Goal: Task Accomplishment & Management: Complete application form

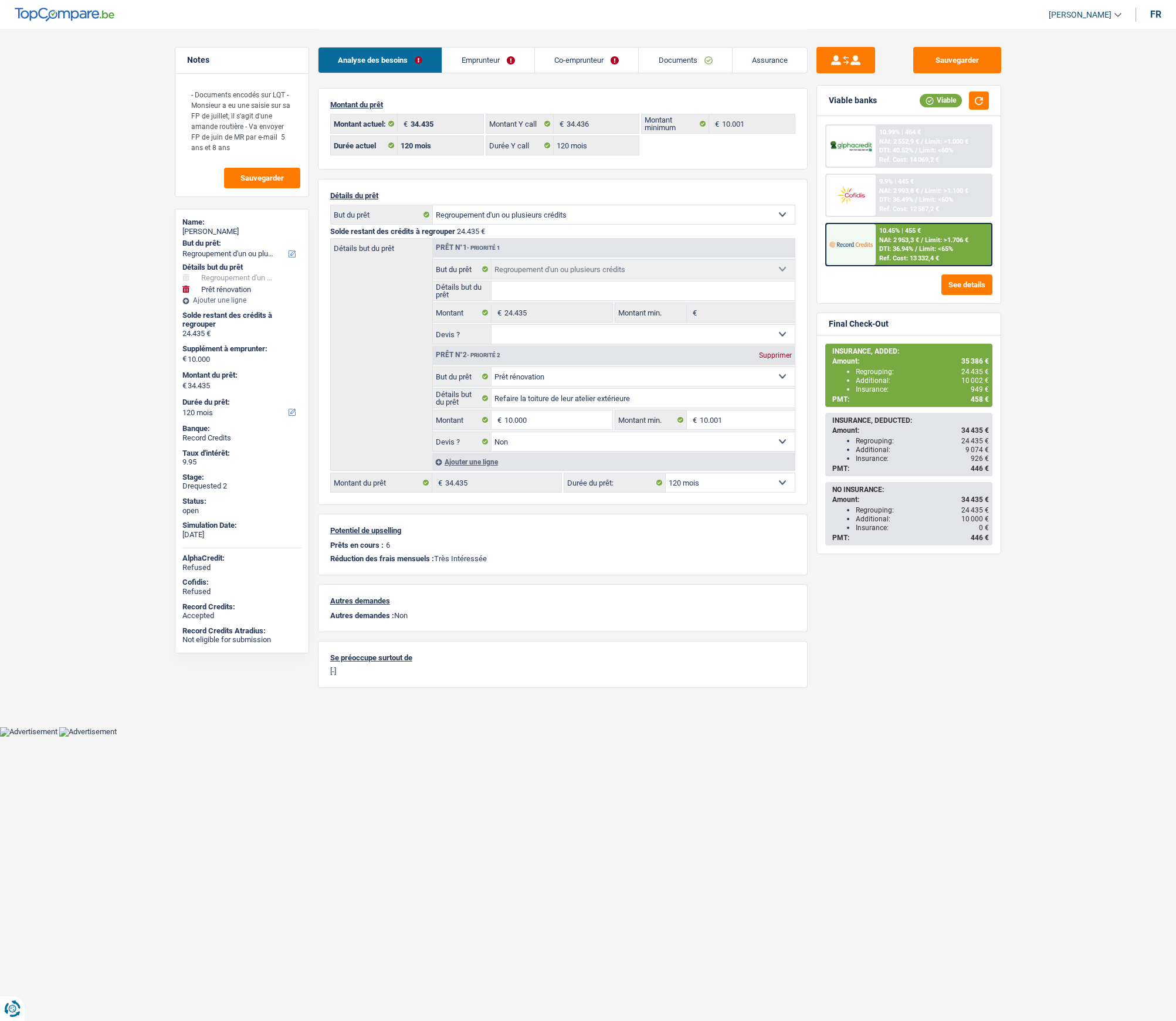
select select "refinancing"
select select "renovation"
select select "120"
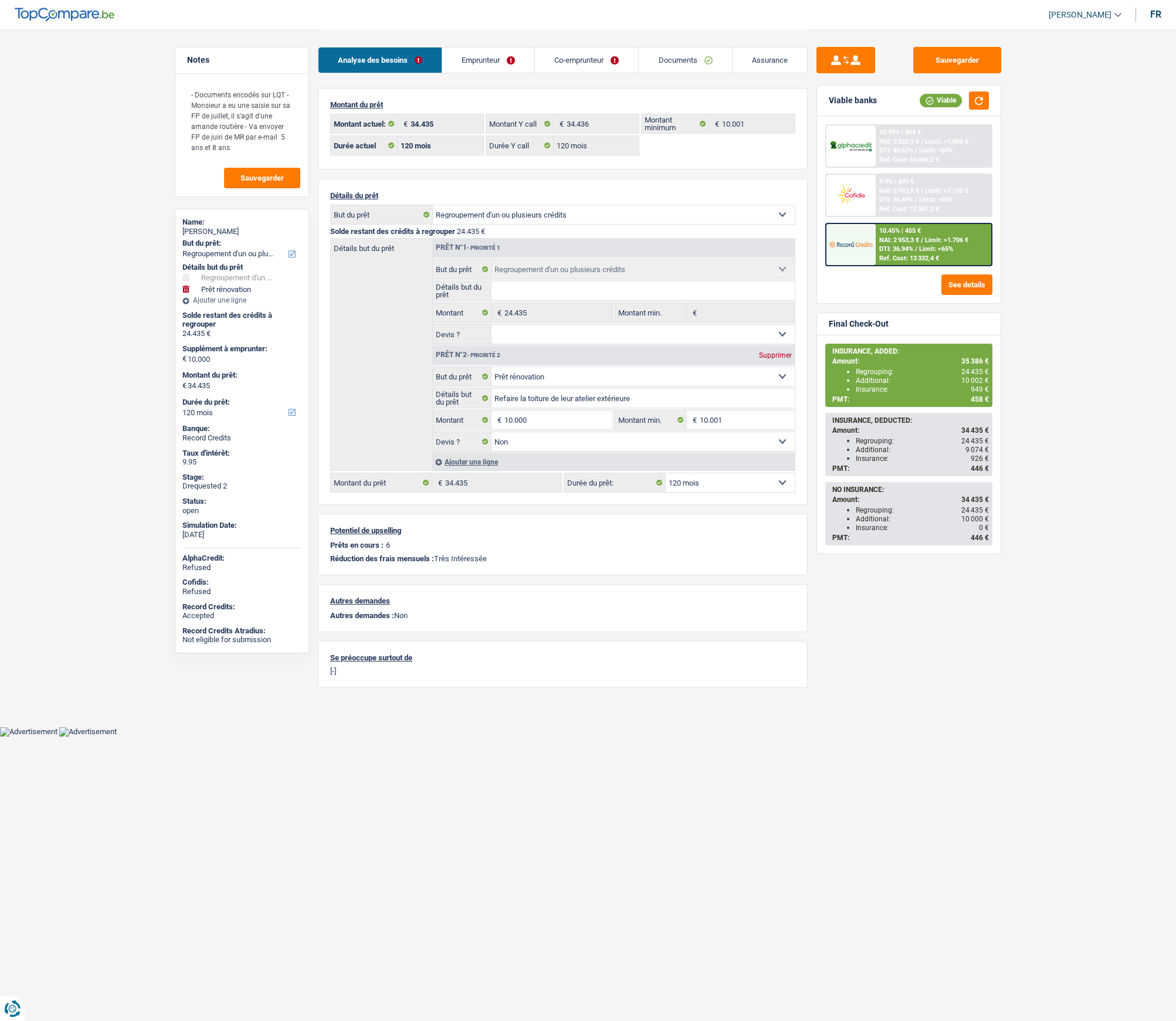
select select "120"
select select "refinancing"
select select "renovation"
select select "false"
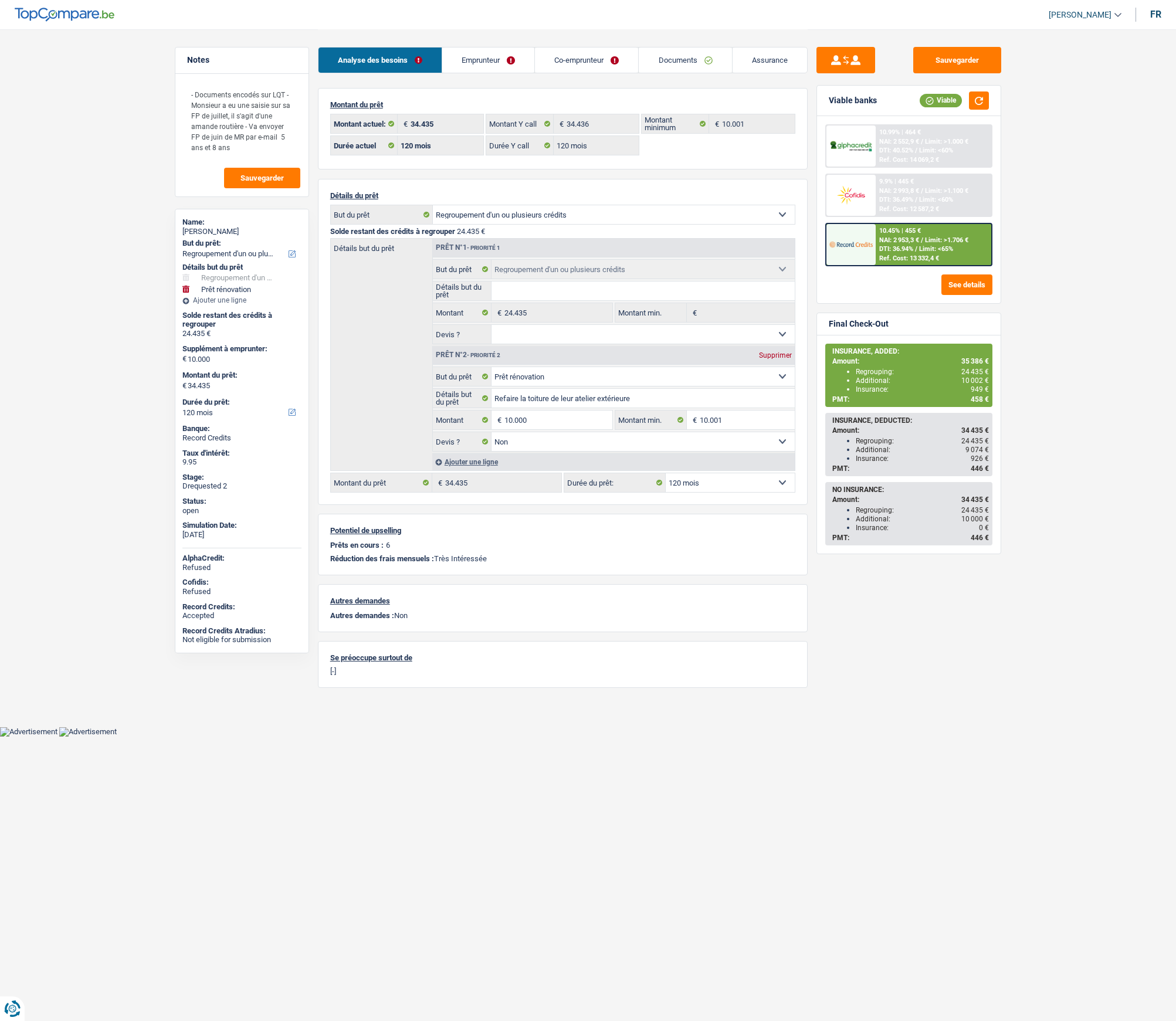
select select "120"
click at [772, 57] on link "Assurance" at bounding box center [769, 59] width 74 height 25
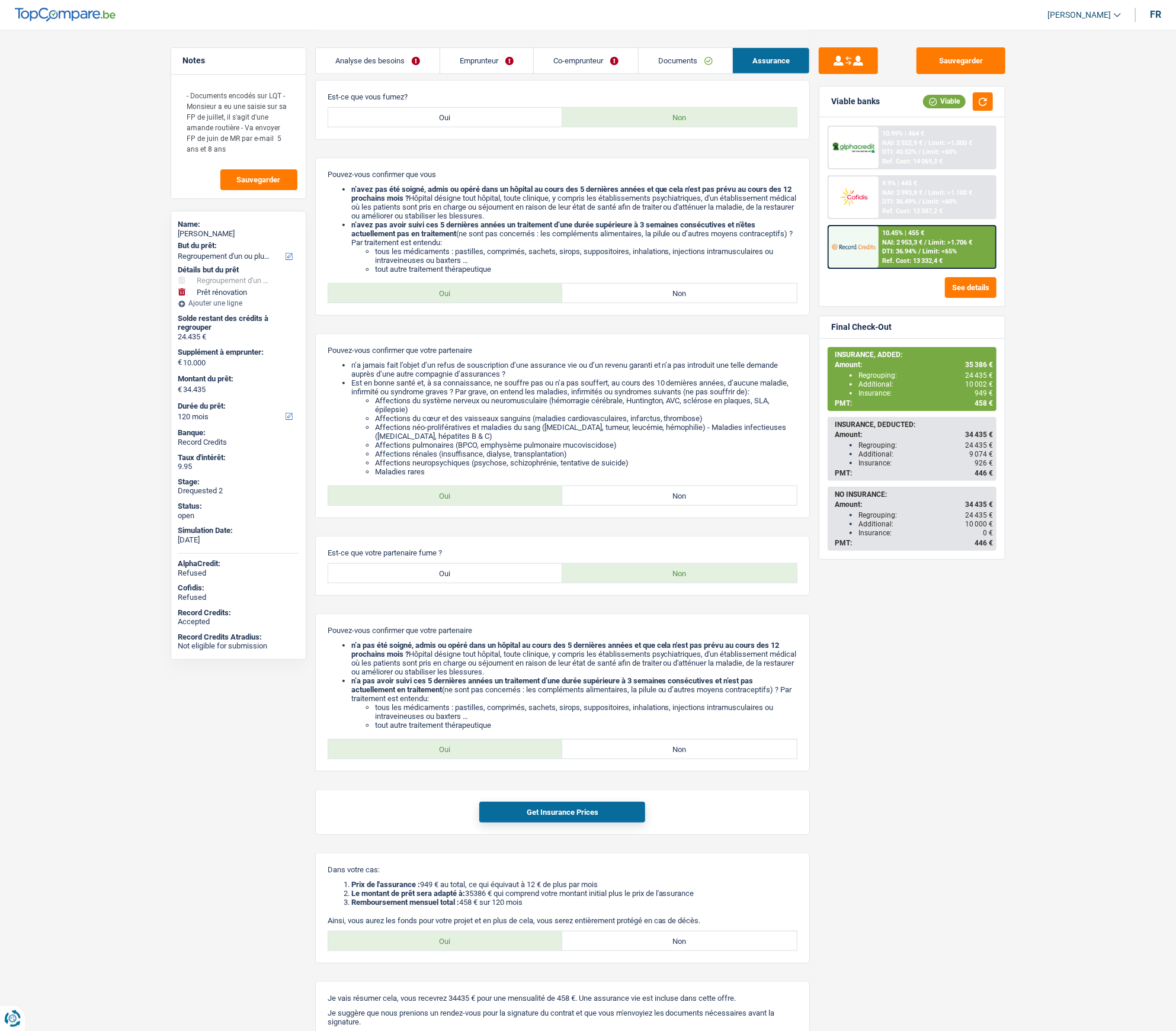
scroll to position [429, 0]
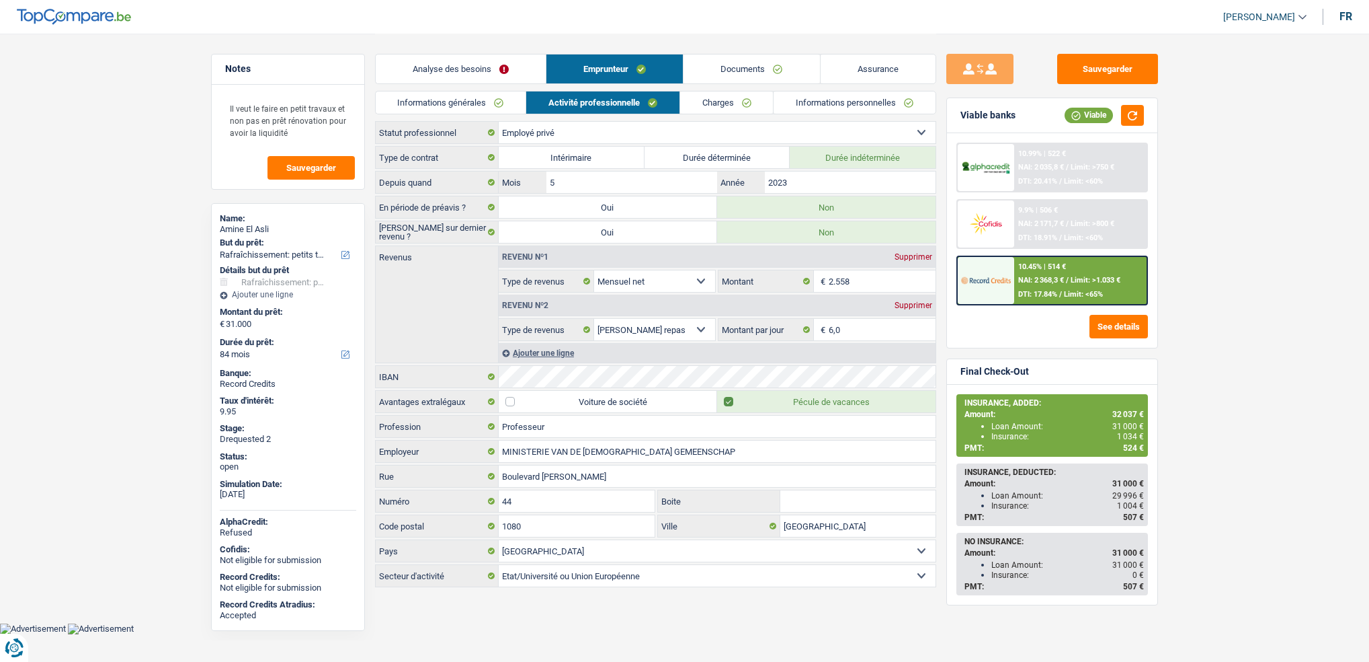
select select "houseOrGarden"
select select "84"
select select "privateEmployee"
select select "netSalary"
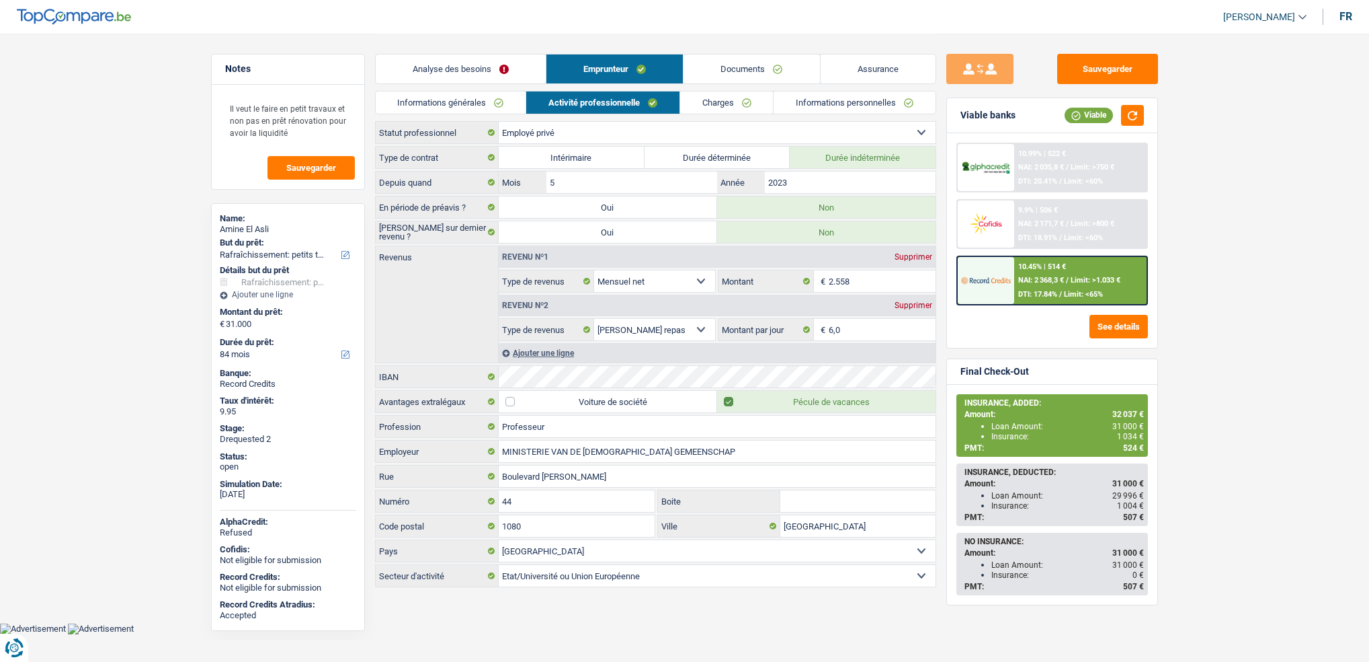
select select "mealVouchers"
select select "BE"
select select "stateUniversityEu"
click at [700, 107] on link "Charges" at bounding box center [726, 102] width 93 height 22
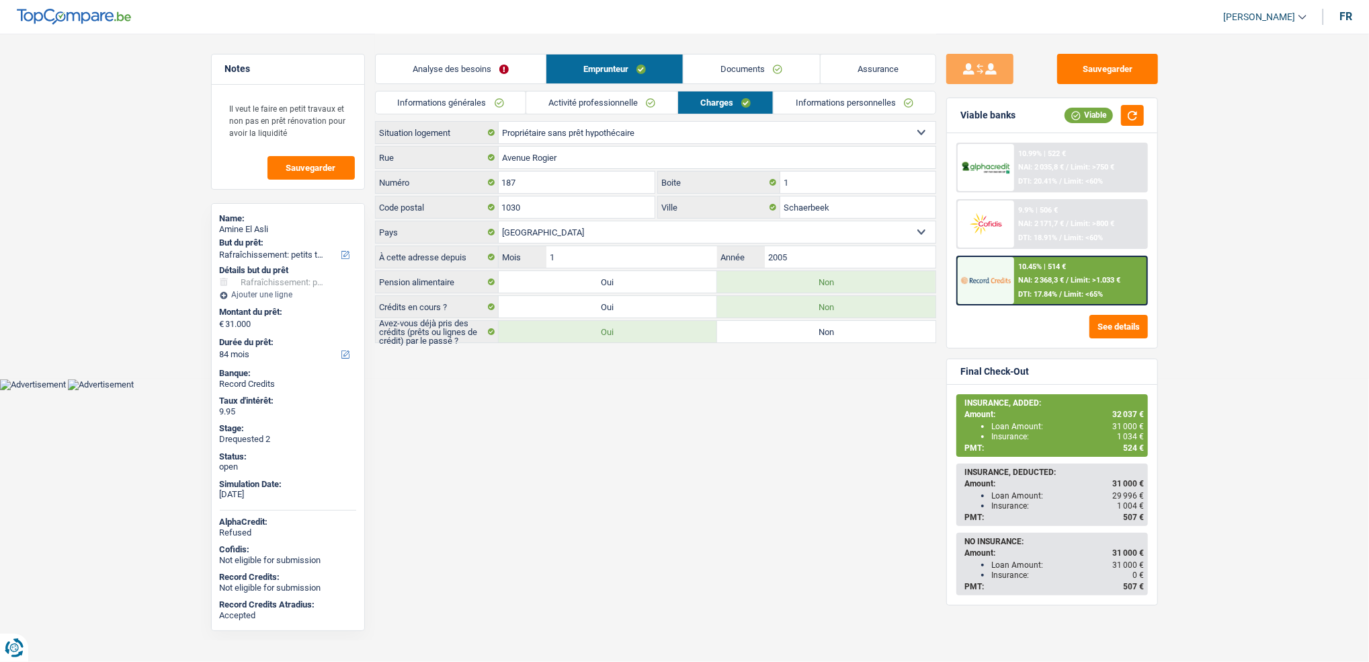
click at [615, 100] on link "Activité professionnelle" at bounding box center [601, 102] width 151 height 22
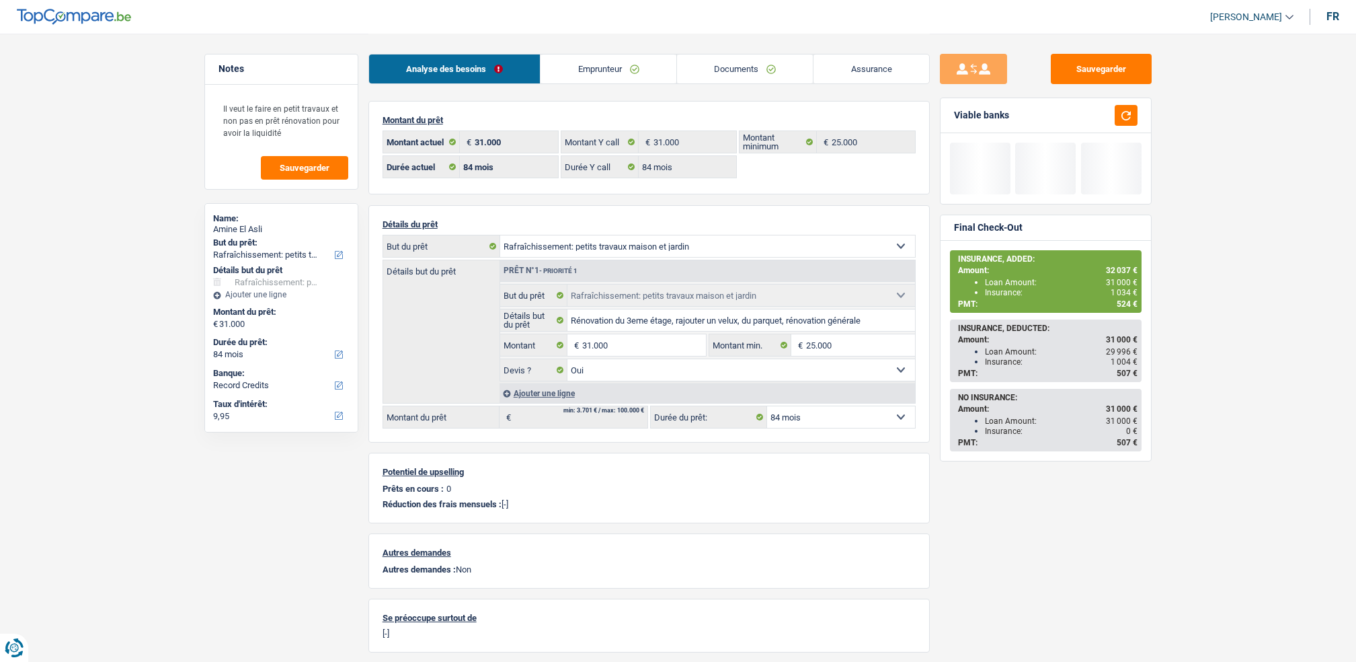
select select "houseOrGarden"
select select "84"
drag, startPoint x: 0, startPoint y: 0, endPoint x: 748, endPoint y: 79, distance: 752.4
click at [764, 68] on link "Documents" at bounding box center [745, 68] width 136 height 29
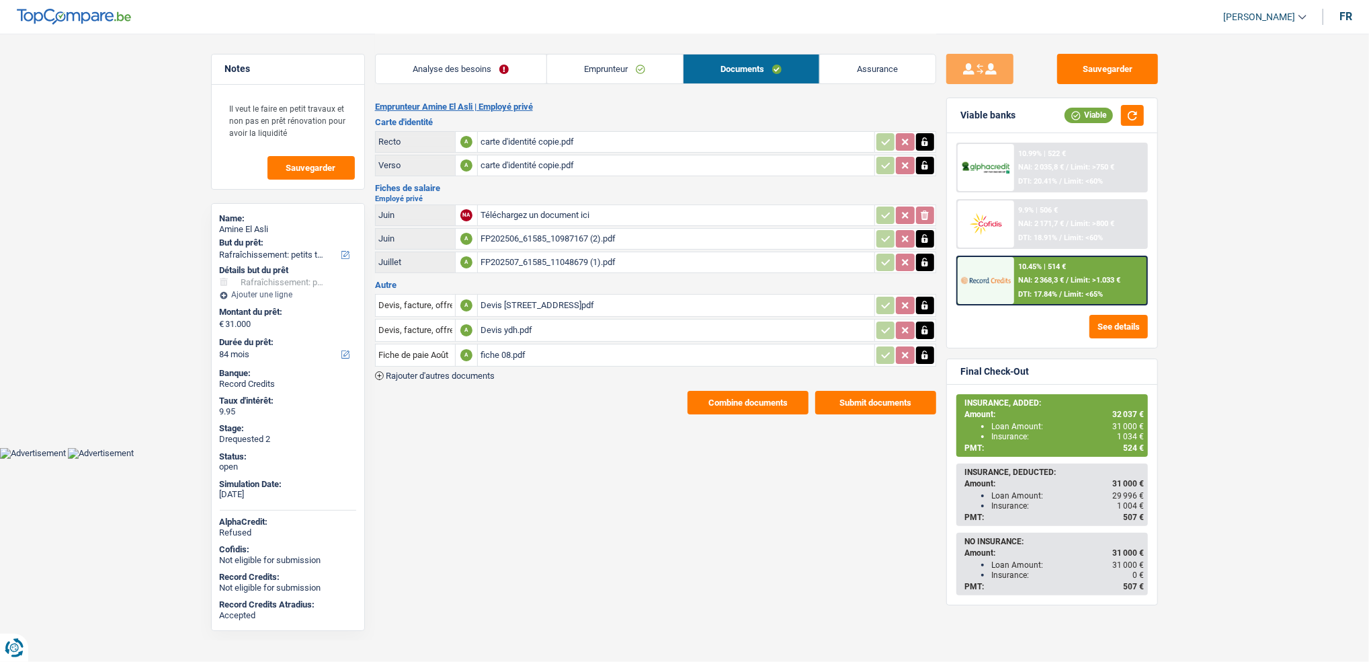
click at [543, 133] on div "carte d'identité copie.pdf" at bounding box center [676, 142] width 391 height 20
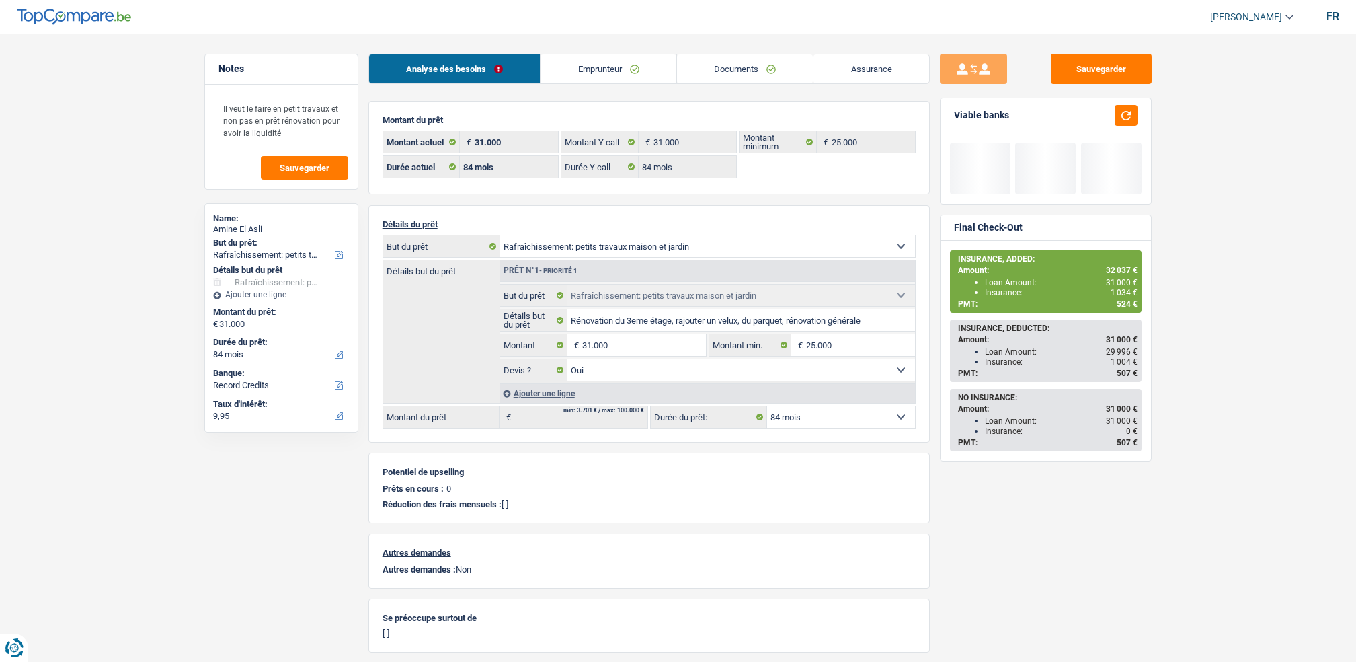
select select "houseOrGarden"
select select "84"
select select "record credits"
select select "84"
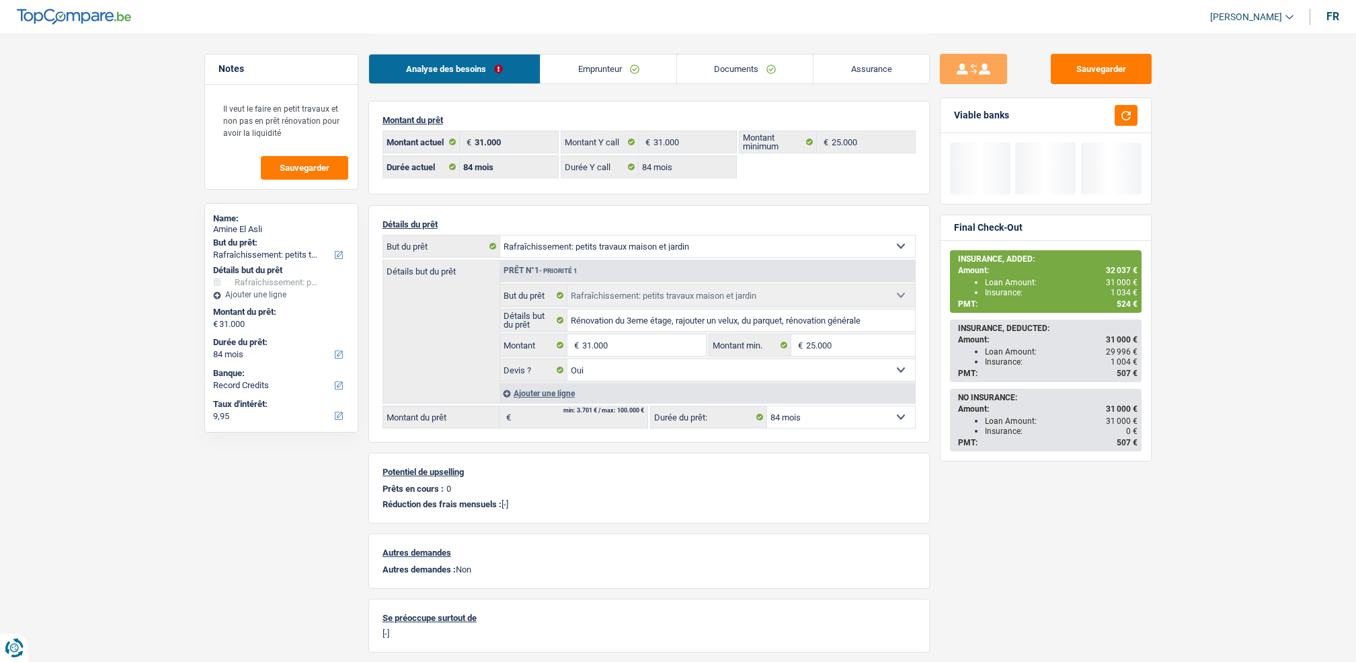
select select "84"
select select "houseOrGarden"
select select "yes"
select select "84"
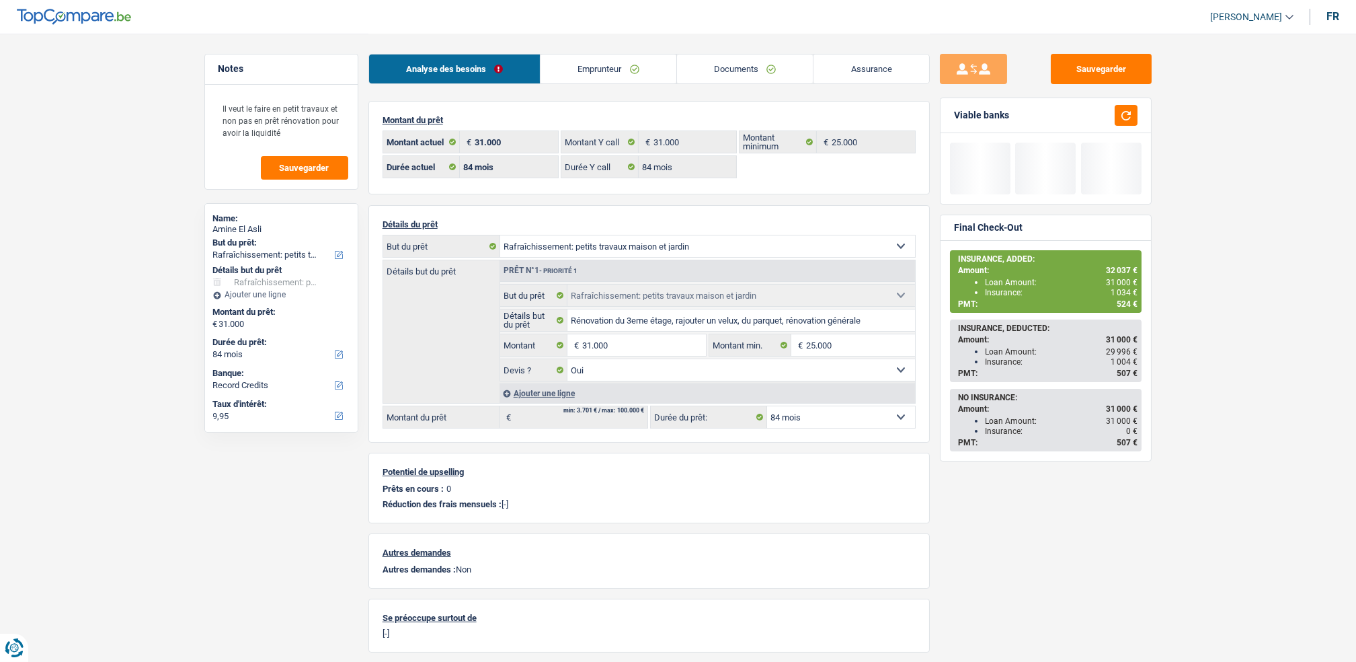
click at [831, 63] on link "Assurance" at bounding box center [871, 68] width 116 height 29
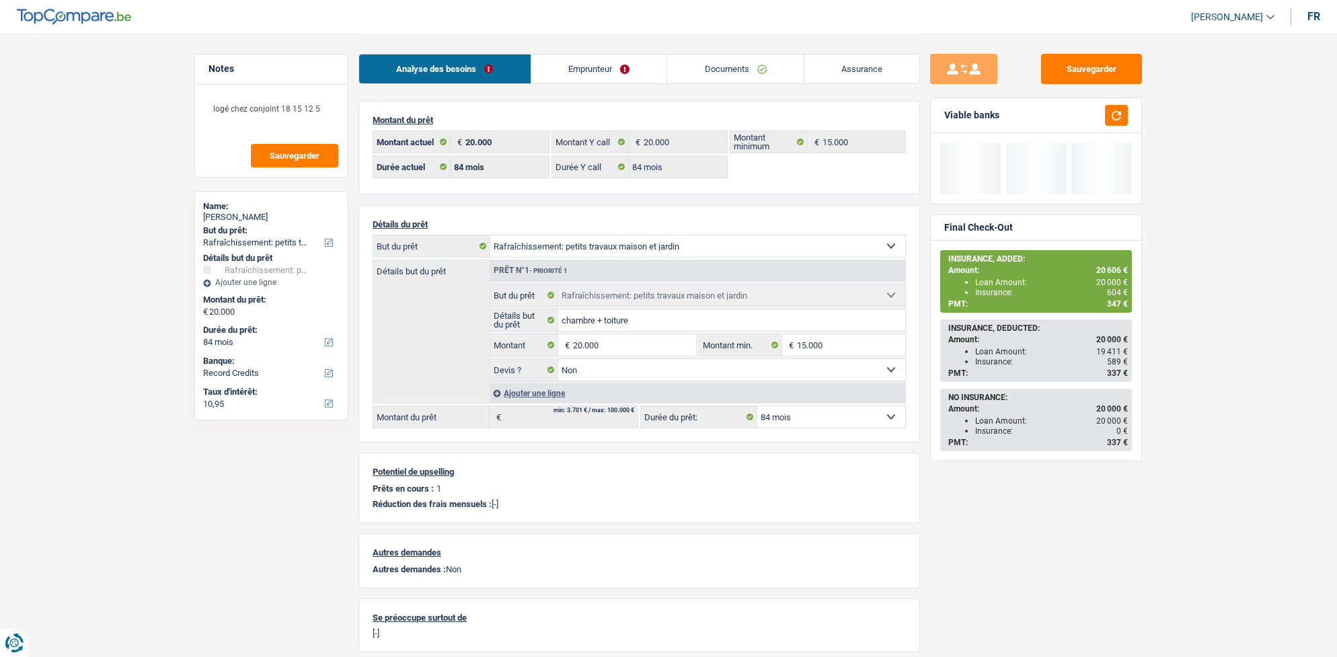
select select "houseOrGarden"
select select "84"
select select "record credits"
select select "84"
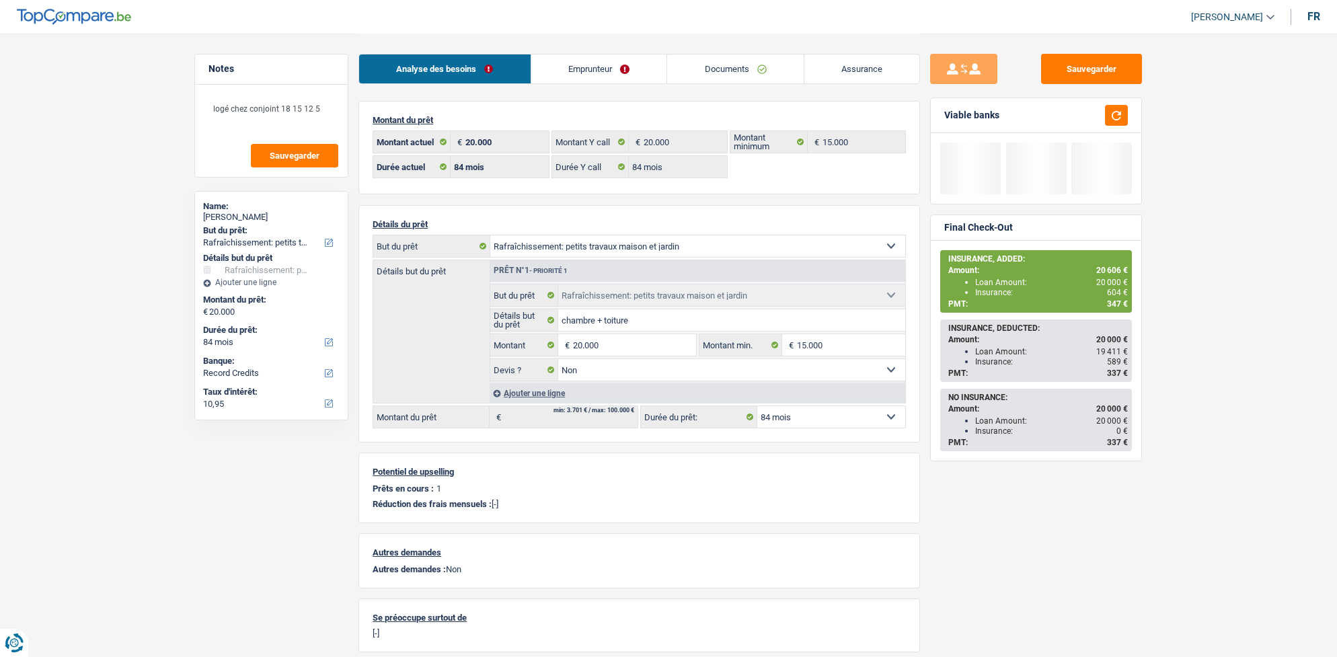
select select "84"
select select "houseOrGarden"
select select "false"
select select "84"
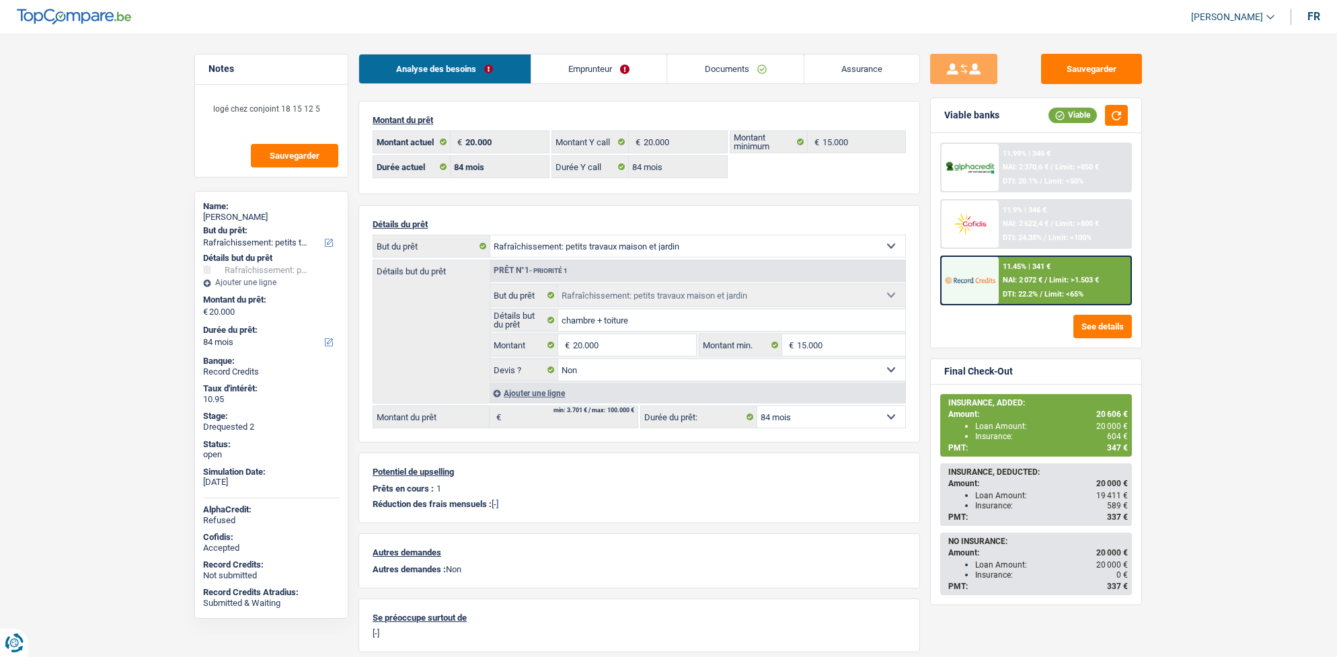
click at [1009, 212] on div "11.9% | 346 €" at bounding box center [1024, 210] width 44 height 9
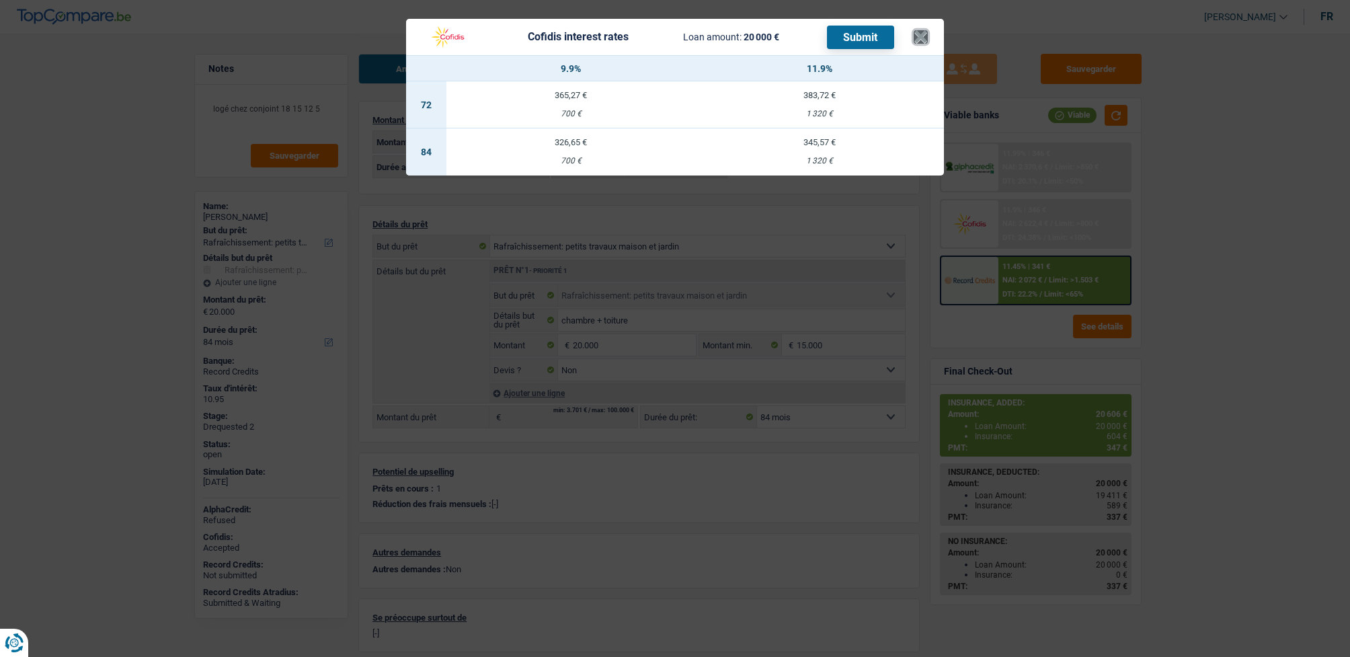
click at [922, 41] on button "×" at bounding box center [921, 36] width 14 height 13
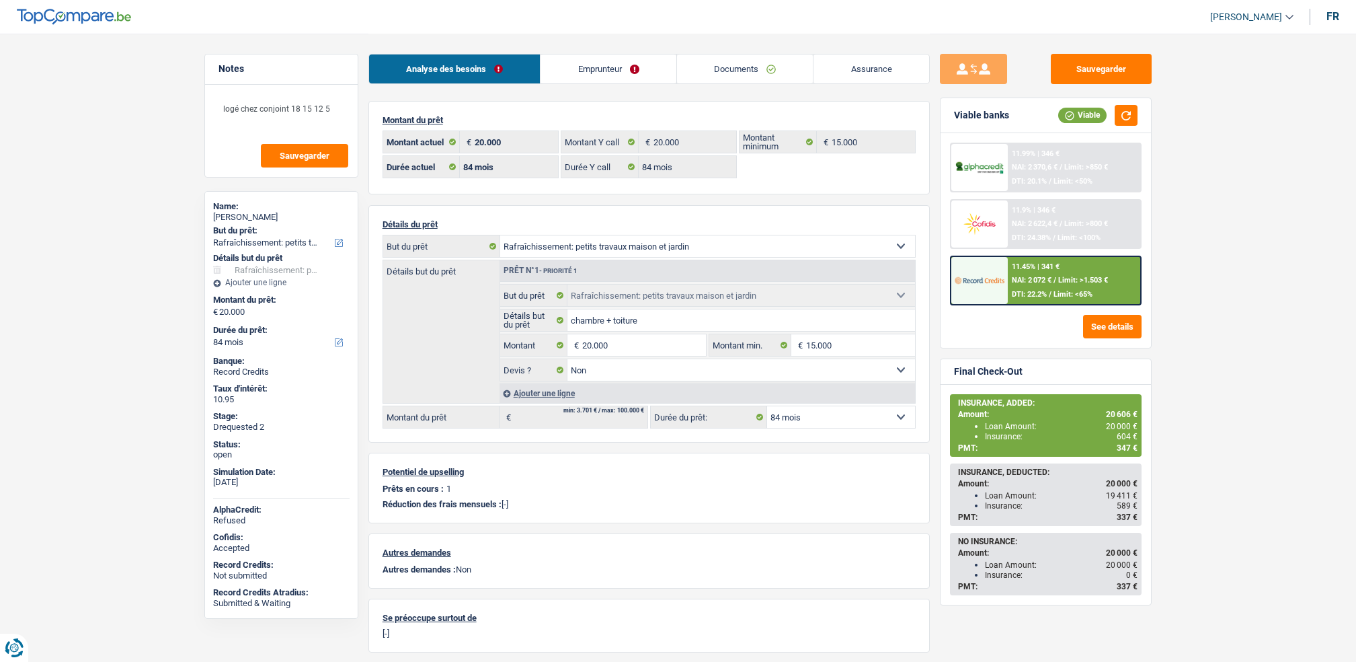
select select "houseOrGarden"
select select "84"
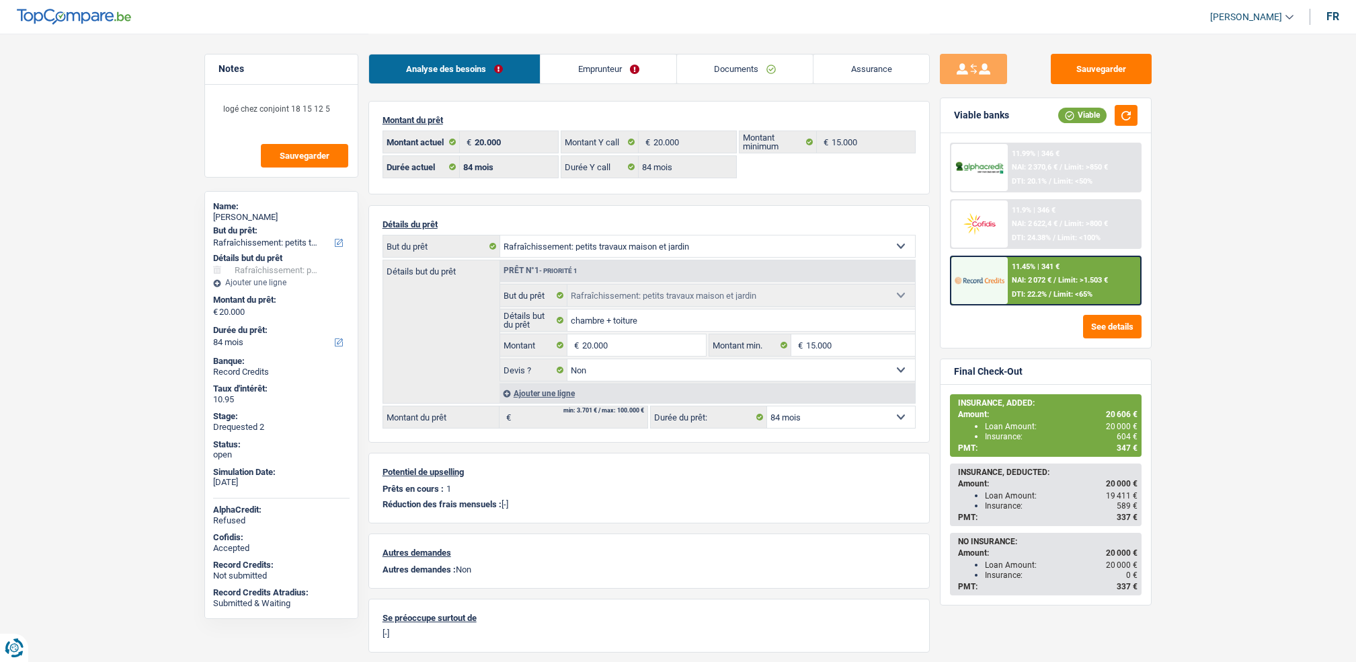
select select "houseOrGarden"
select select "false"
select select "84"
click at [868, 73] on link "Assurance" at bounding box center [871, 68] width 116 height 29
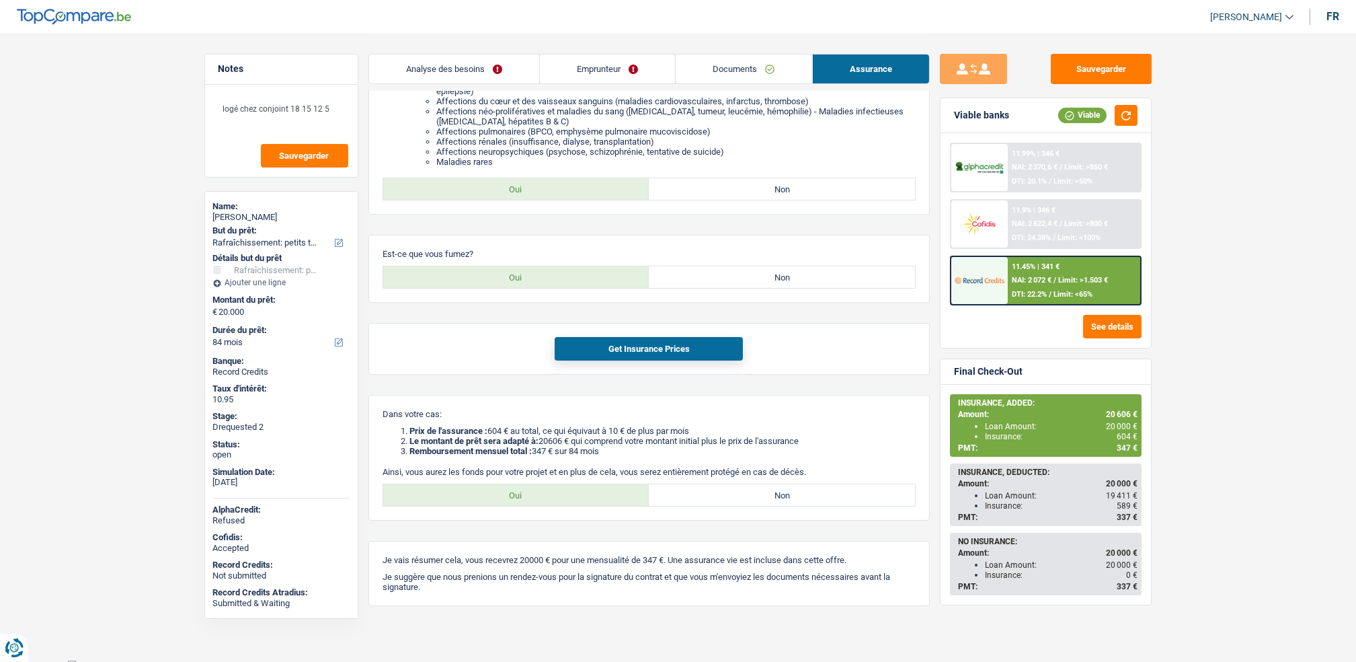
scroll to position [298, 0]
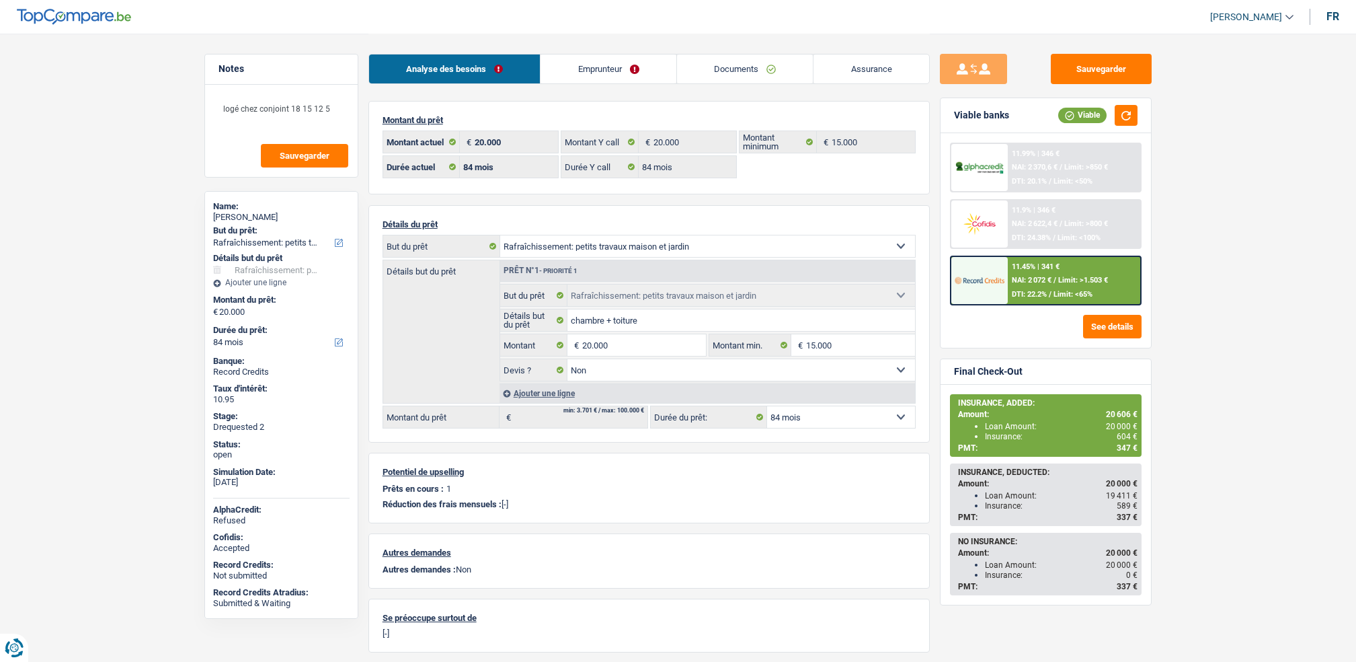
select select "houseOrGarden"
select select "84"
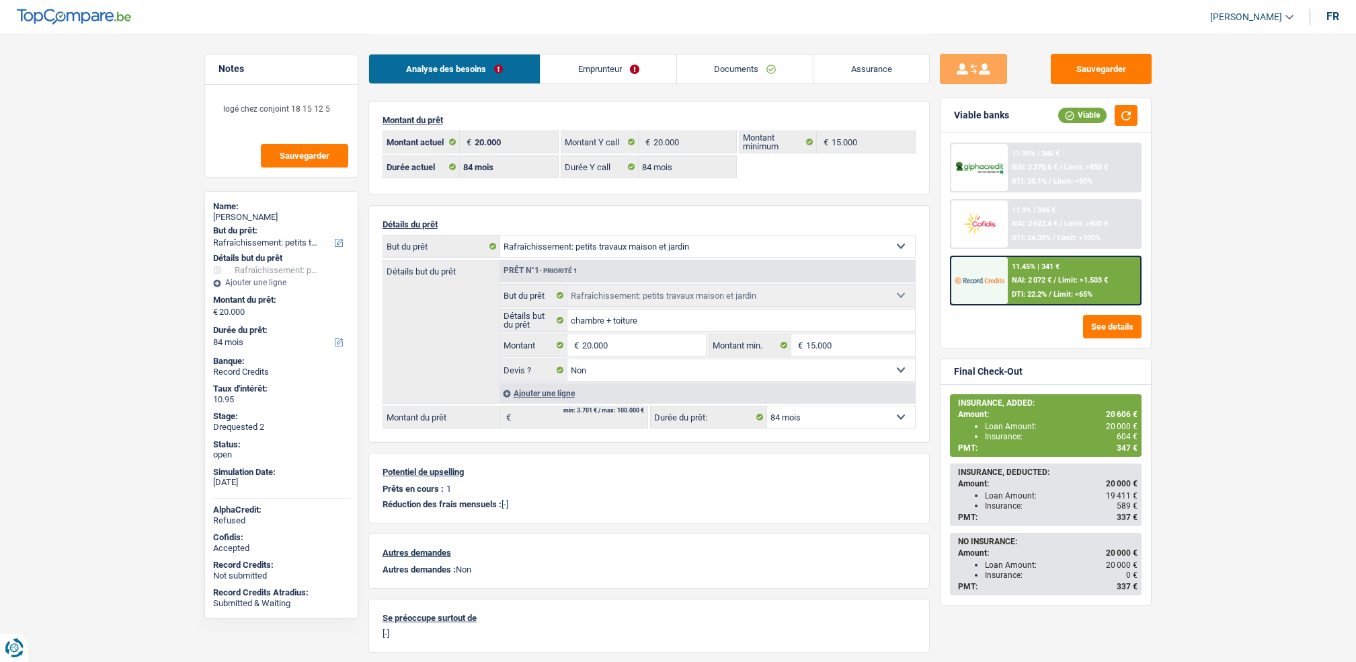
select select "houseOrGarden"
select select "false"
select select "84"
click at [596, 61] on link "Emprunteur" at bounding box center [609, 68] width 136 height 29
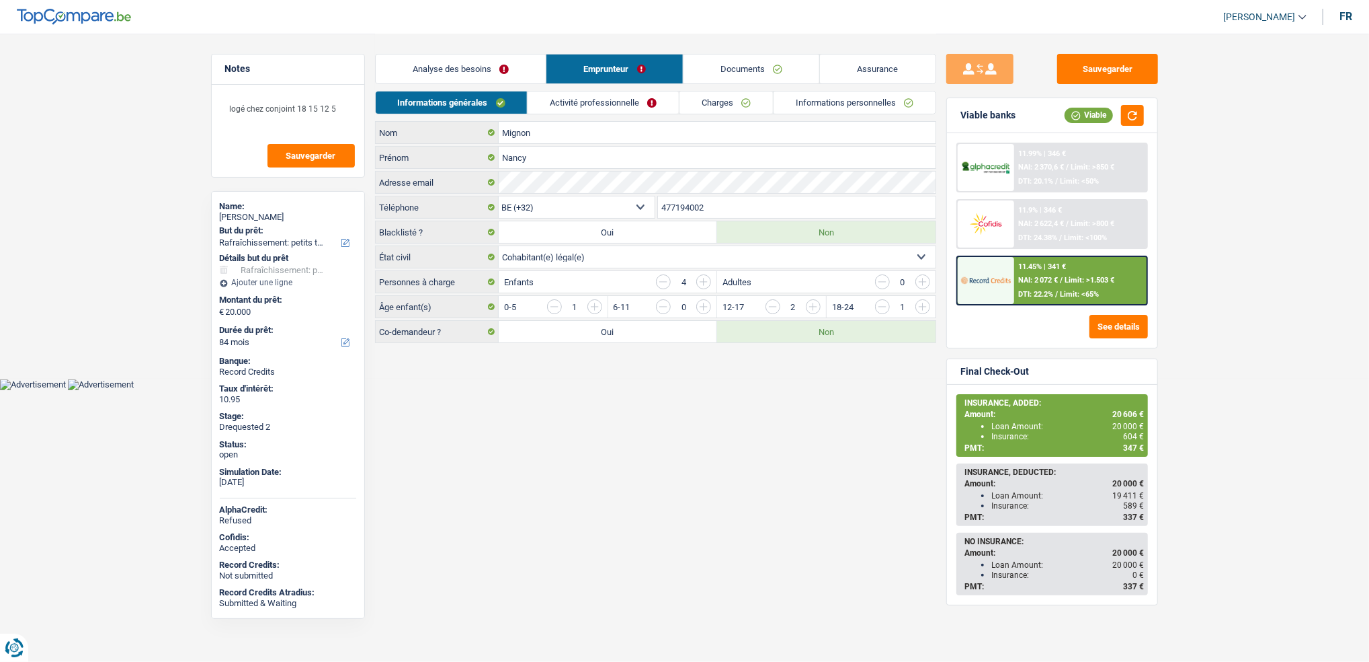
click at [853, 93] on link "Informations personnelles" at bounding box center [855, 102] width 162 height 22
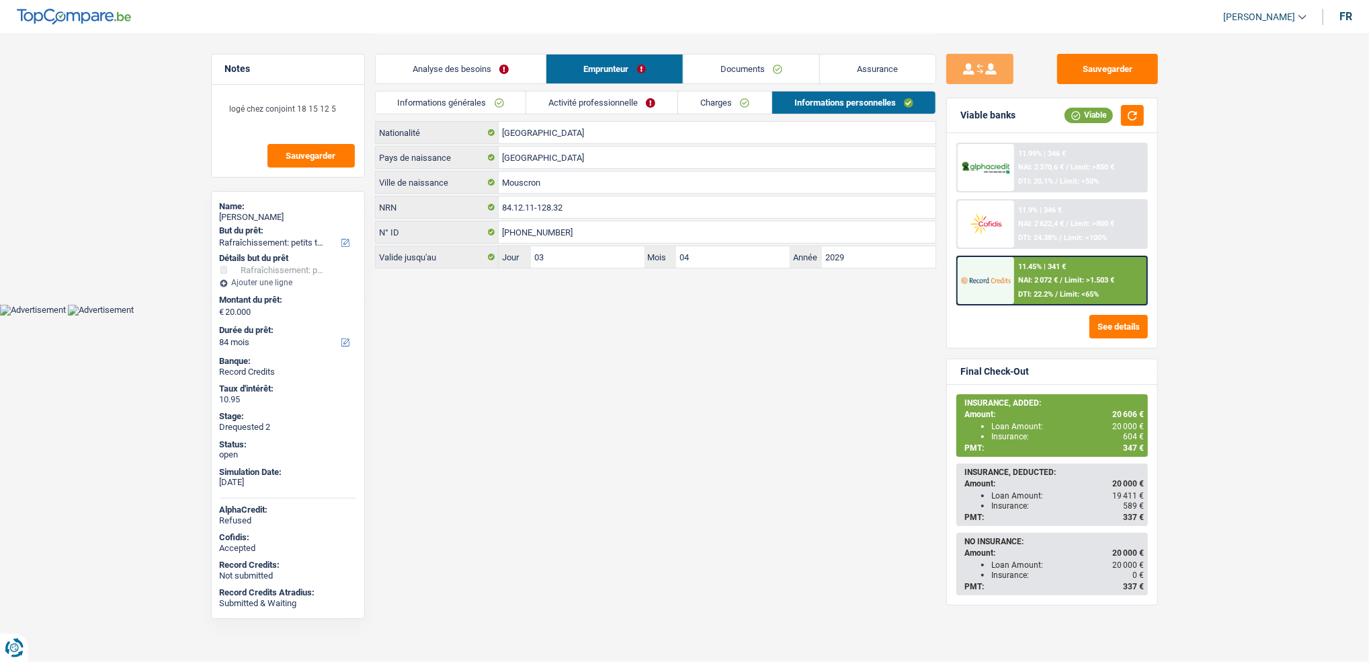
click at [510, 103] on link "Informations générales" at bounding box center [451, 102] width 151 height 22
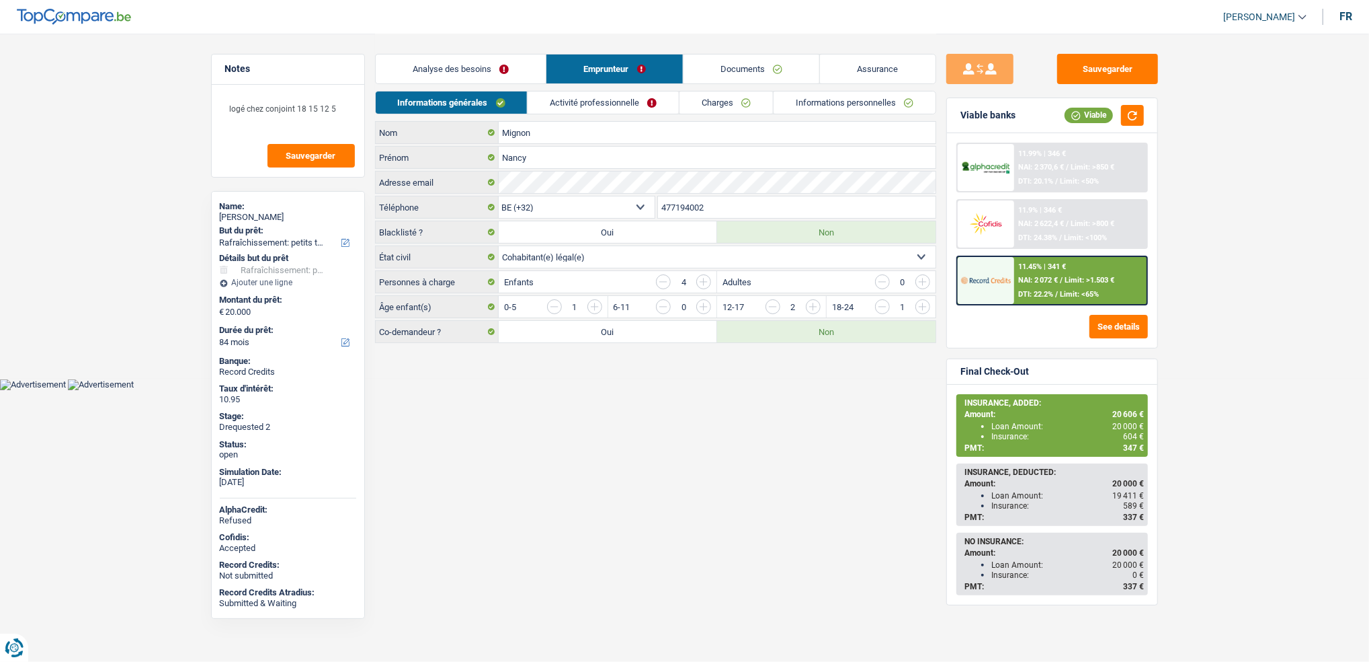
click at [647, 102] on link "Activité professionnelle" at bounding box center [603, 102] width 151 height 22
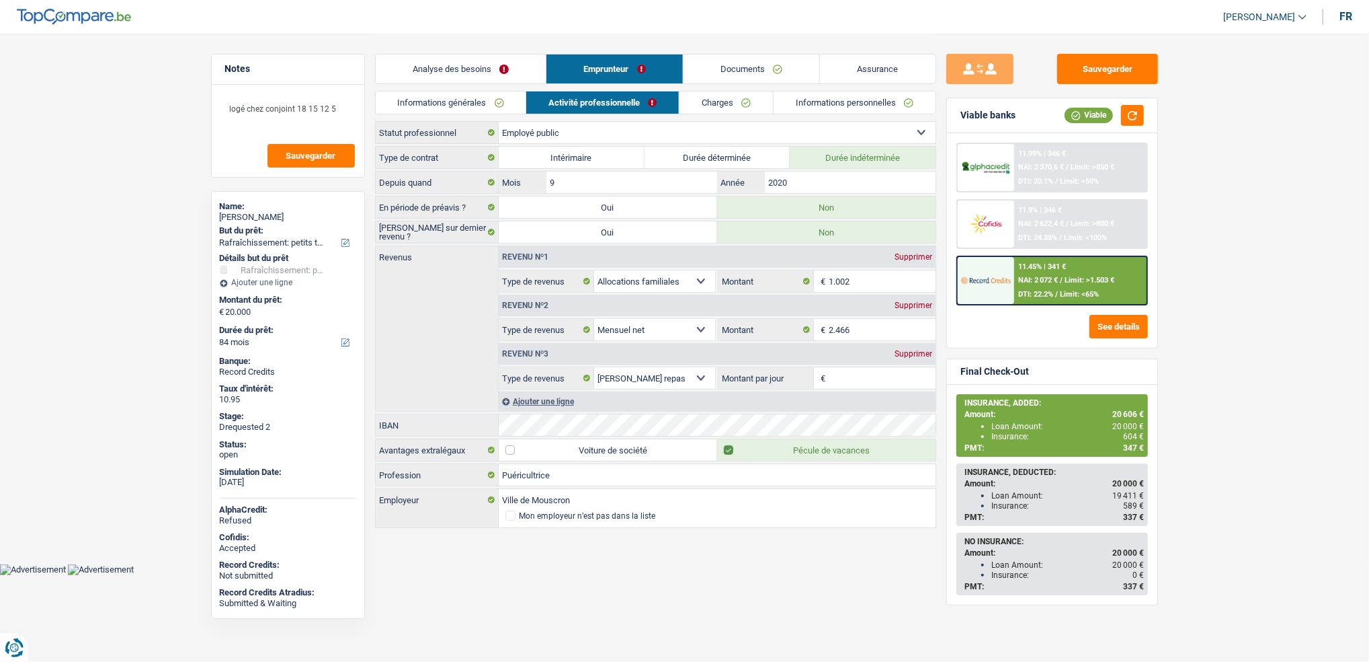
click at [747, 105] on link "Charges" at bounding box center [726, 102] width 93 height 22
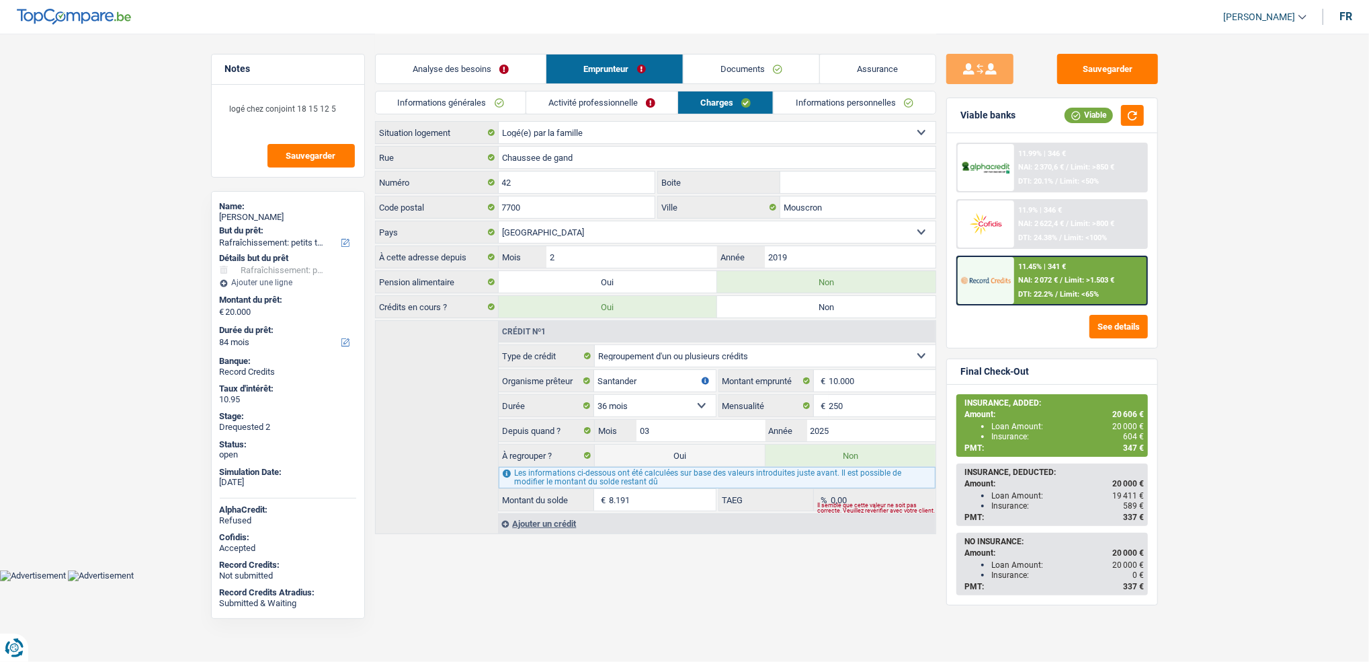
click at [821, 104] on link "Informations personnelles" at bounding box center [855, 102] width 162 height 22
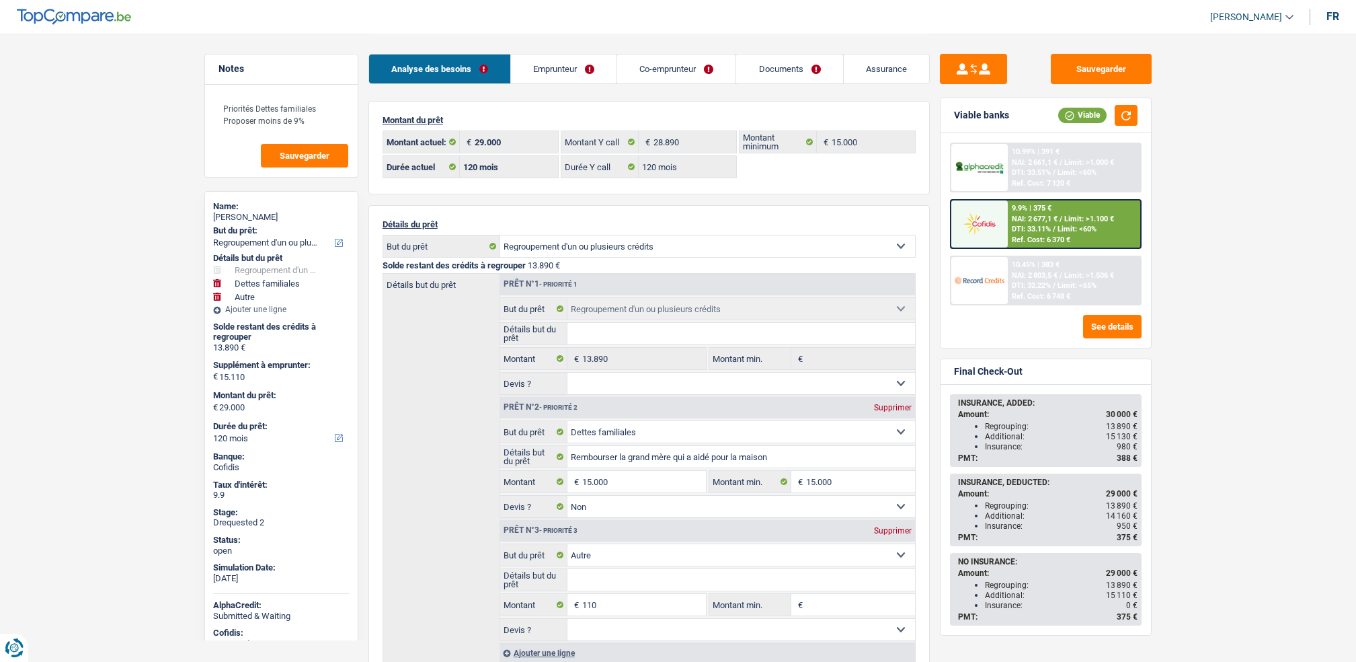
select select "refinancing"
select select "familyDebt"
select select "other"
select select "120"
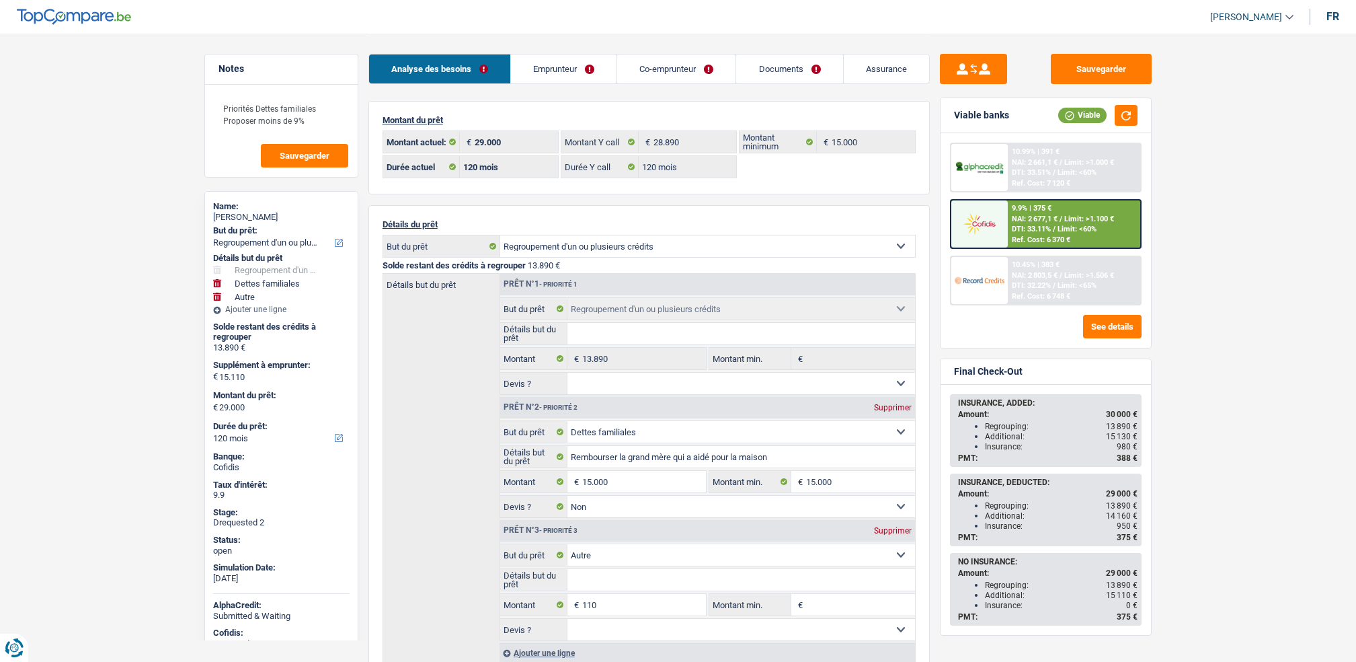
select select "120"
select select "refinancing"
select select "familyDebt"
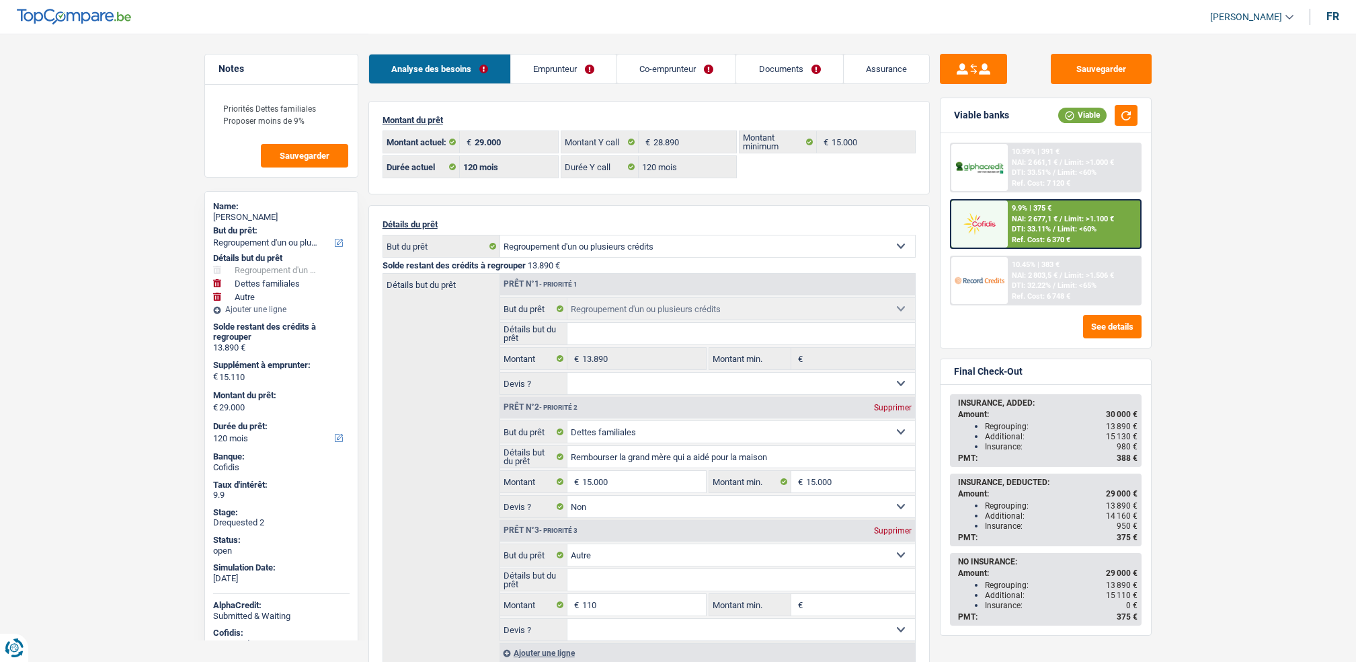
select select "false"
select select "other"
select select "120"
select select "mutuality"
select select "mutualityIndemnity"
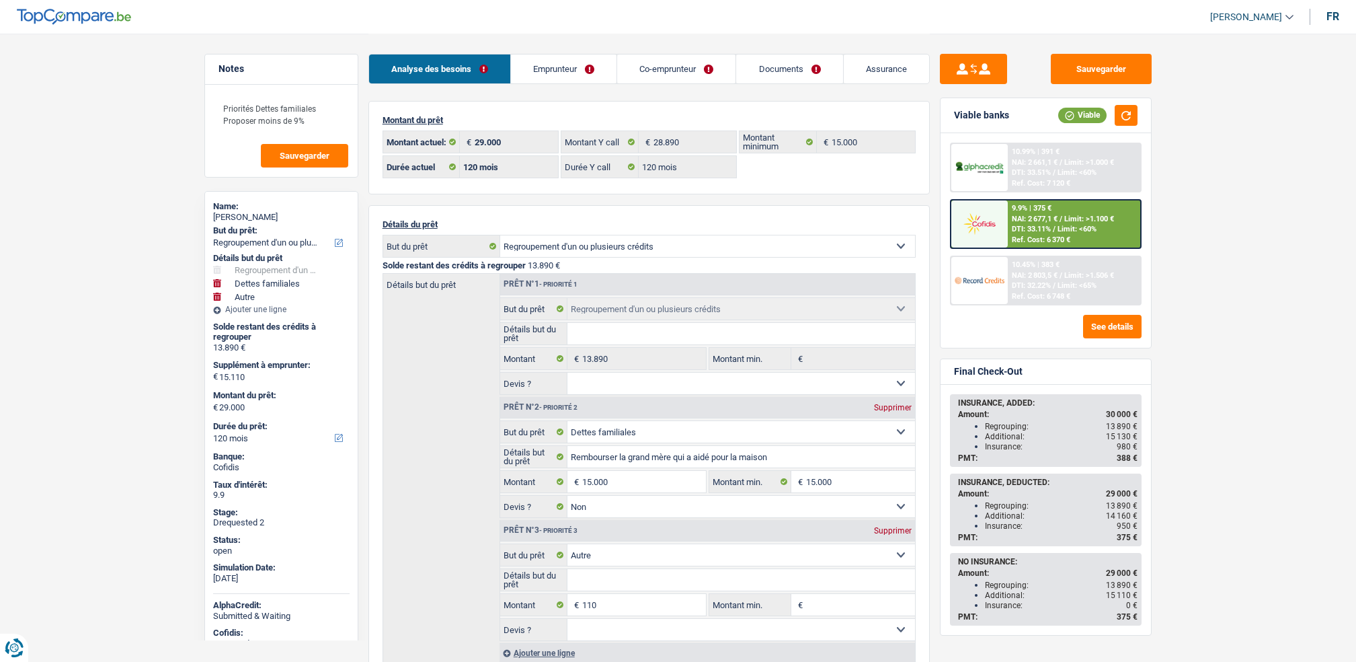
select select "chretienne"
select select "BE"
click at [595, 83] on li "Emprunteur" at bounding box center [563, 69] width 106 height 30
click at [584, 61] on link "Emprunteur" at bounding box center [564, 68] width 106 height 29
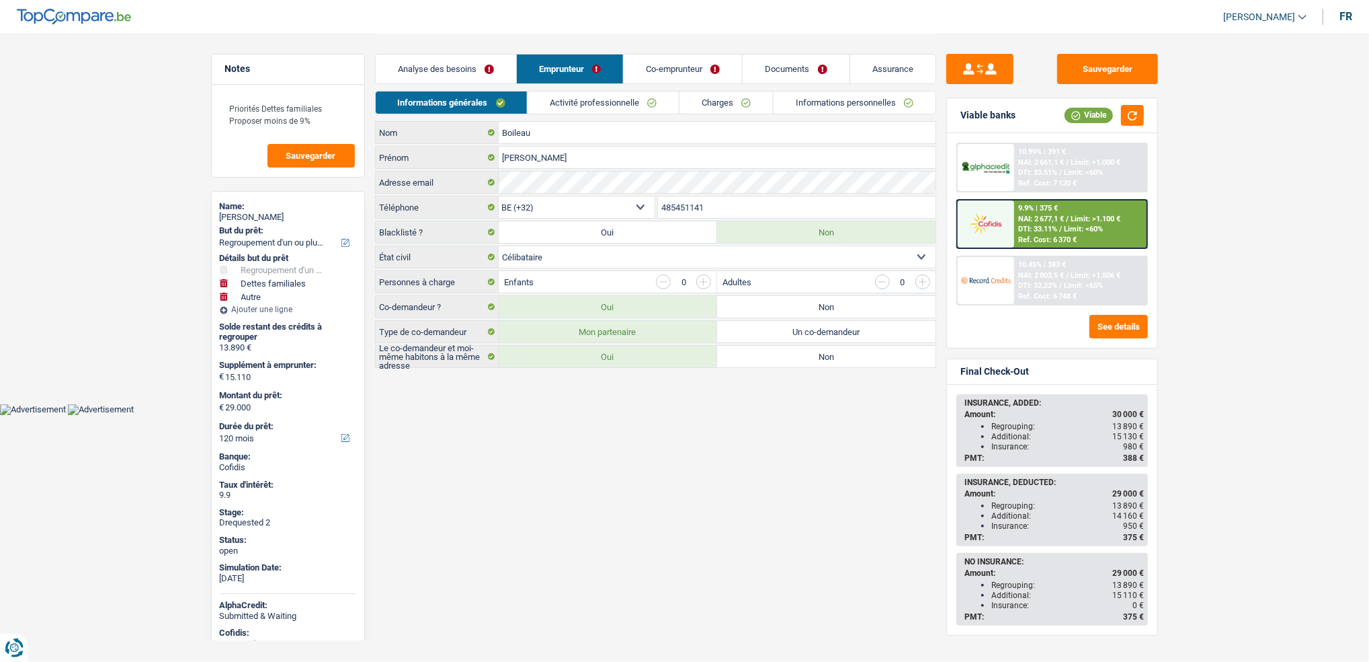
click at [611, 112] on link "Activité professionnelle" at bounding box center [603, 102] width 151 height 22
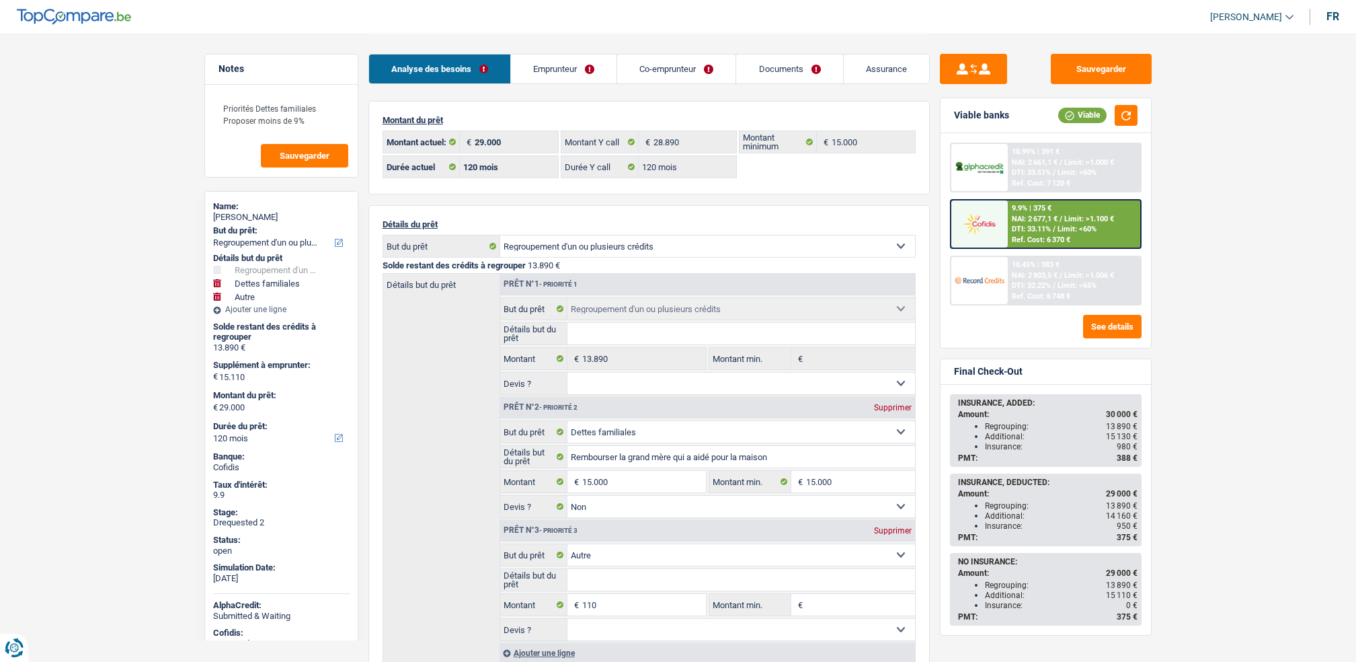
select select "refinancing"
select select "familyDebt"
select select "other"
select select "120"
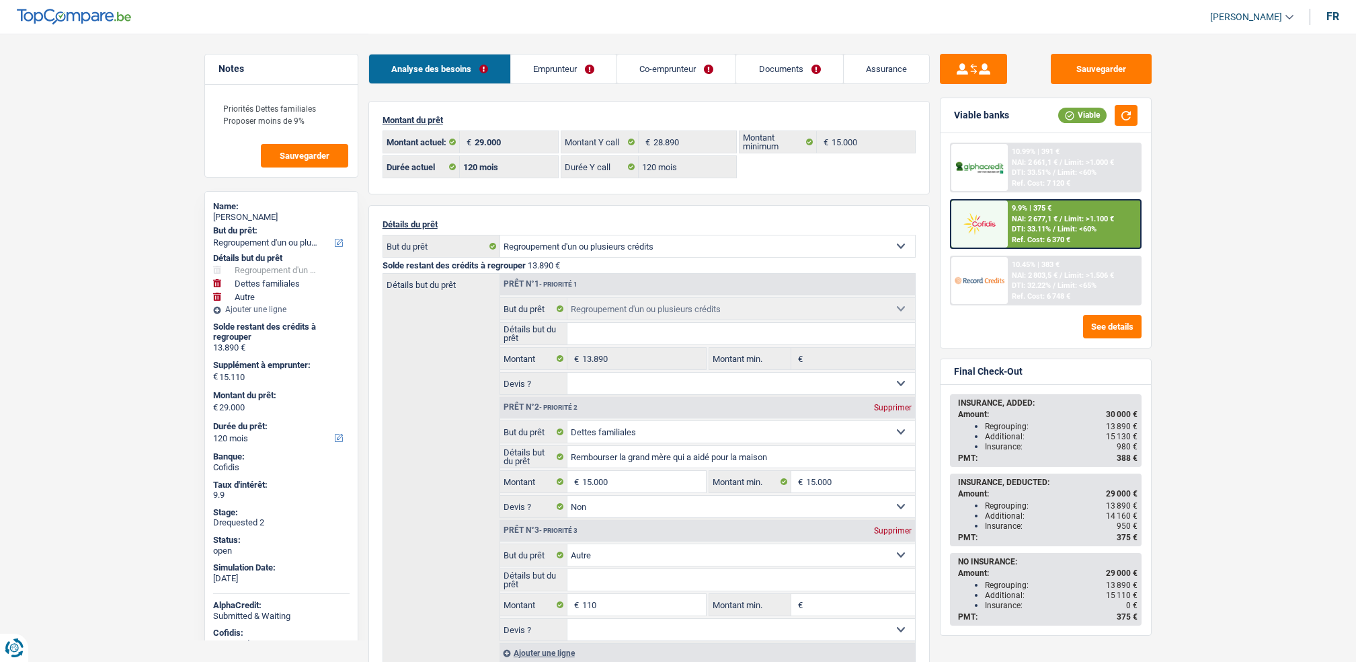
select select "32"
select select "single"
select select "ownerWithMortgage"
select select "BE"
select select "carLoan"
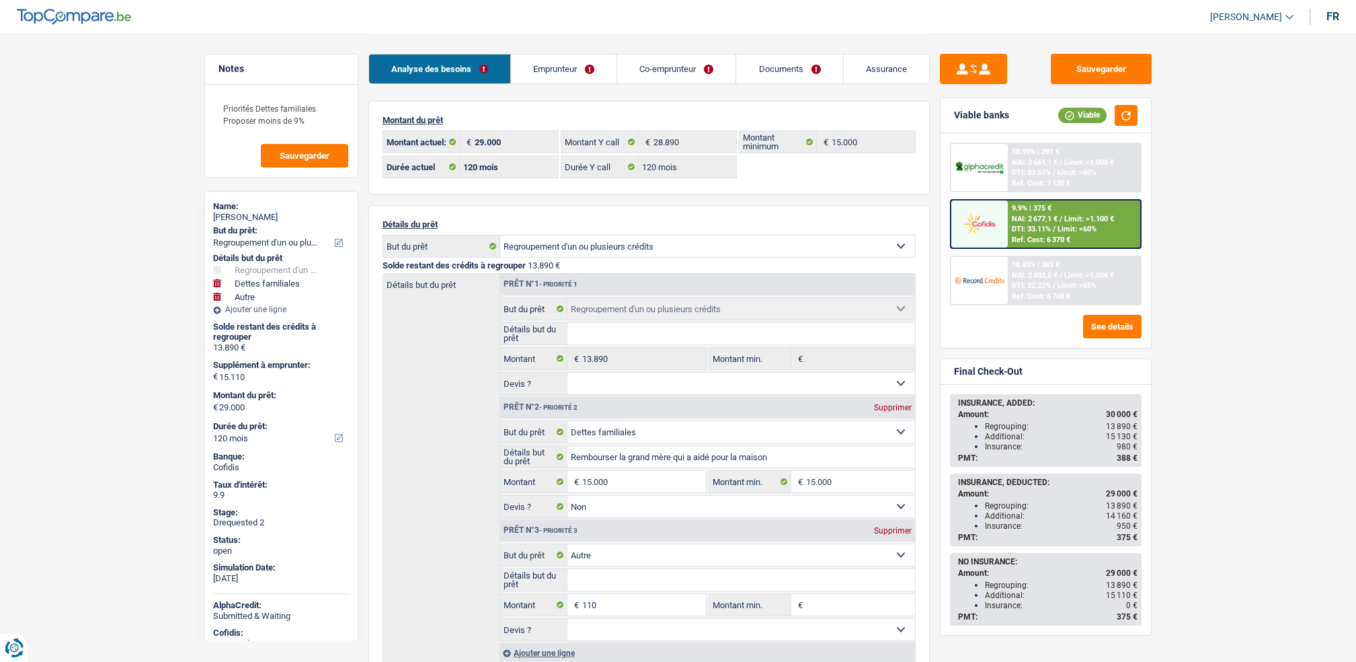
select select "60"
select select "cardOrCredit"
select select "carLoan"
select select "42"
select select "mortgage"
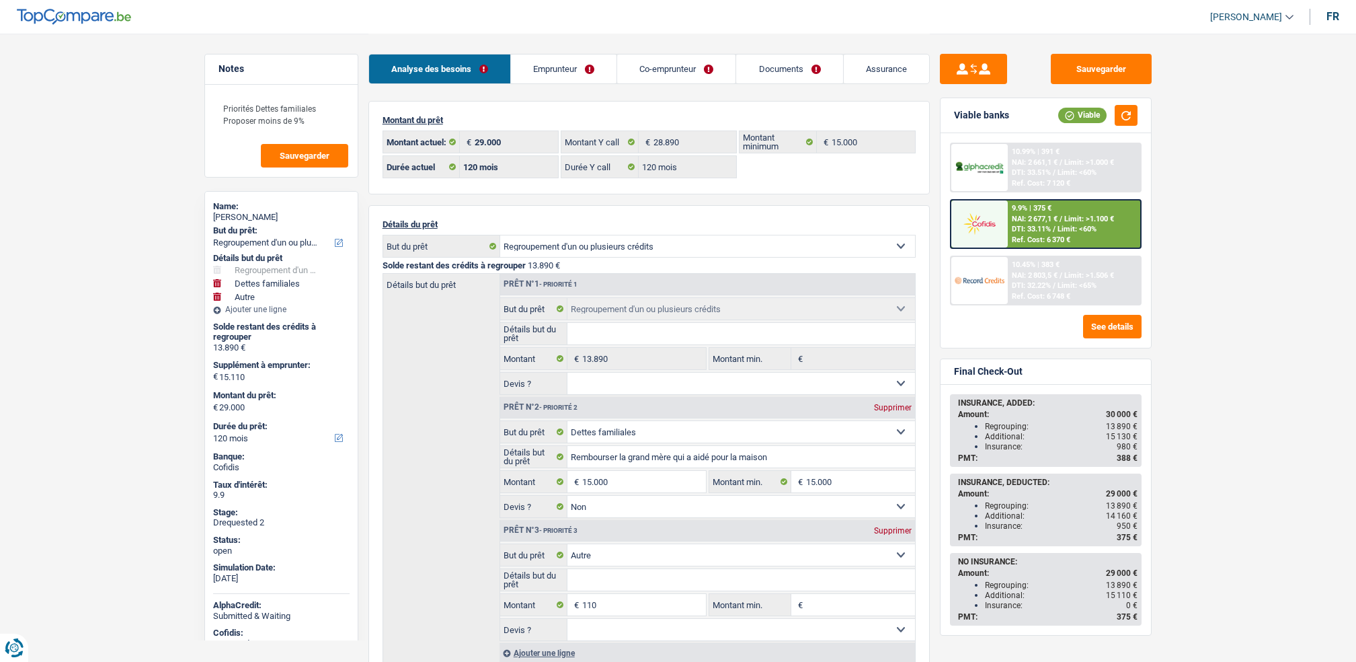
select select "300"
click at [545, 71] on link "Emprunteur" at bounding box center [564, 68] width 106 height 29
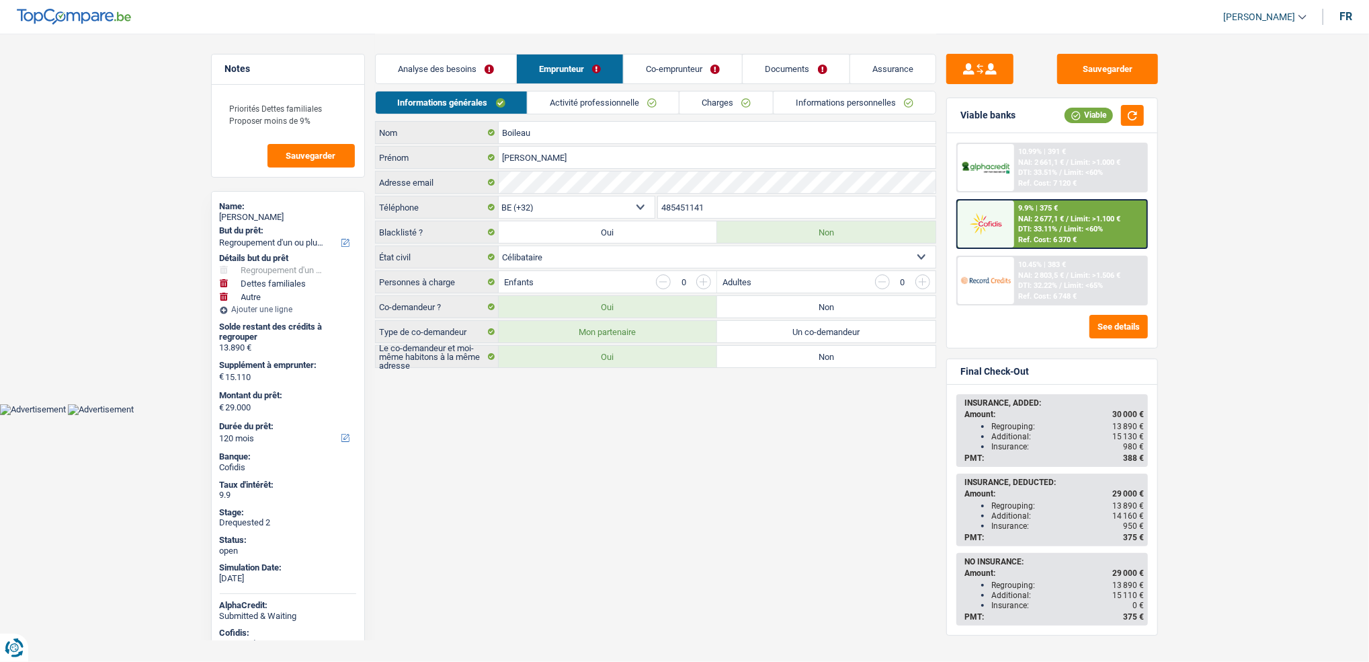
click at [607, 82] on link "Emprunteur" at bounding box center [570, 68] width 106 height 29
click at [607, 93] on link "Activité professionnelle" at bounding box center [603, 102] width 151 height 22
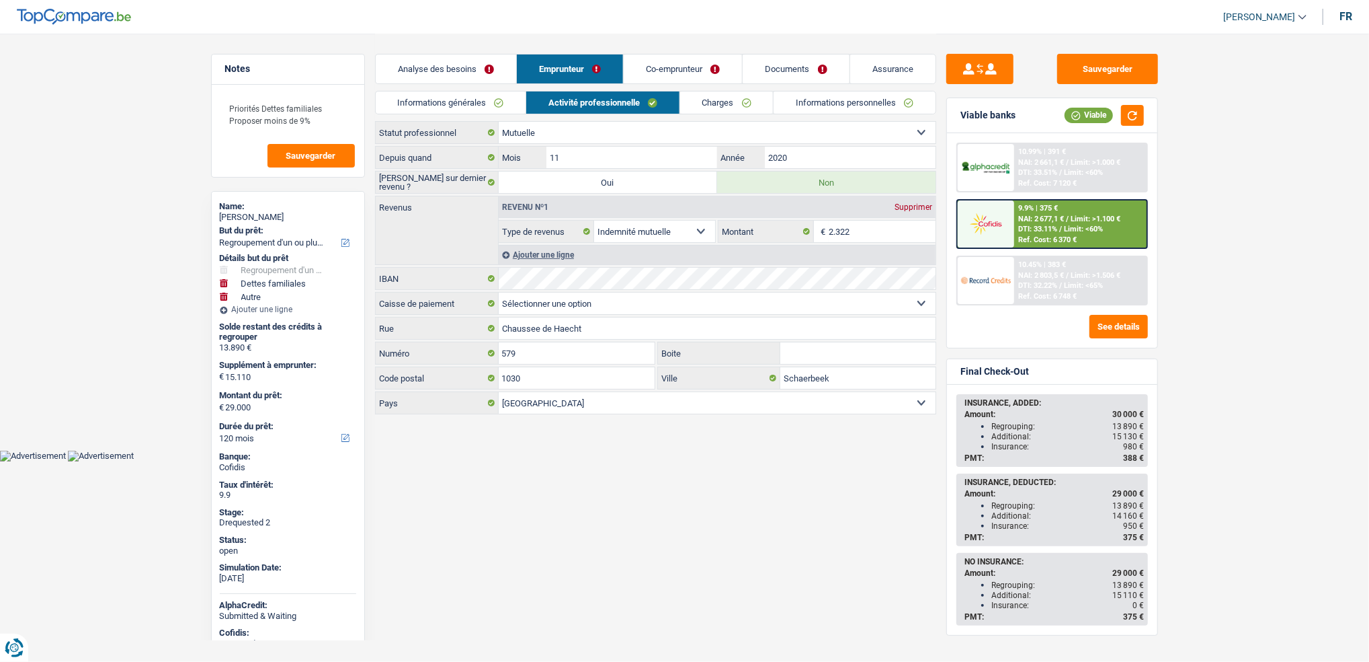
click at [696, 113] on link "Charges" at bounding box center [726, 102] width 93 height 22
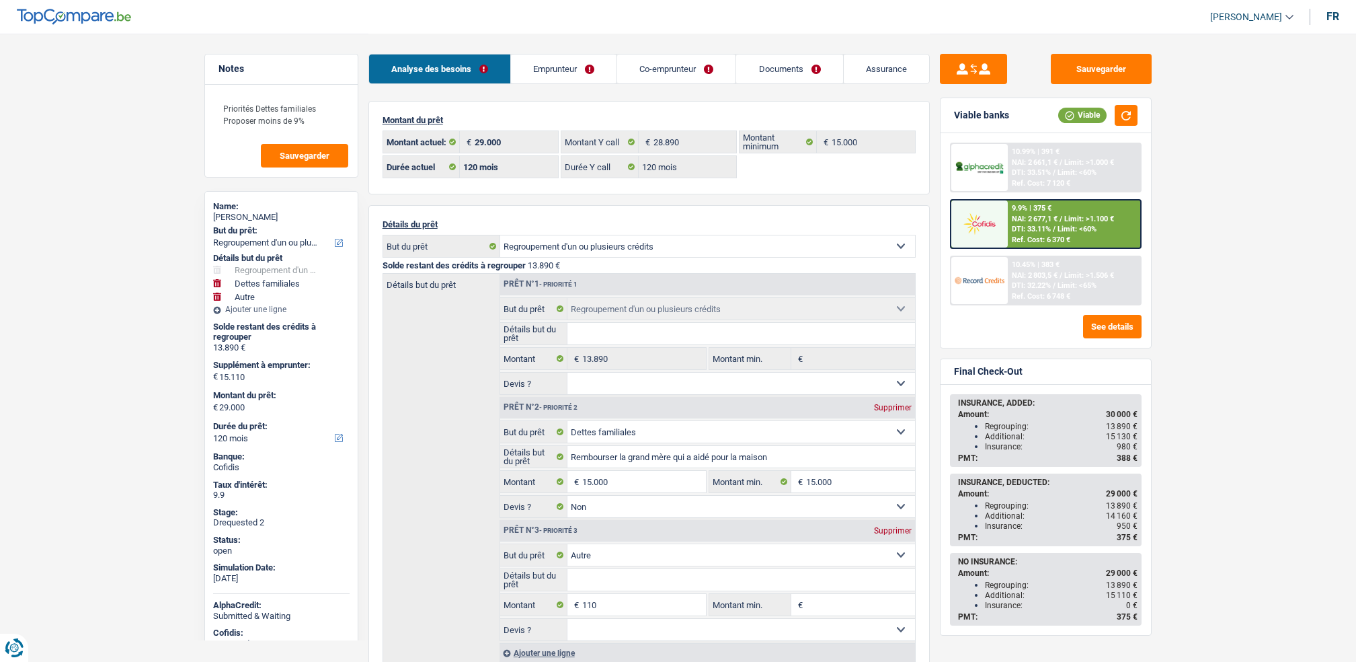
select select "refinancing"
select select "familyDebt"
select select "other"
select select "120"
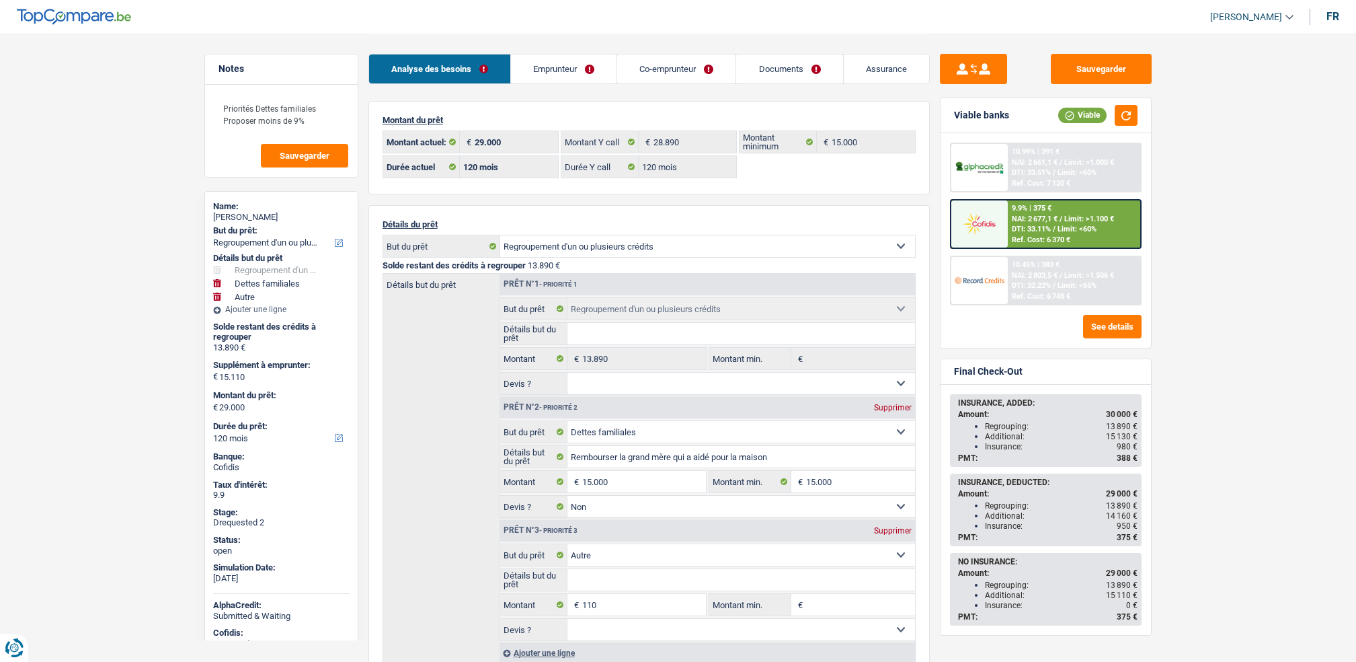
select select "120"
select select "refinancing"
select select "familyDebt"
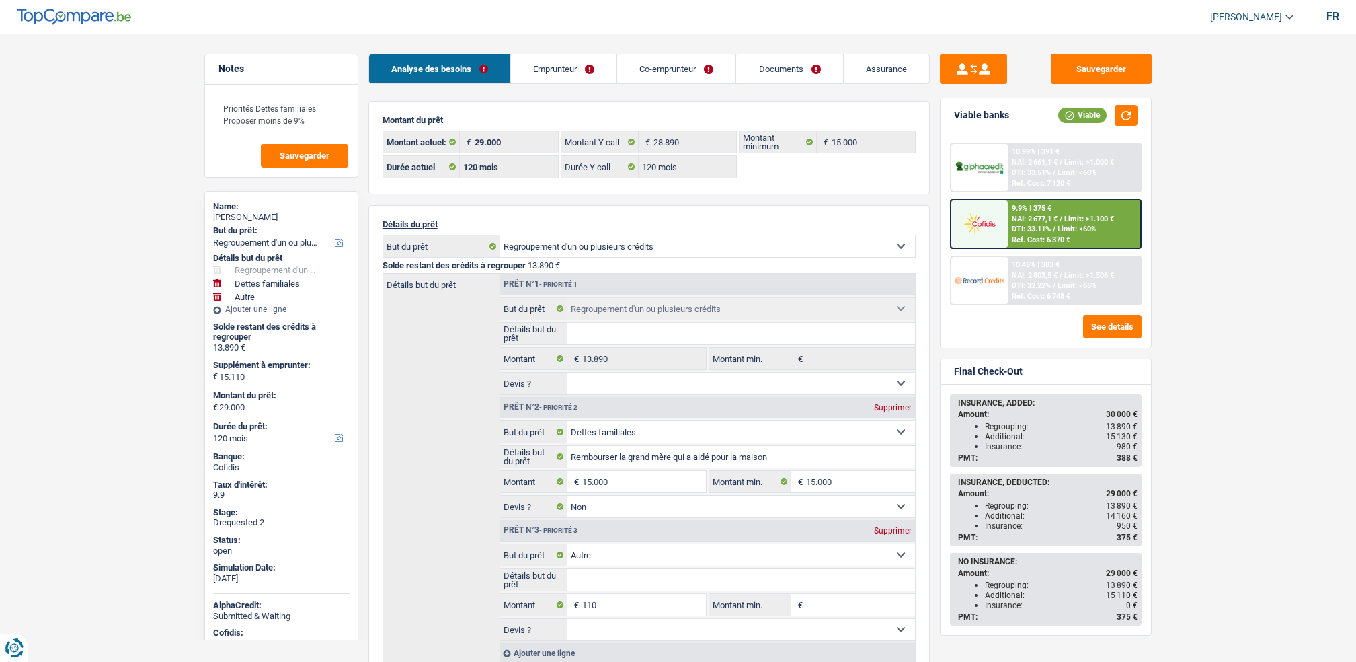
select select "false"
select select "other"
select select "120"
select select "ownerWithMortgage"
select select "BE"
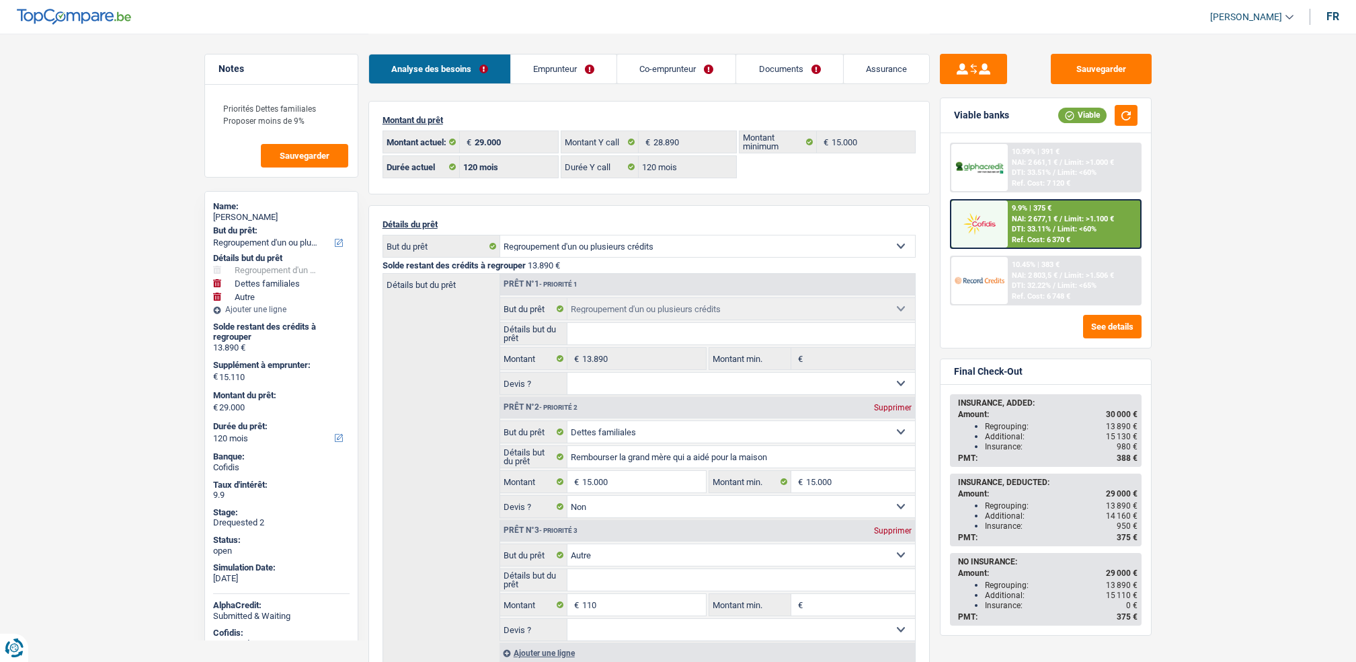
select select "carLoan"
select select "60"
select select "cardOrCredit"
select select "carLoan"
select select "42"
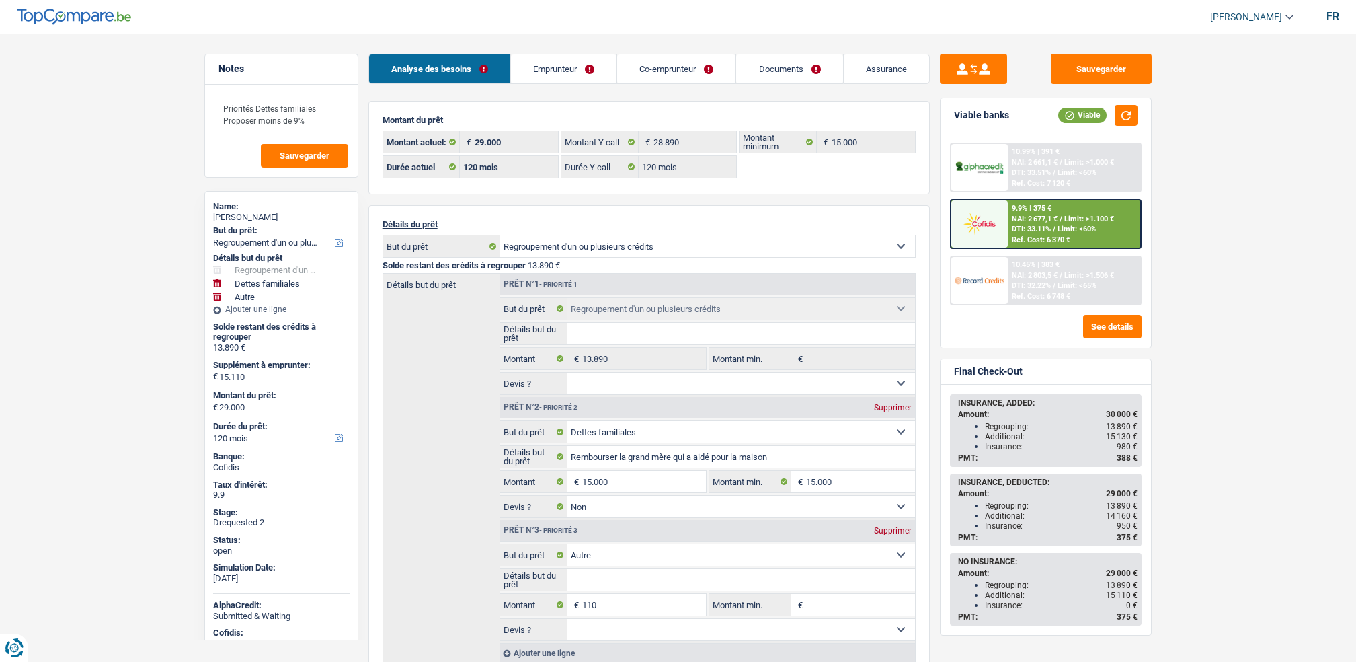
select select "mortgage"
select select "300"
click at [549, 79] on link "Emprunteur" at bounding box center [564, 68] width 106 height 29
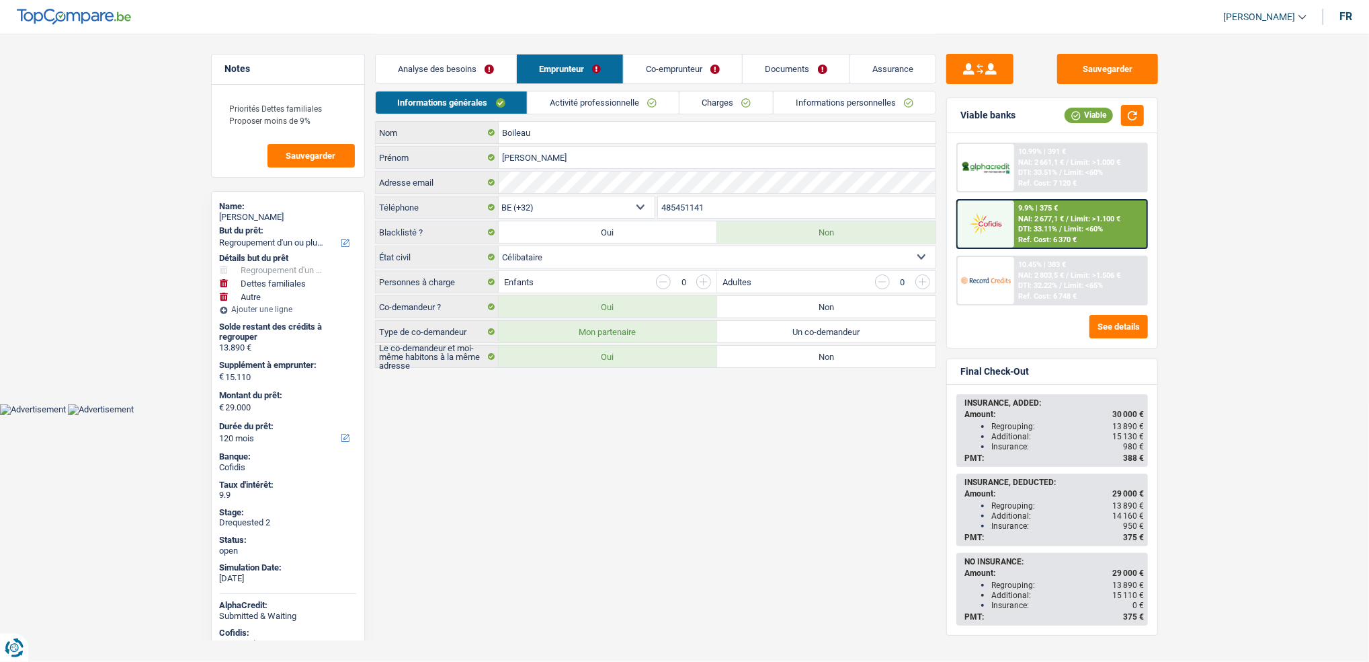
click at [653, 95] on link "Activité professionnelle" at bounding box center [603, 102] width 151 height 22
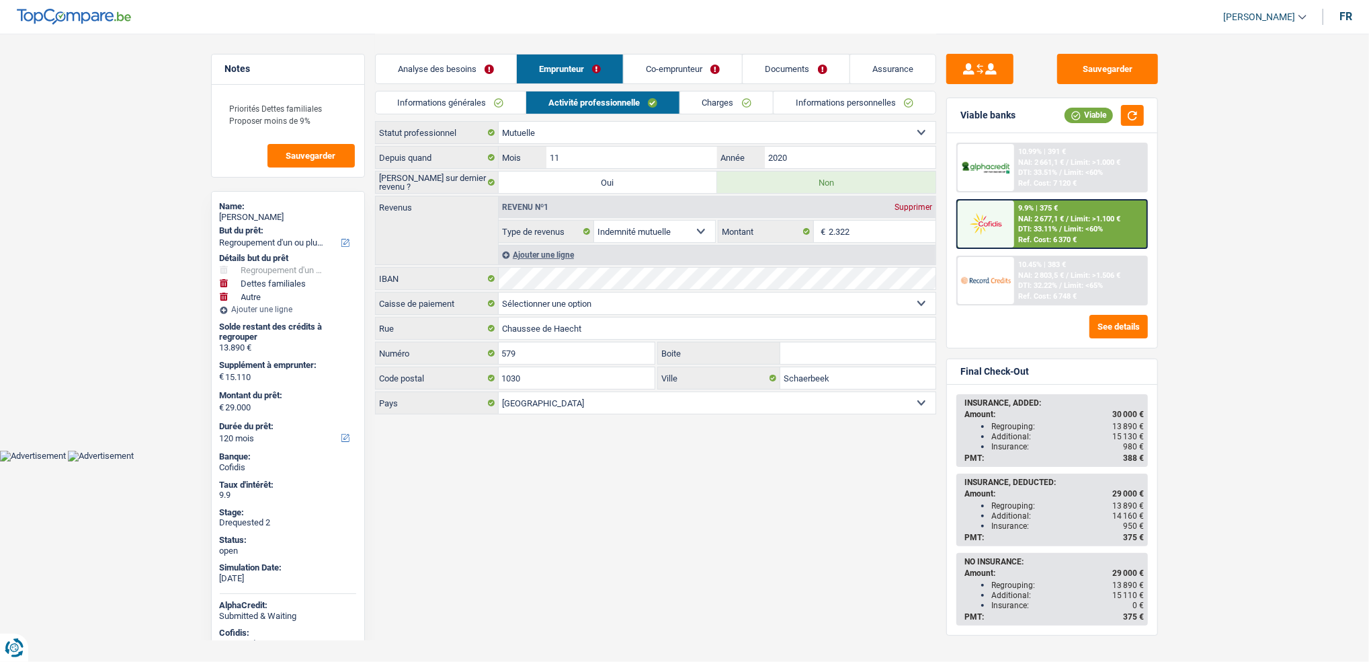
click at [757, 93] on link "Charges" at bounding box center [726, 102] width 93 height 22
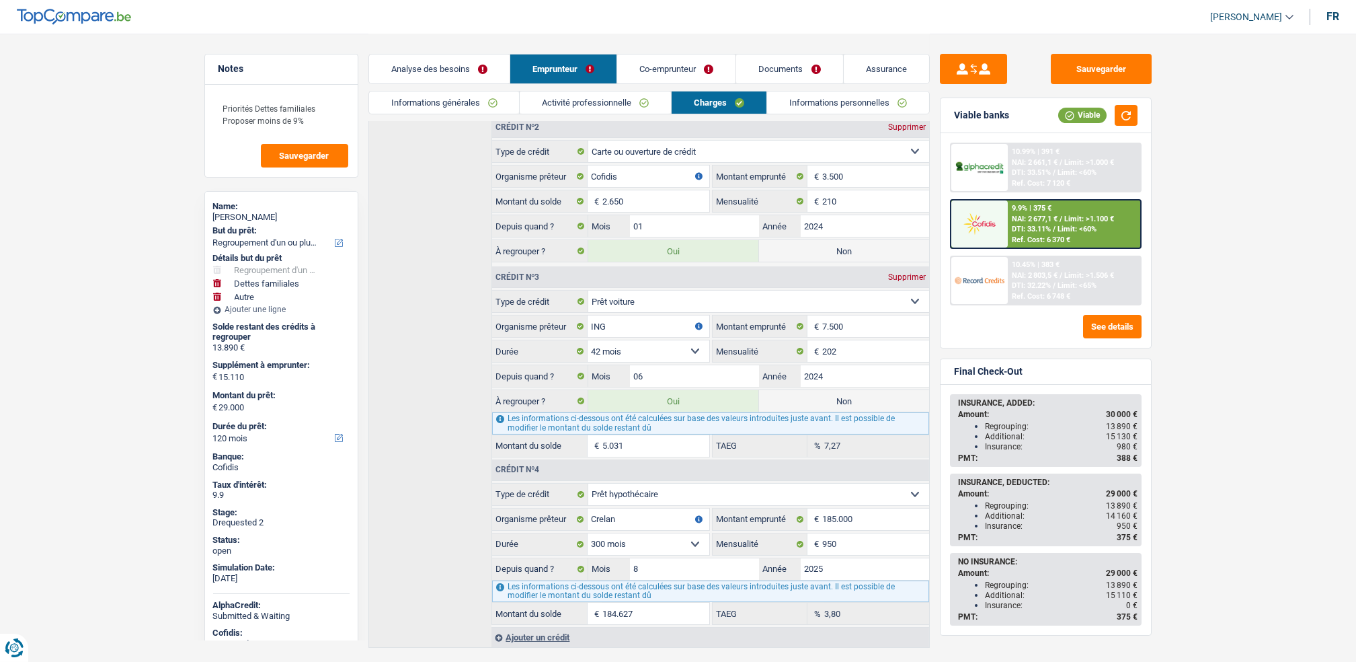
scroll to position [432, 0]
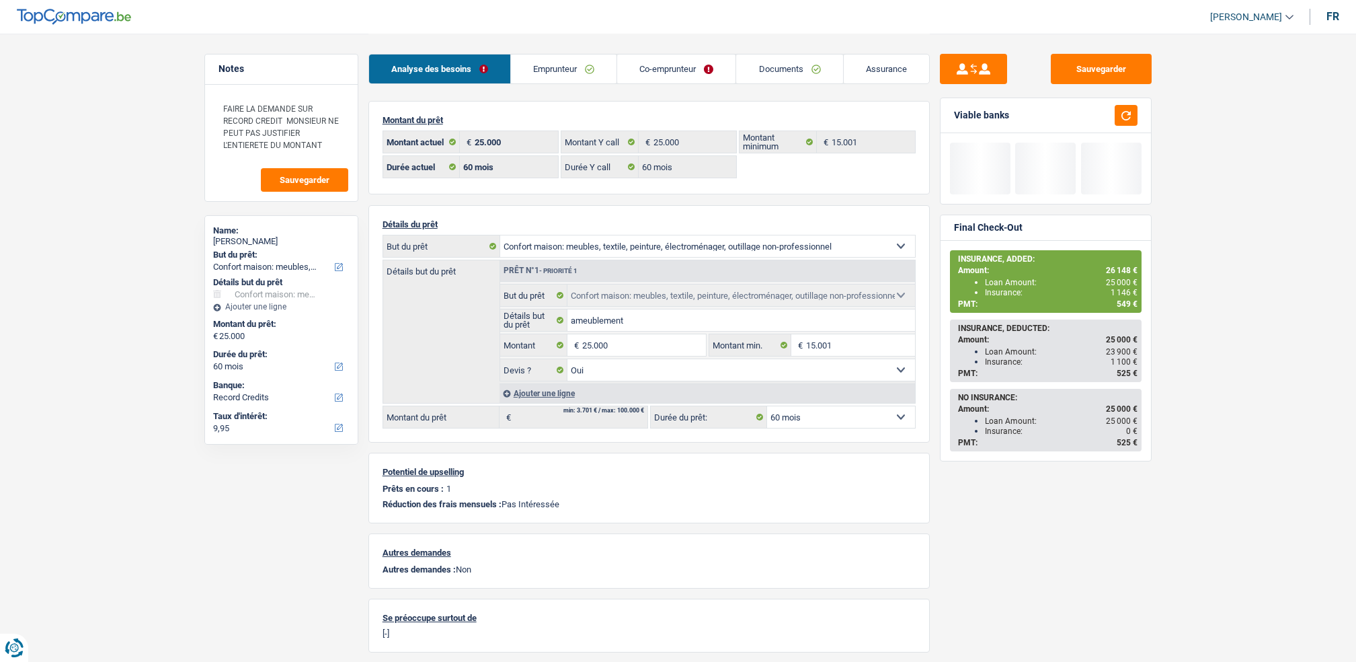
select select "household"
select select "60"
select select "record credits"
select select "60"
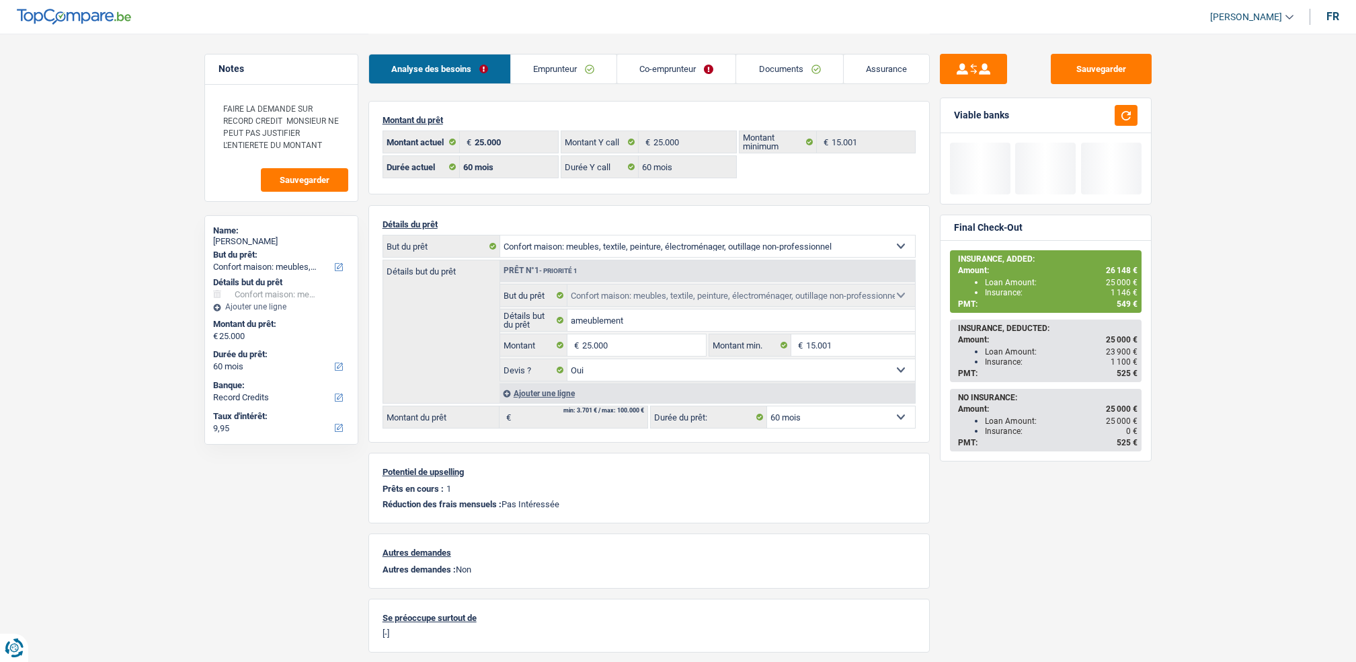
select select "60"
select select "household"
select select "yes"
select select "60"
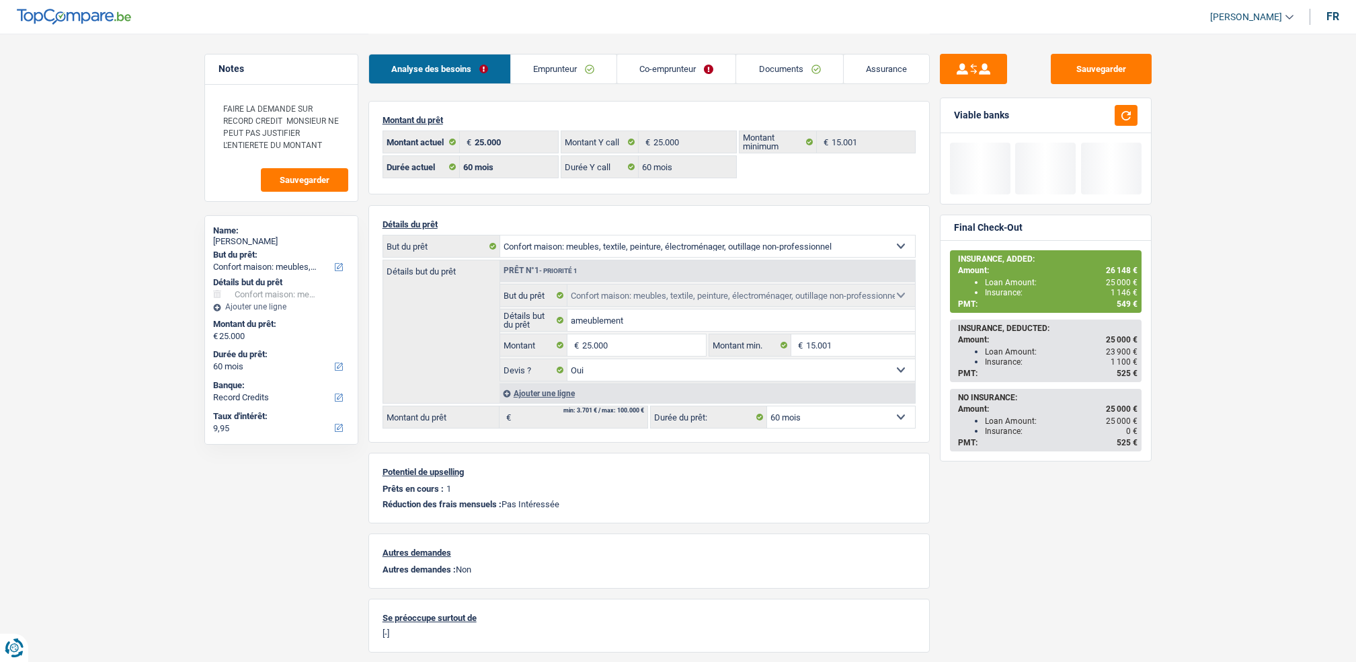
select select "household"
select select "60"
select select "record credits"
select select "60"
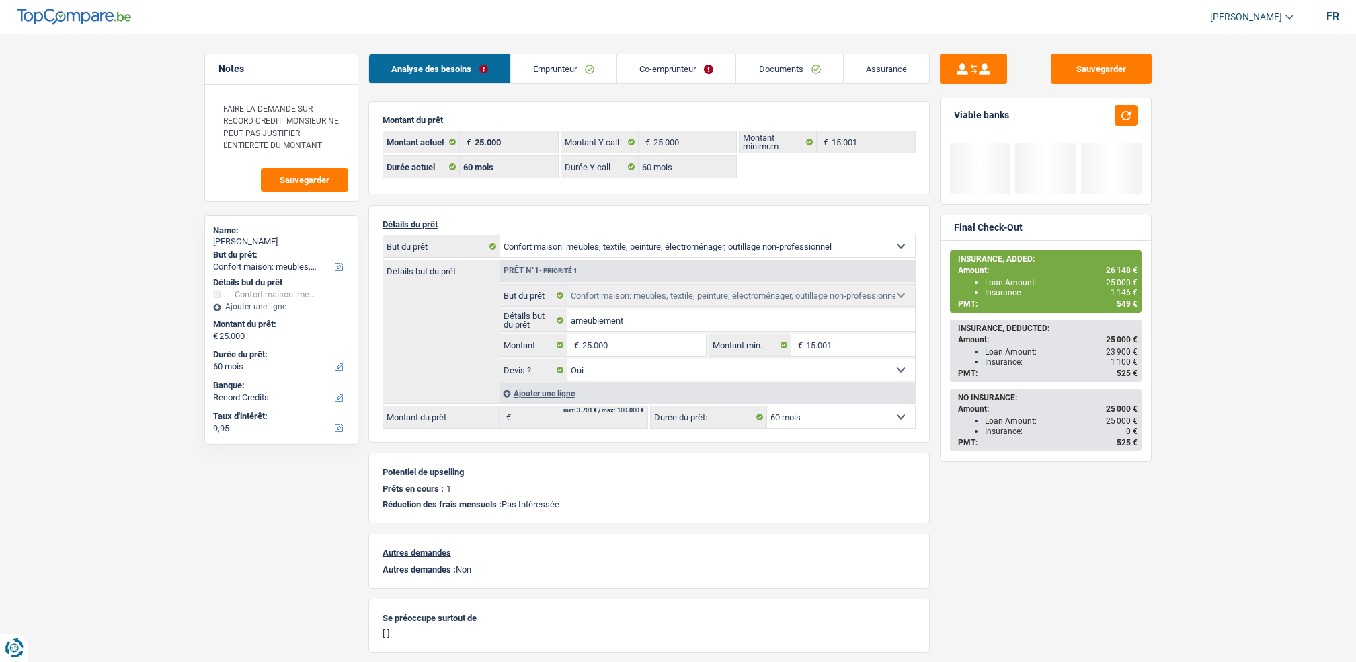
select select "60"
select select "household"
select select "yes"
select select "60"
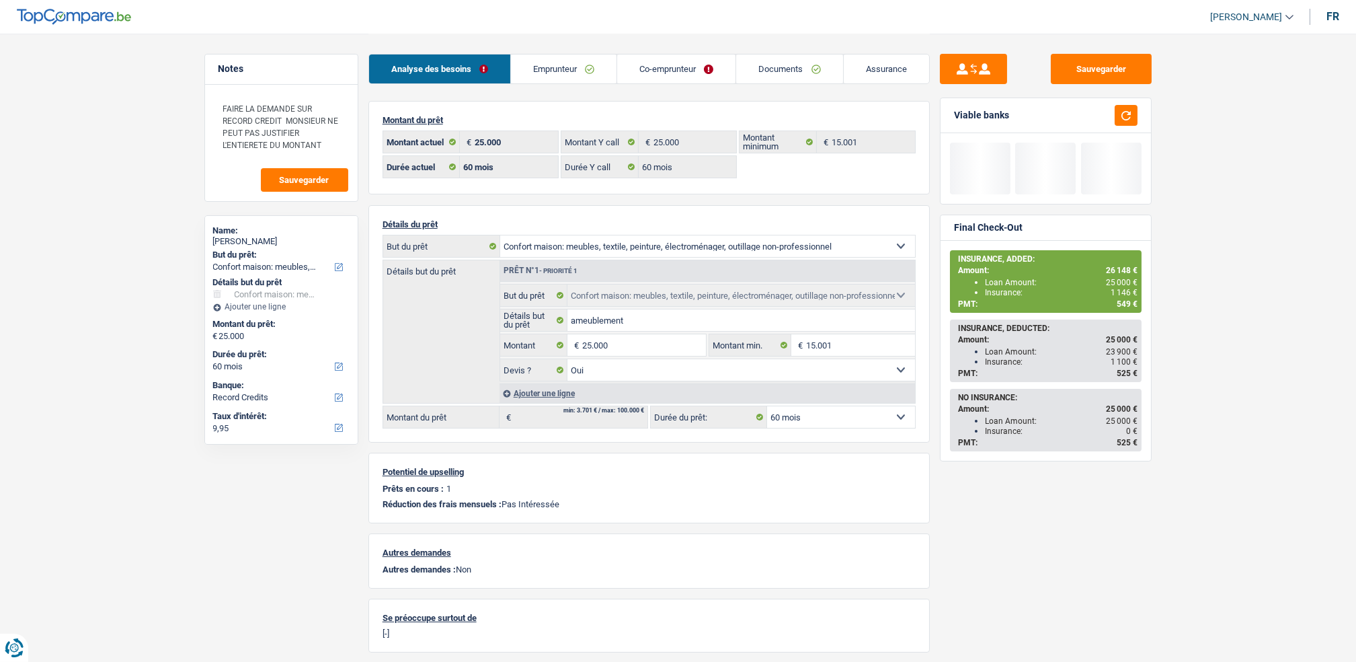
click at [870, 63] on link "Assurance" at bounding box center [886, 68] width 85 height 29
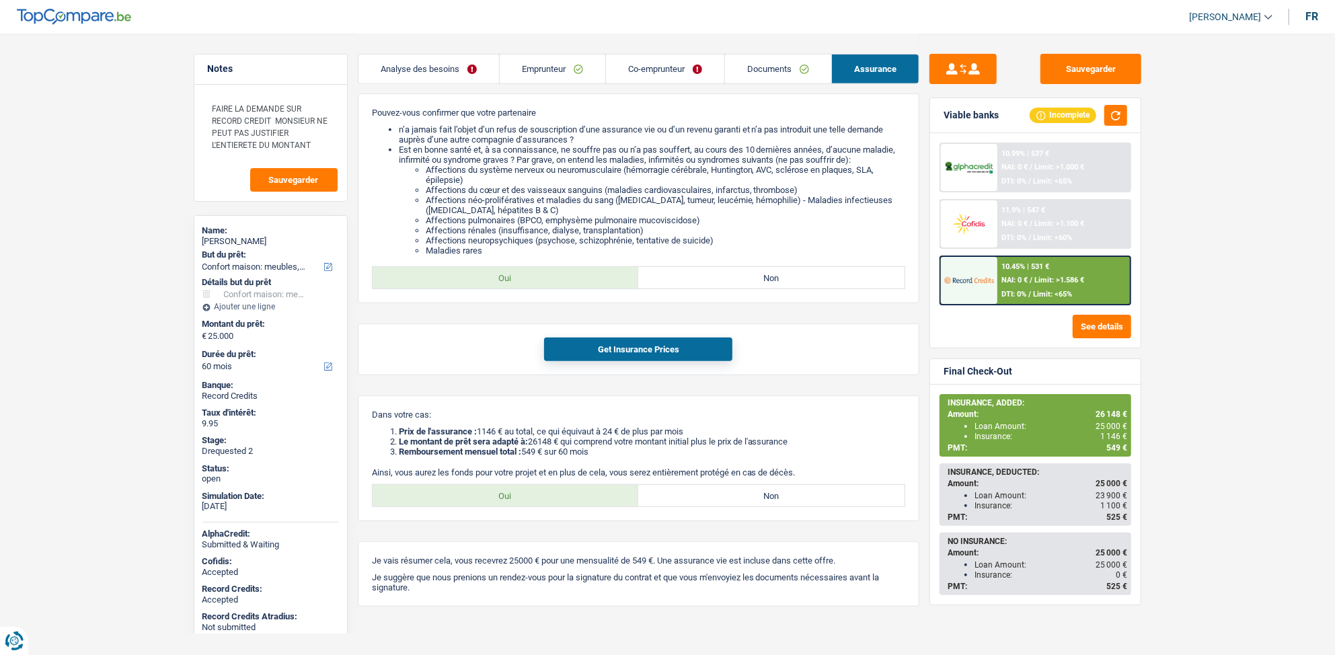
scroll to position [429, 0]
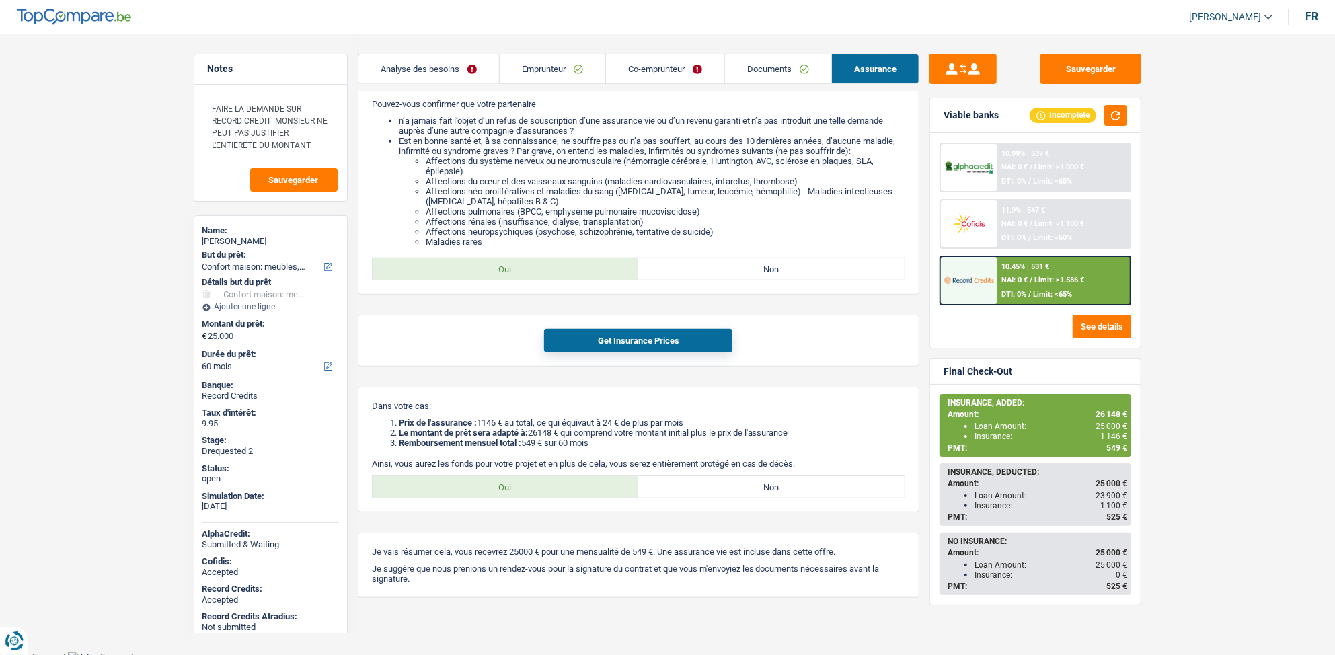
click at [1190, 203] on main "Notes FAIRE LA DEMANDE SUR RECORD CREDIT MONSIEUR NE PEUT PAS JUSTIFIER L'ENTIE…" at bounding box center [667, 111] width 1335 height 1080
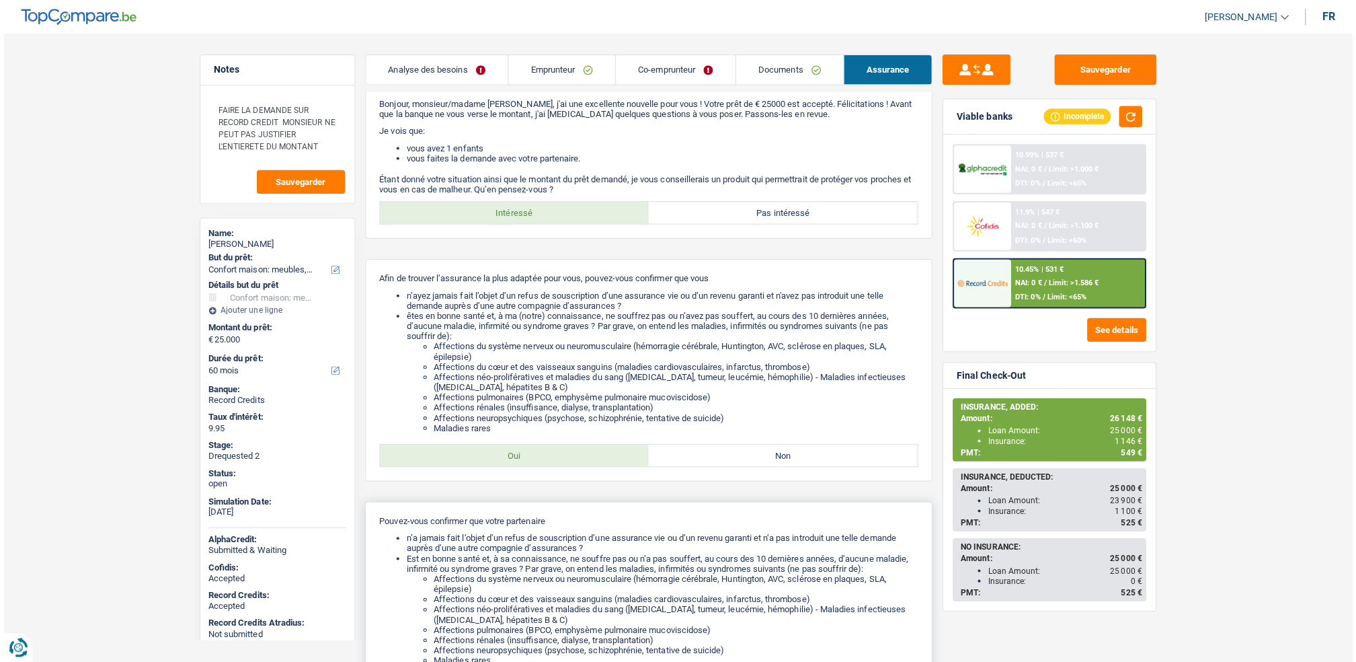
scroll to position [0, 0]
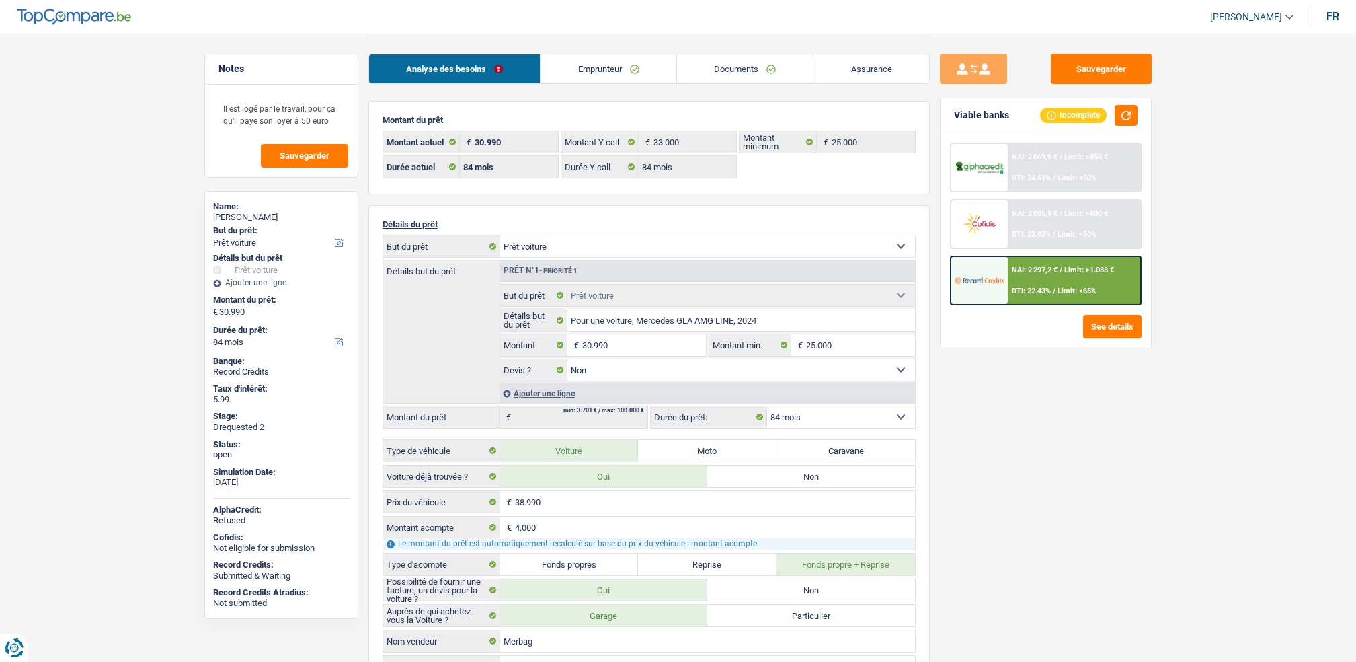
select select "car"
select select "84"
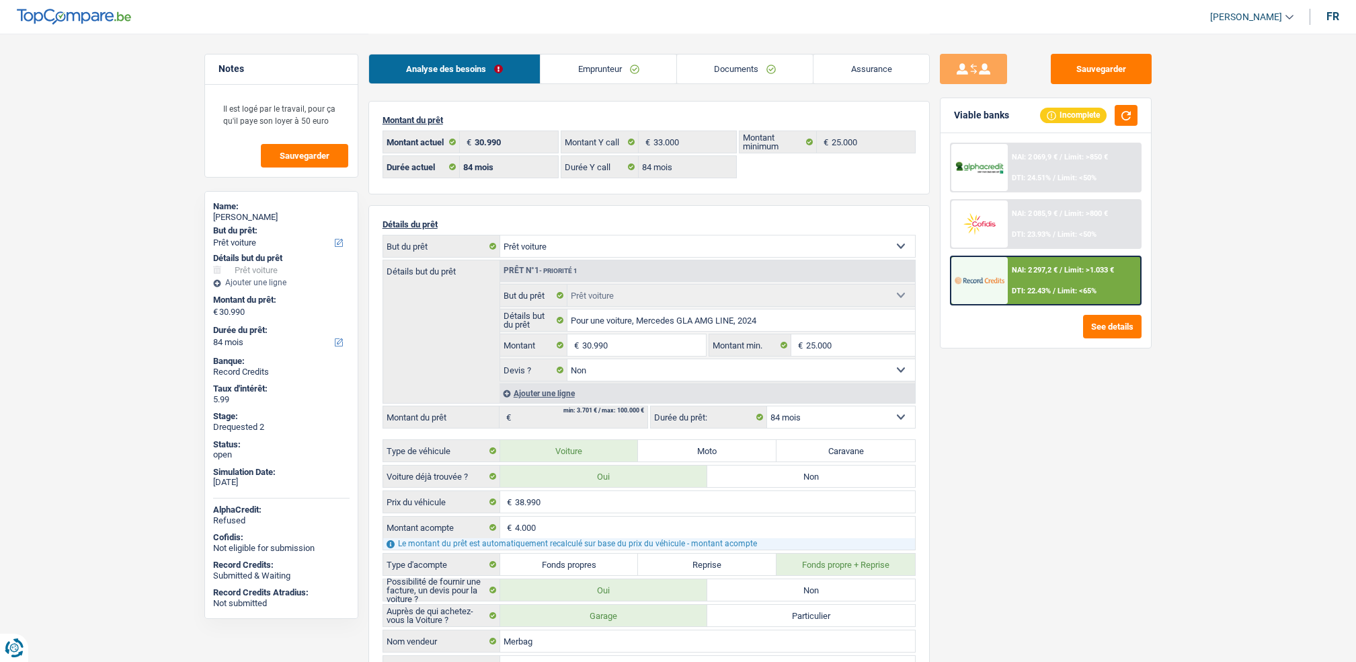
select select "car"
select select "false"
select select "84"
select select "rents"
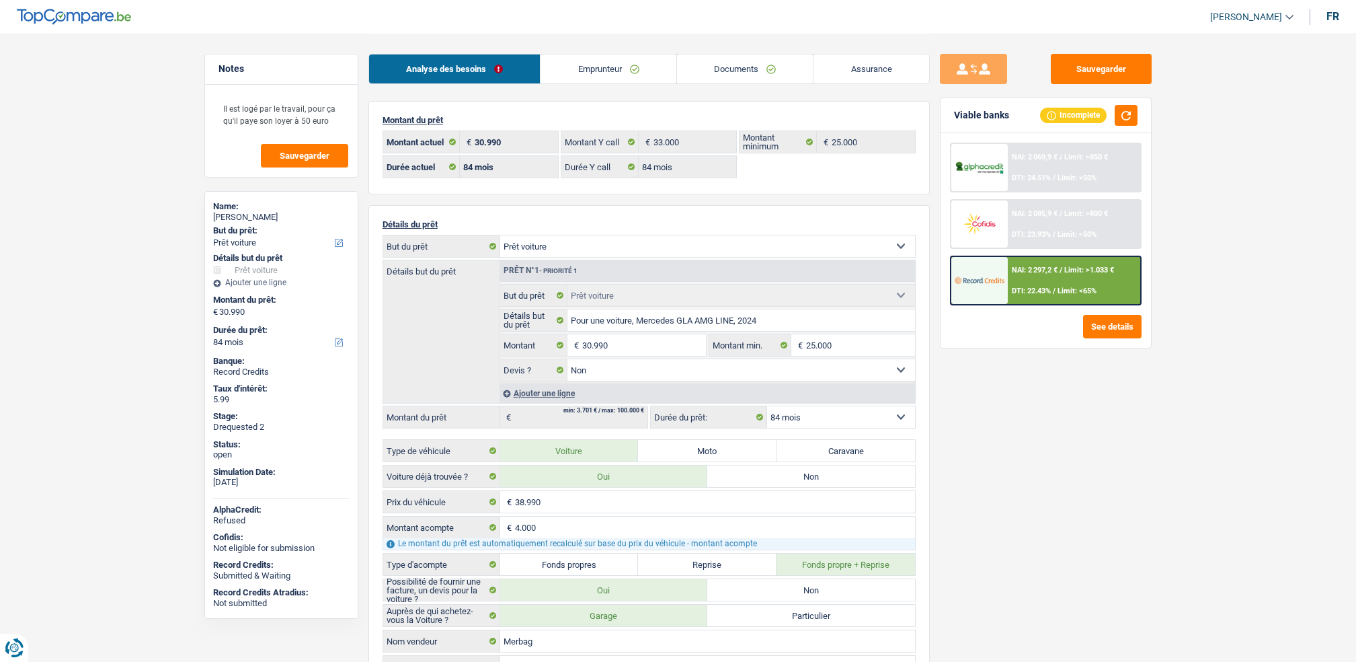
select select "LU"
select select "cardOrCredit"
click at [705, 84] on div "Analyse des besoins Emprunteur Documents Assurance" at bounding box center [648, 62] width 561 height 57
click at [722, 69] on link "Documents" at bounding box center [745, 68] width 136 height 29
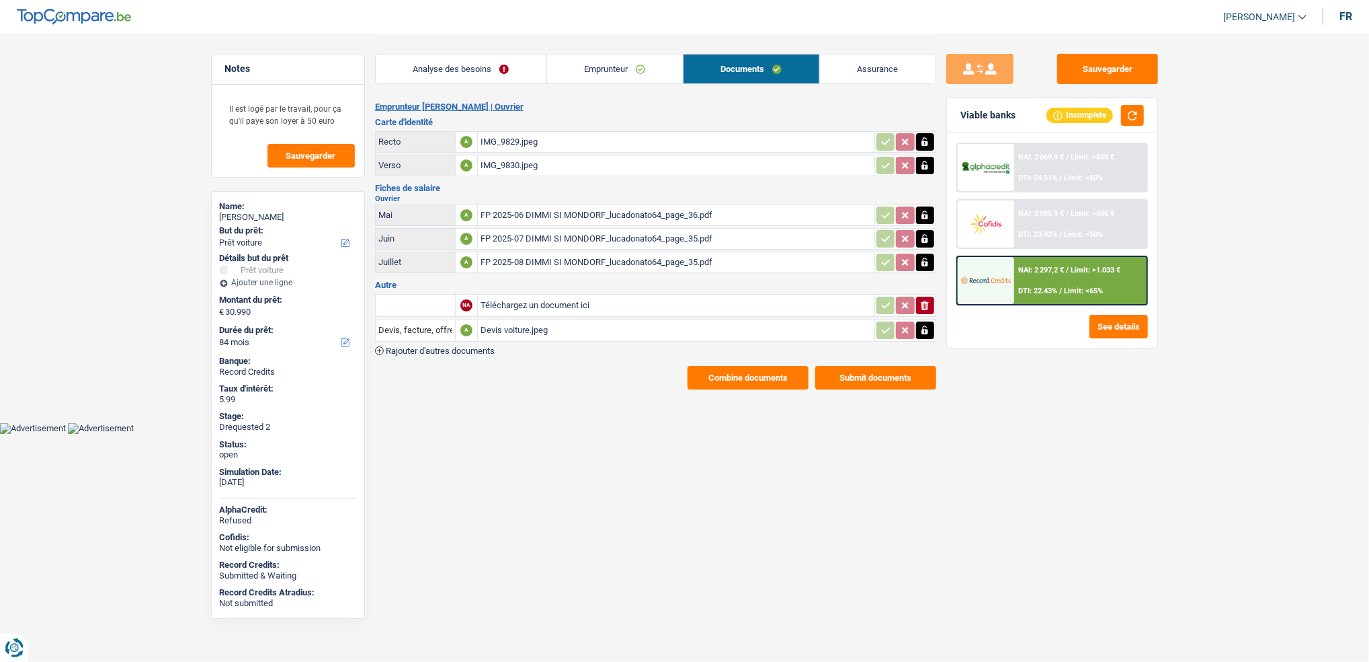
click at [599, 77] on link "Emprunteur" at bounding box center [615, 68] width 136 height 29
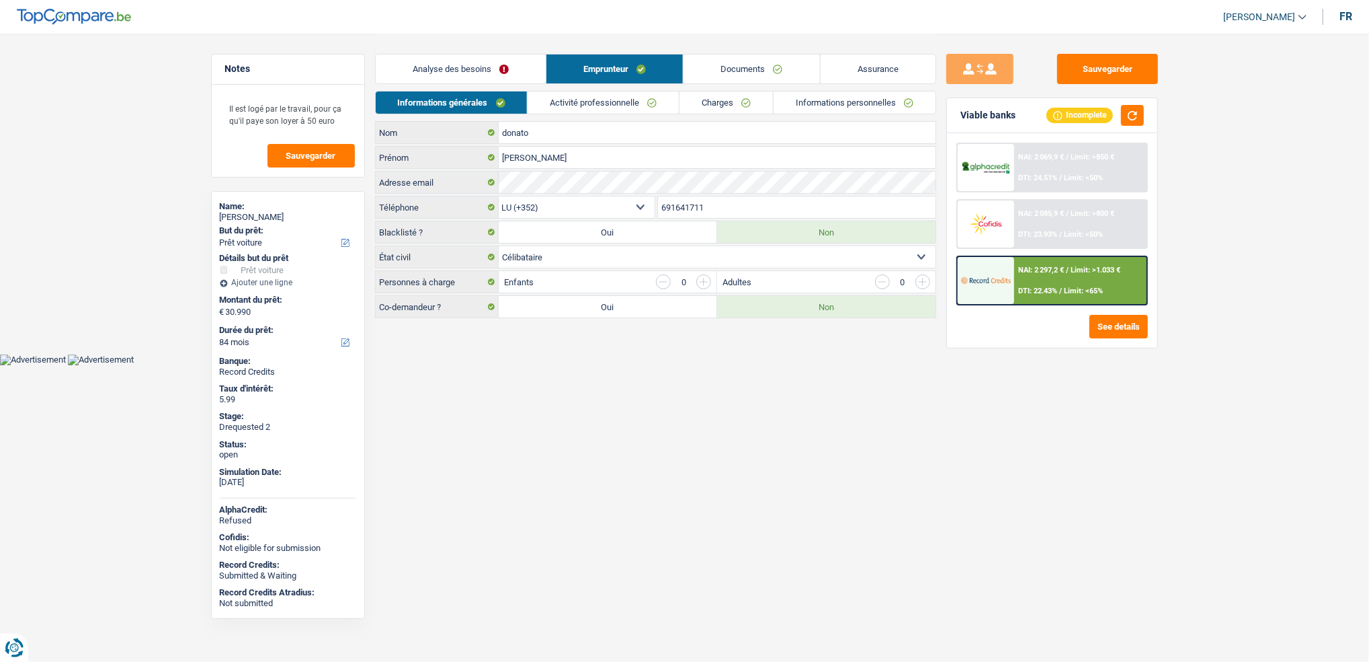
click at [592, 93] on link "Activité professionnelle" at bounding box center [603, 102] width 151 height 22
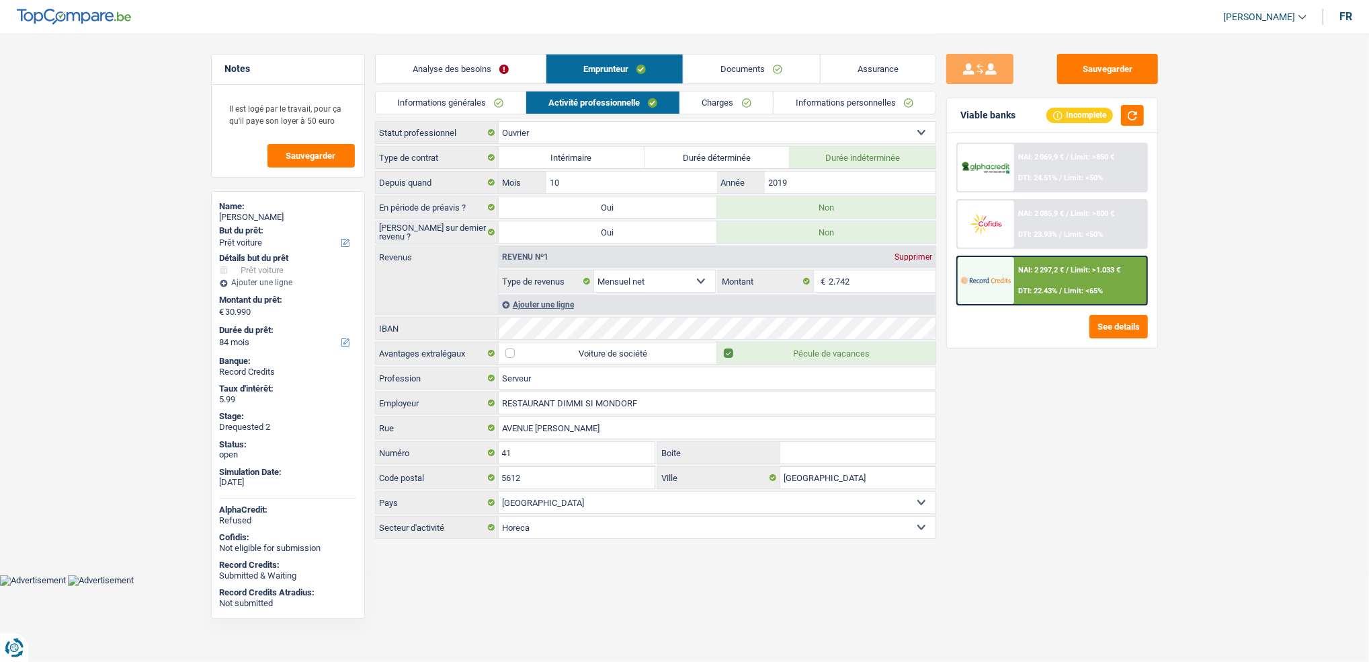
click at [590, 108] on link "Activité professionnelle" at bounding box center [602, 102] width 153 height 22
click at [721, 106] on link "Charges" at bounding box center [726, 102] width 93 height 22
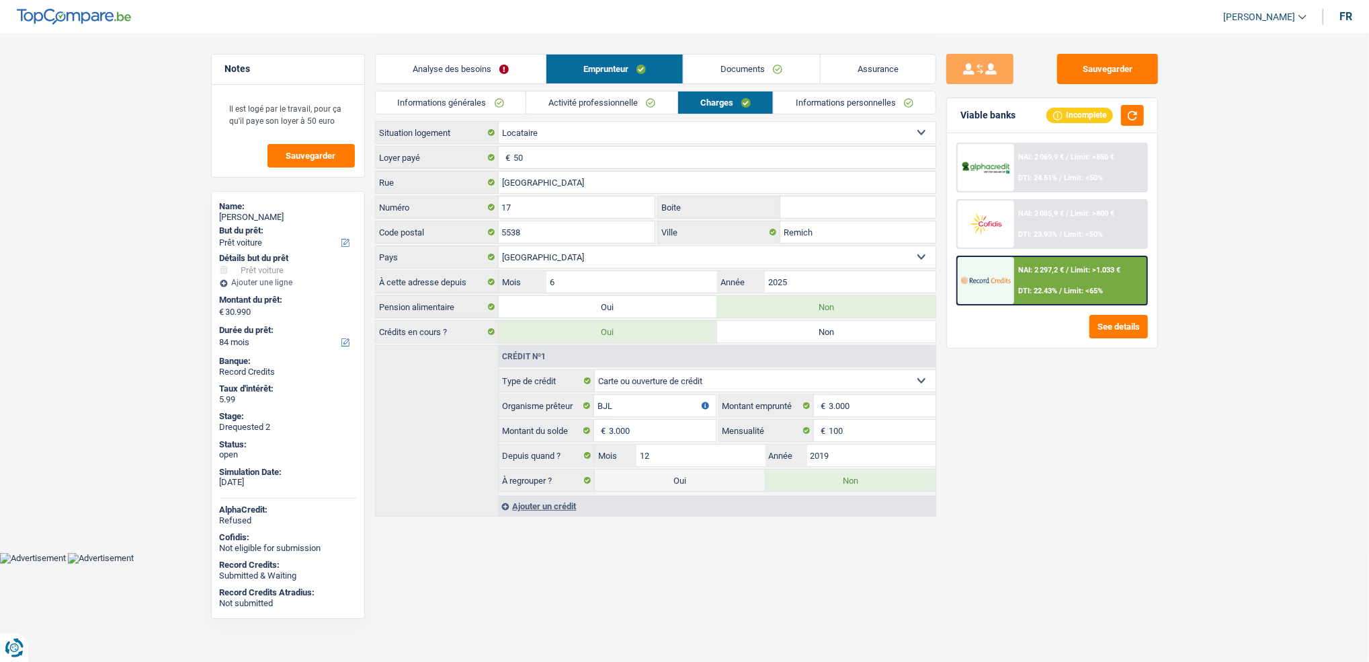
click at [654, 109] on link "Activité professionnelle" at bounding box center [601, 102] width 151 height 22
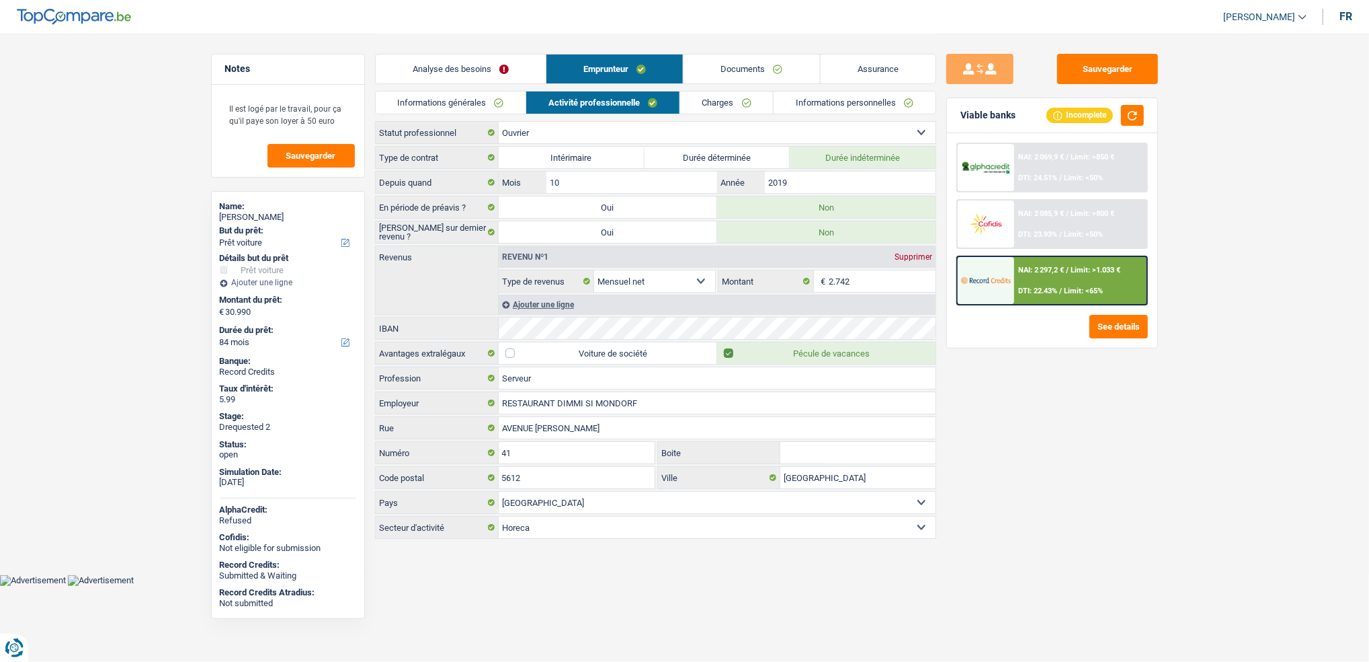
click at [460, 101] on link "Informations générales" at bounding box center [451, 102] width 151 height 22
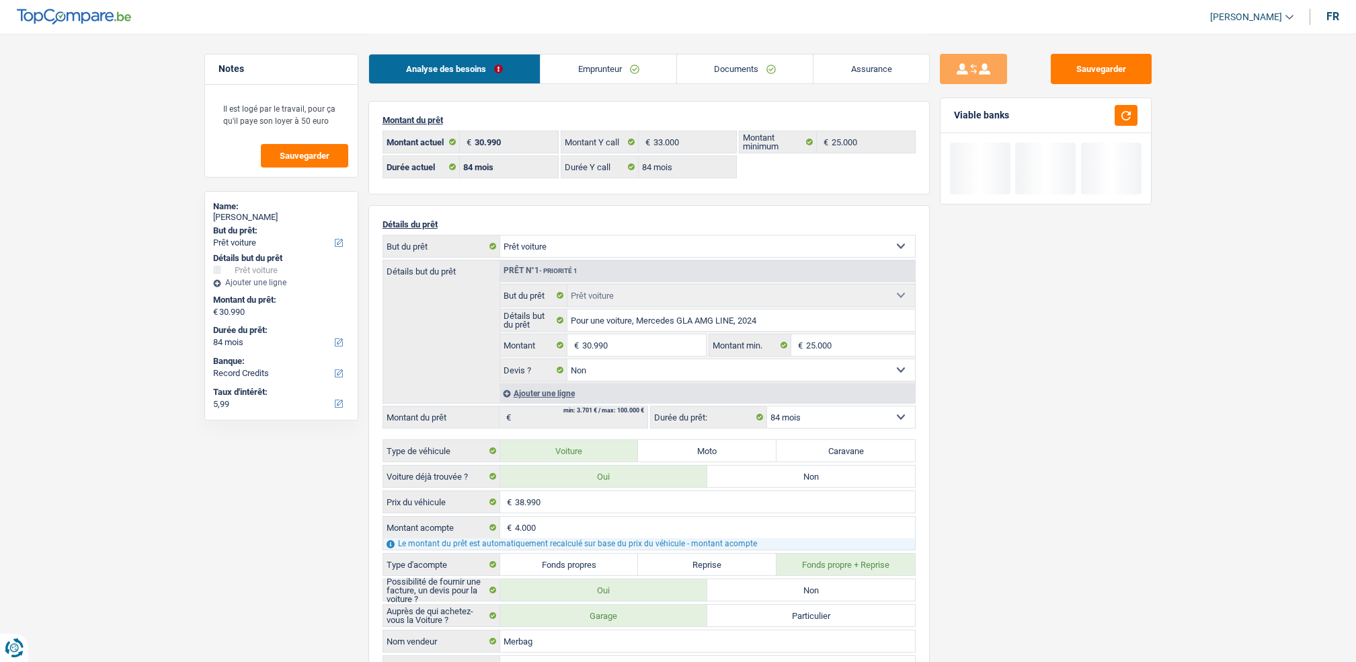
select select "car"
select select "84"
drag, startPoint x: 0, startPoint y: 0, endPoint x: 771, endPoint y: 105, distance: 778.2
click at [771, 76] on link "Documents" at bounding box center [745, 68] width 136 height 29
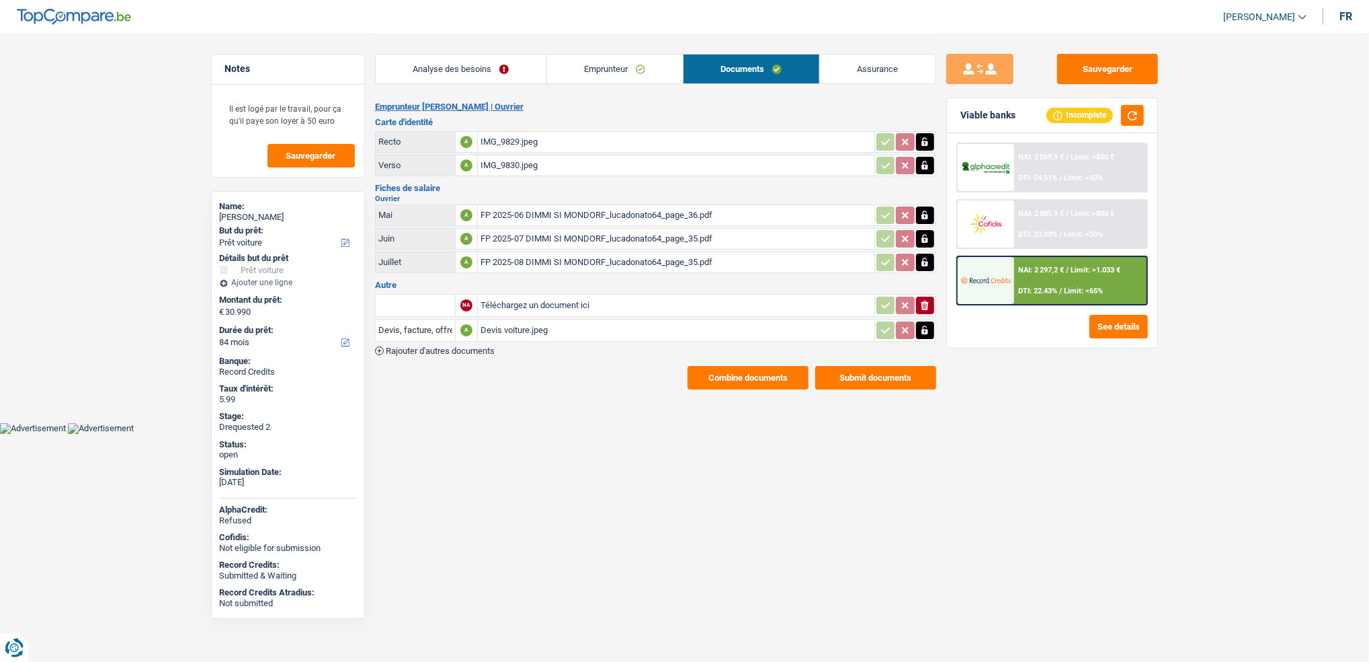
click at [530, 327] on div "Devis voiture.jpeg" at bounding box center [676, 330] width 391 height 20
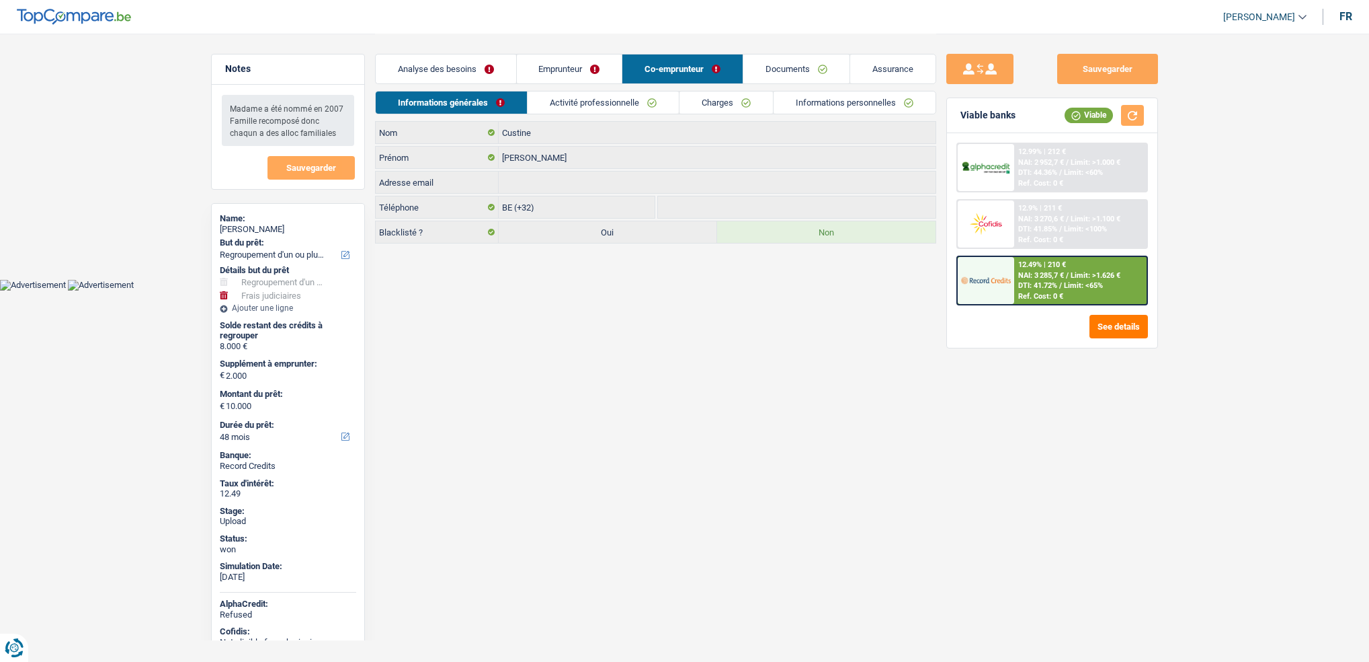
select select "refinancing"
select select "judicial"
select select "48"
select select "32"
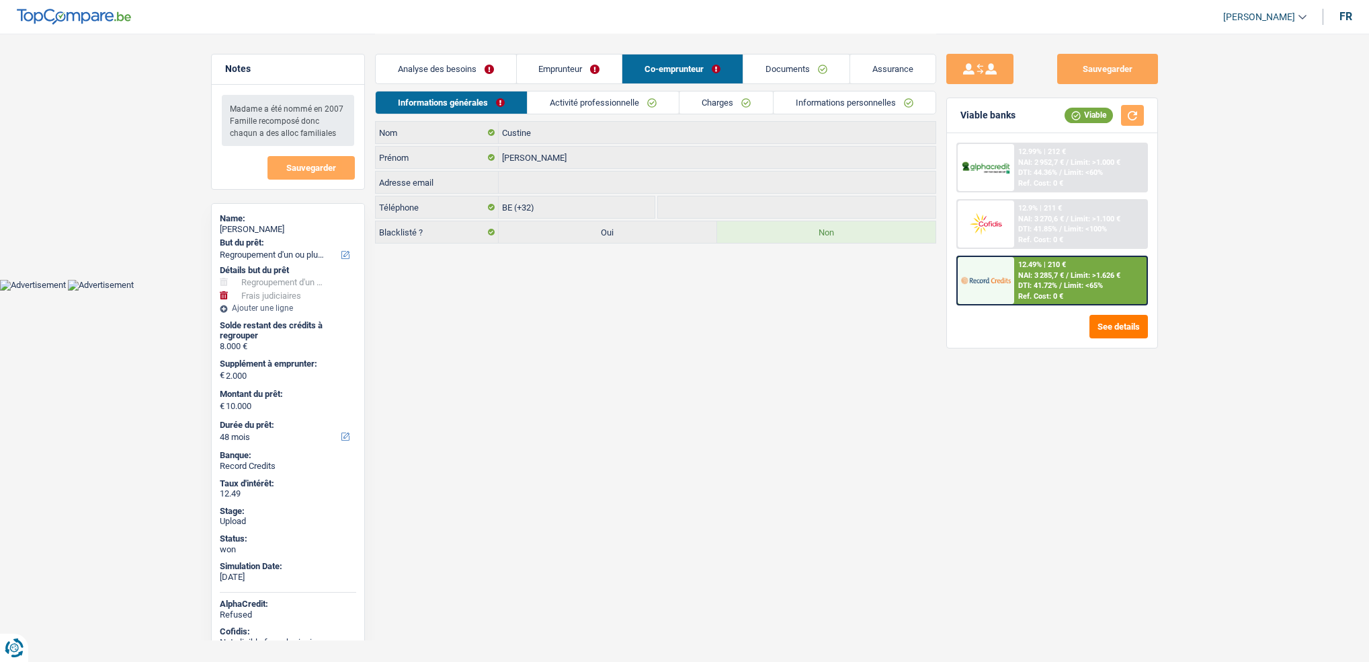
click at [712, 74] on link "Co-emprunteur" at bounding box center [683, 68] width 120 height 29
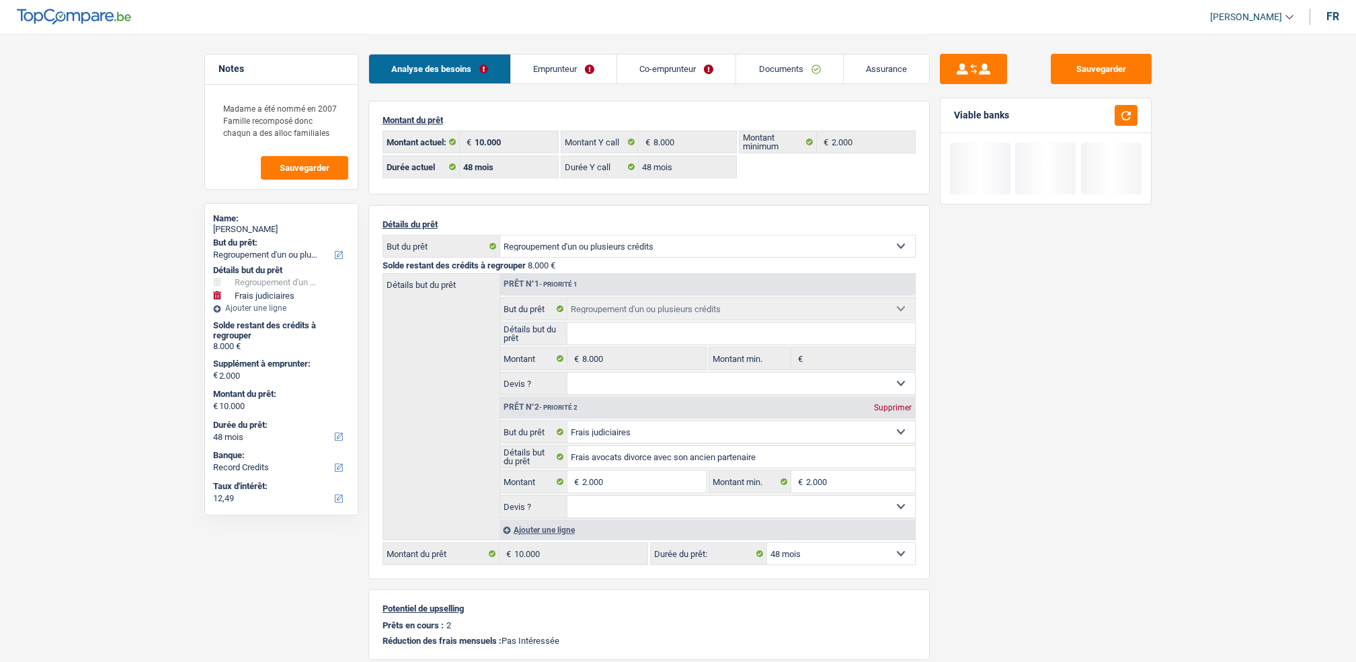
select select "refinancing"
select select "judicial"
select select "48"
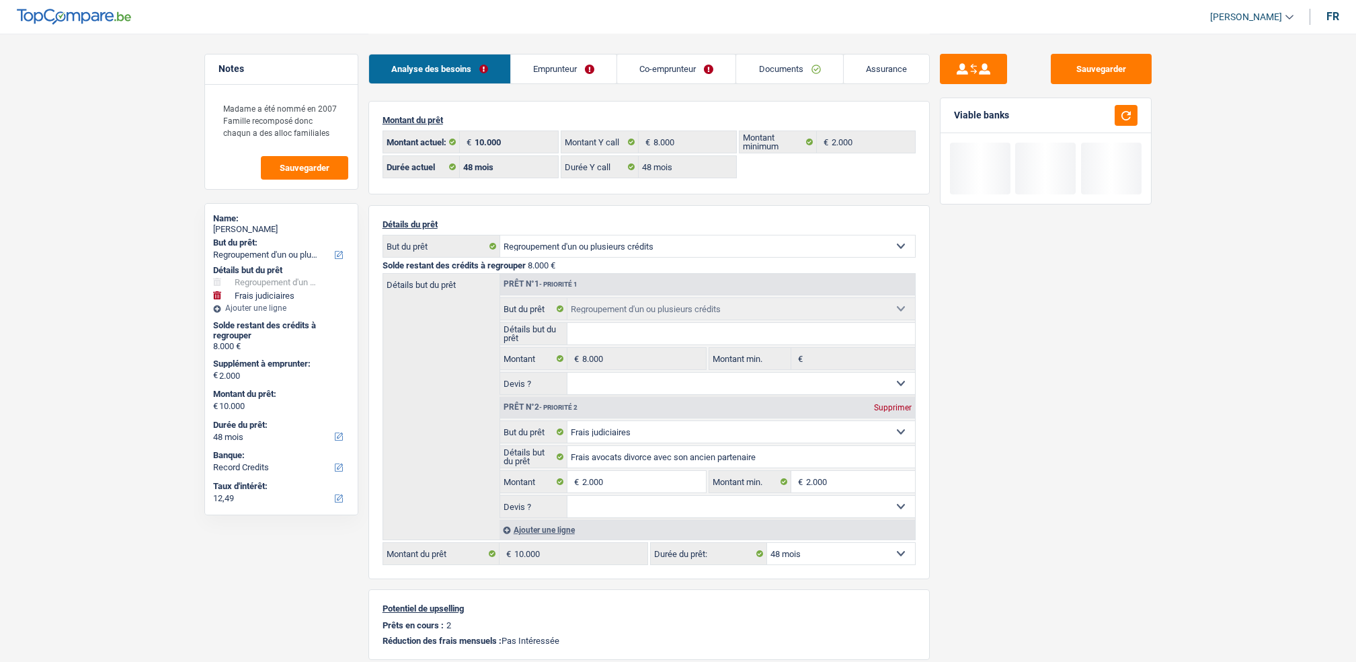
select select "48"
select select "refinancing"
select select "judicial"
select select "48"
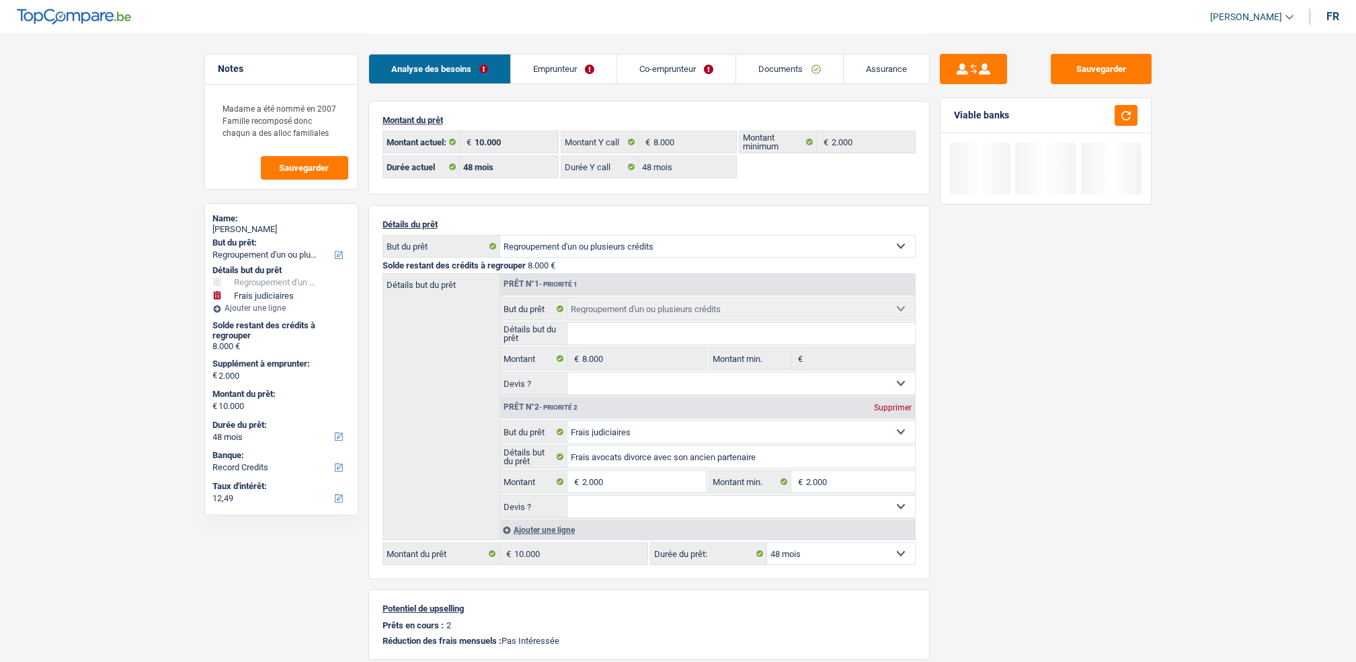
click at [729, 69] on link "Co-emprunteur" at bounding box center [676, 68] width 118 height 29
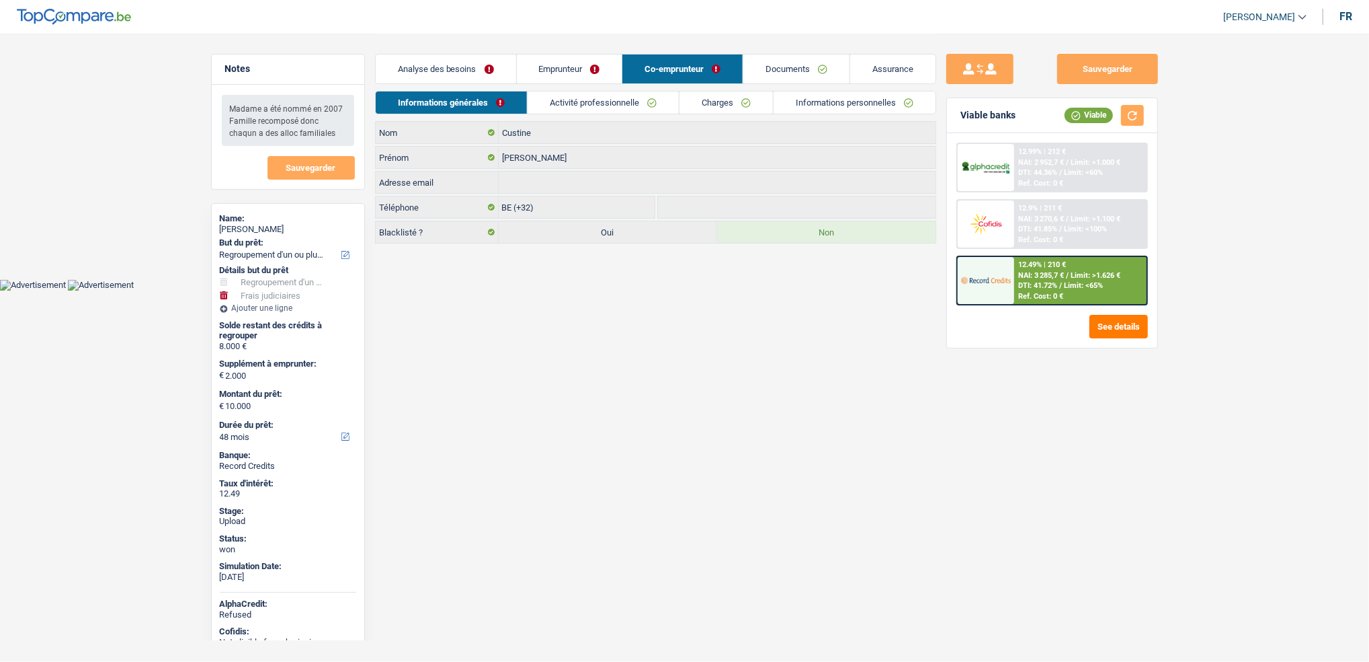
click at [747, 63] on link "Documents" at bounding box center [797, 68] width 106 height 29
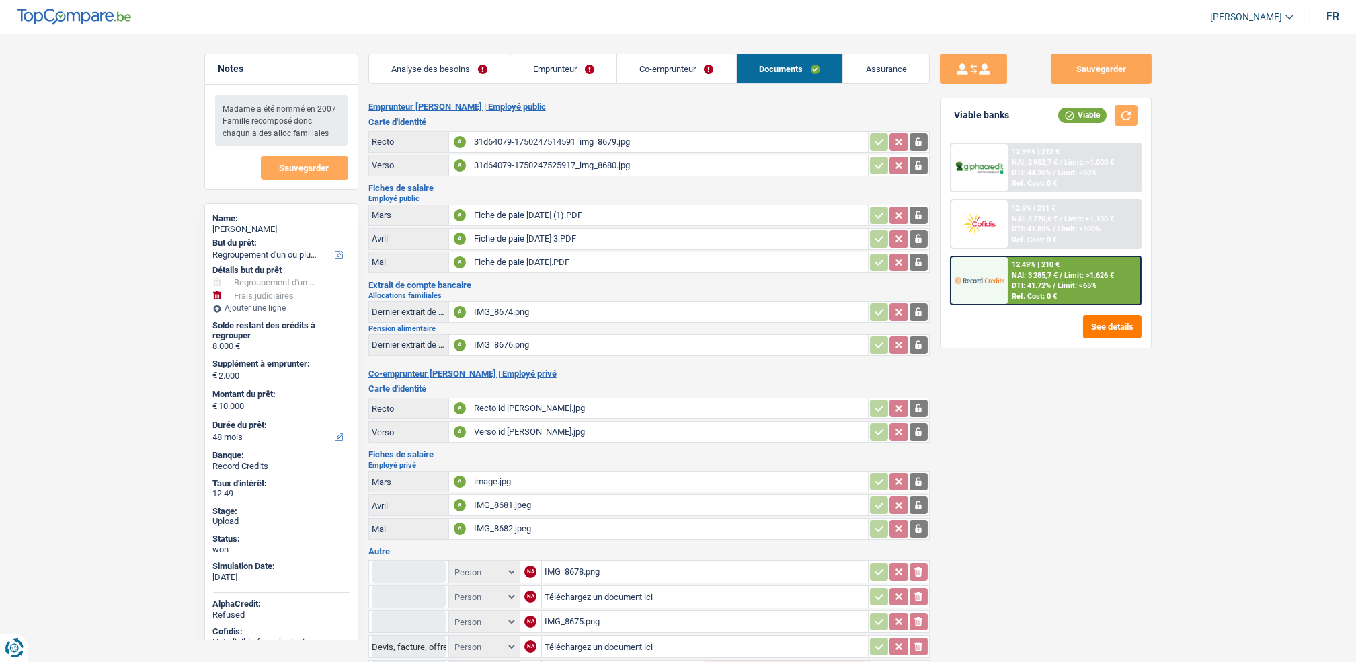
click at [499, 402] on div "Recto id [PERSON_NAME].jpg" at bounding box center [669, 408] width 391 height 20
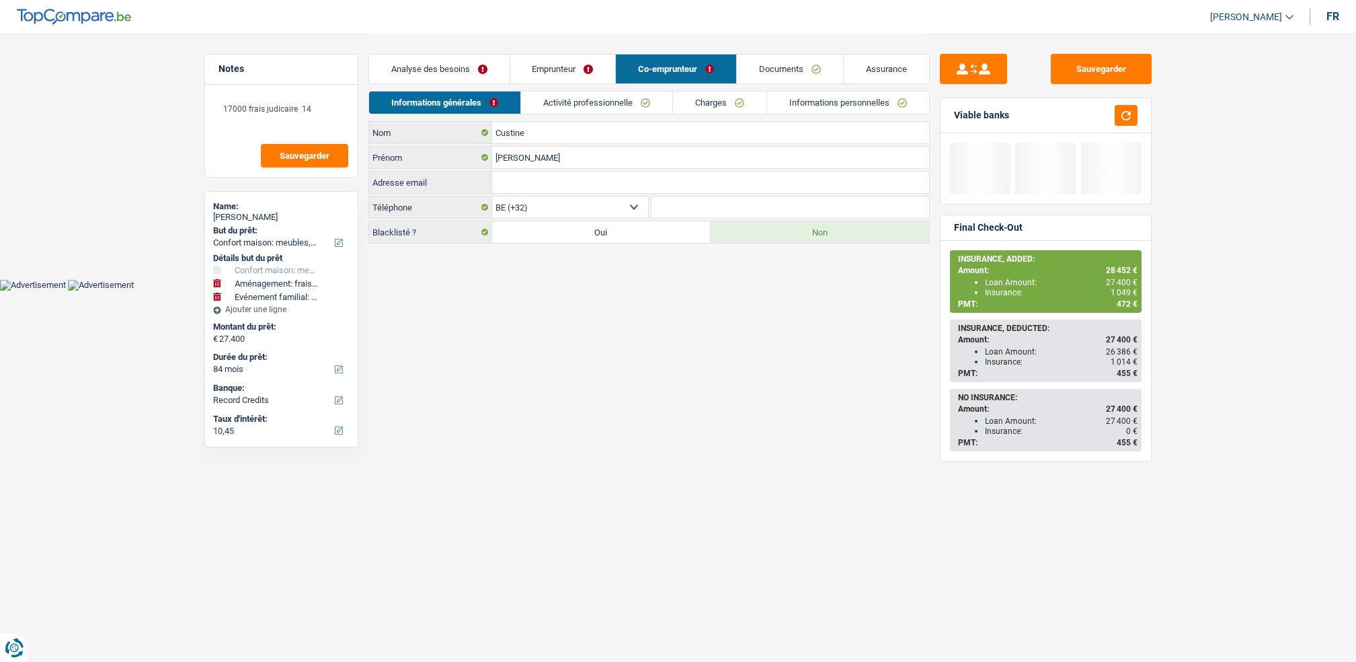
select select "household"
select select "movingOrInstallation"
select select "familyEvent"
select select "84"
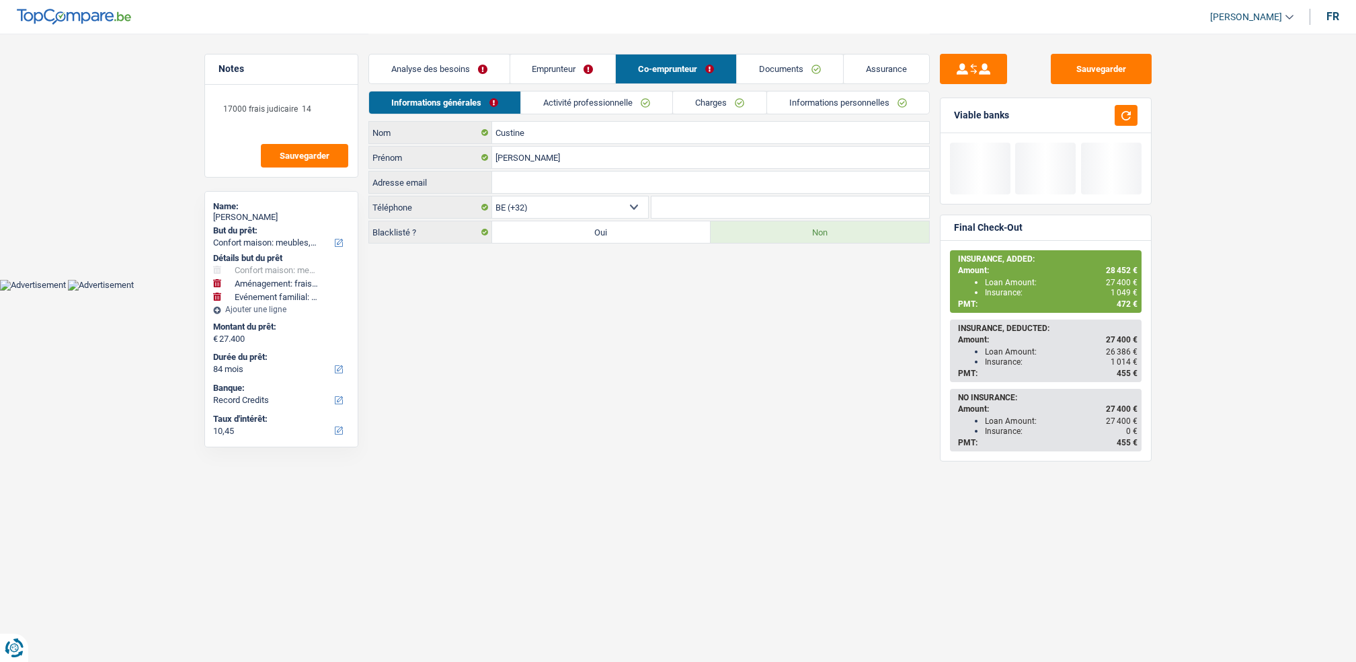
select select "publicEmployee"
select select "familyAllowances"
select select "netSalary"
select select "alimony"
select select "mealVouchers"
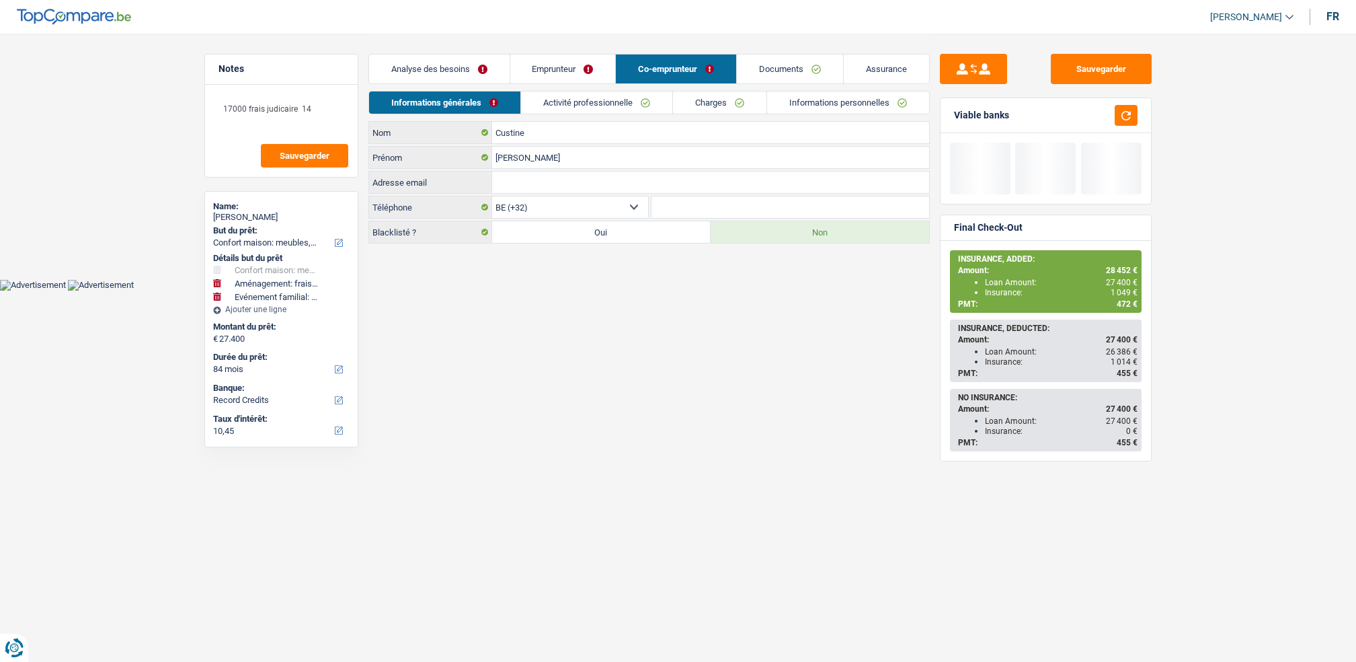
select select "BE"
select select "stateUniversityEu"
select select "32"
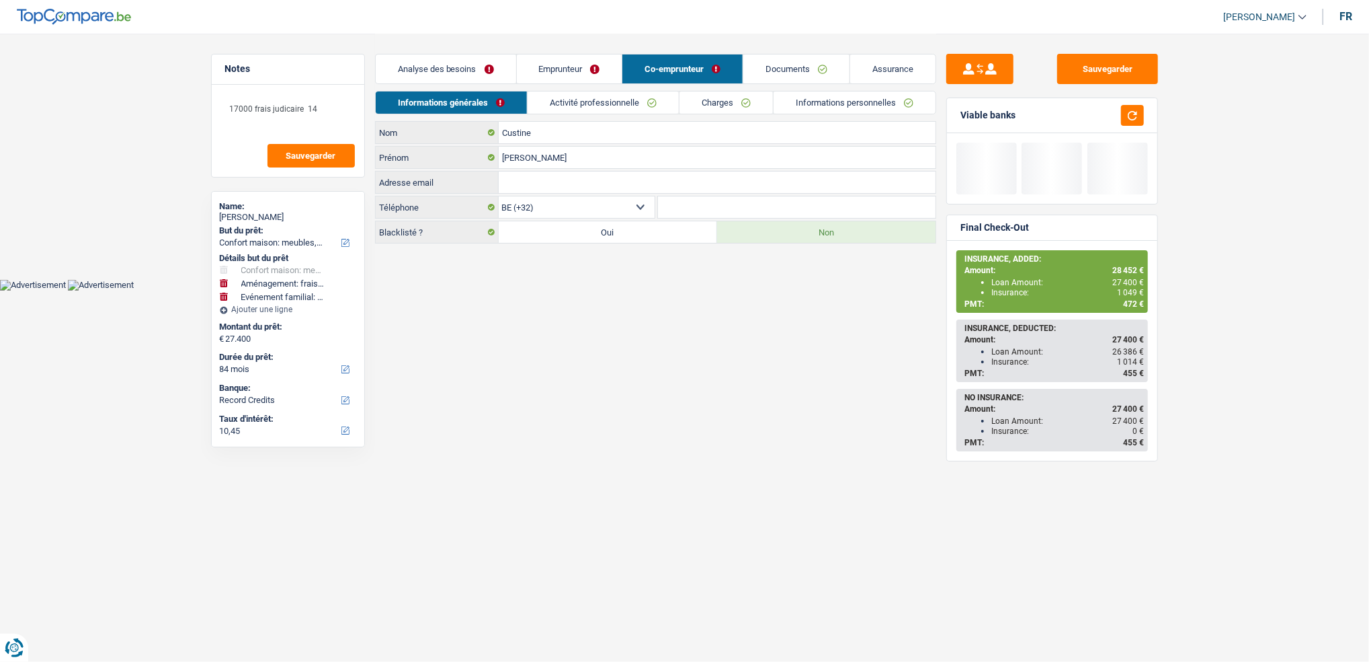
click at [567, 69] on link "Emprunteur" at bounding box center [570, 68] width 106 height 29
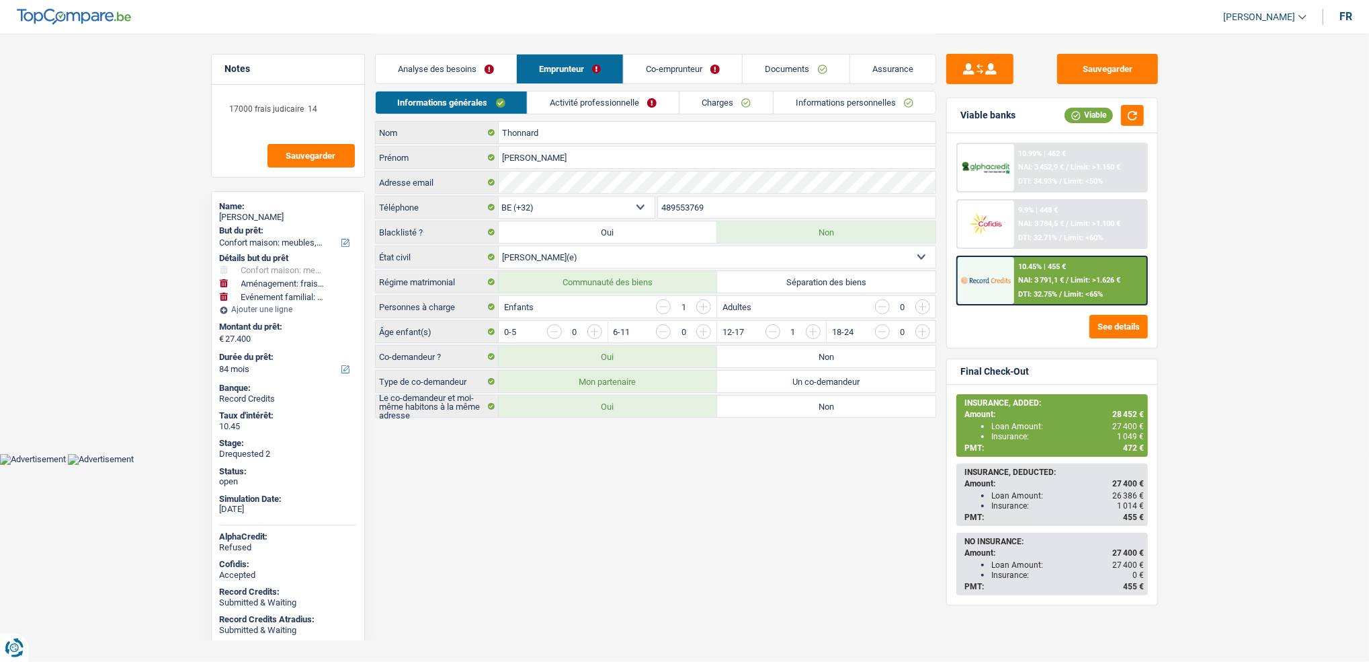
click at [575, 100] on link "Activité professionnelle" at bounding box center [603, 102] width 151 height 22
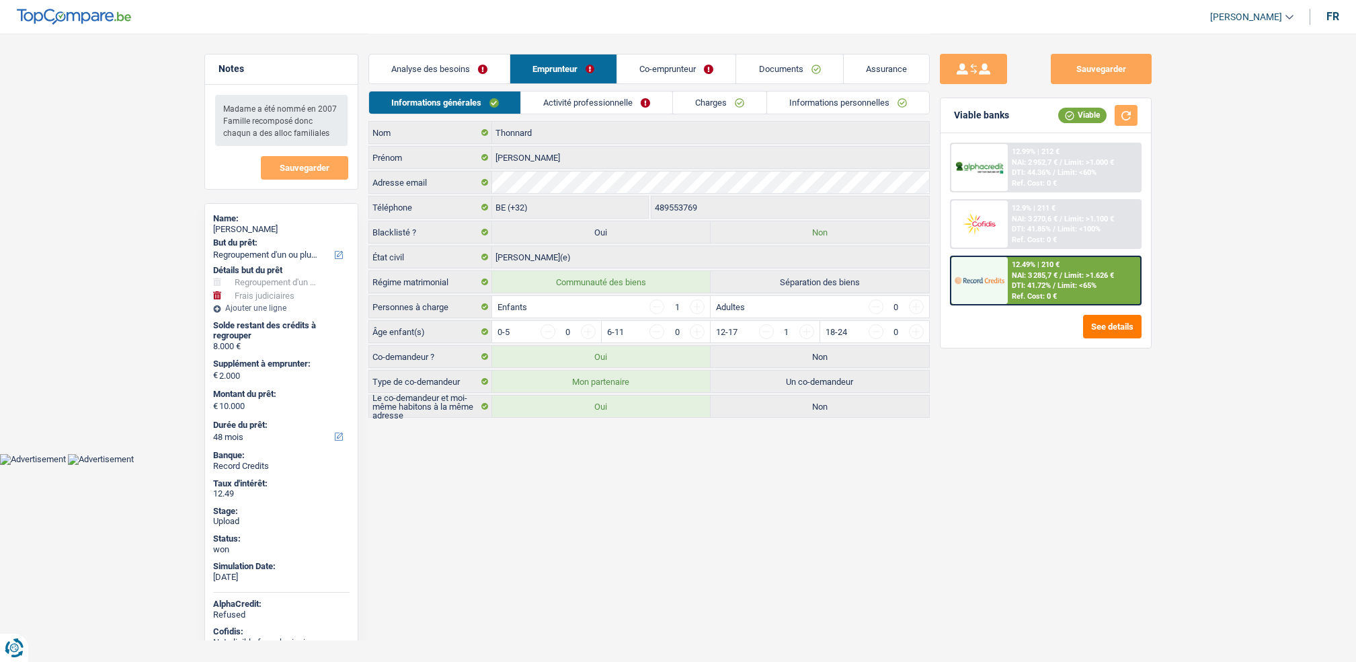
select select "refinancing"
select select "judicial"
select select "48"
select select "32"
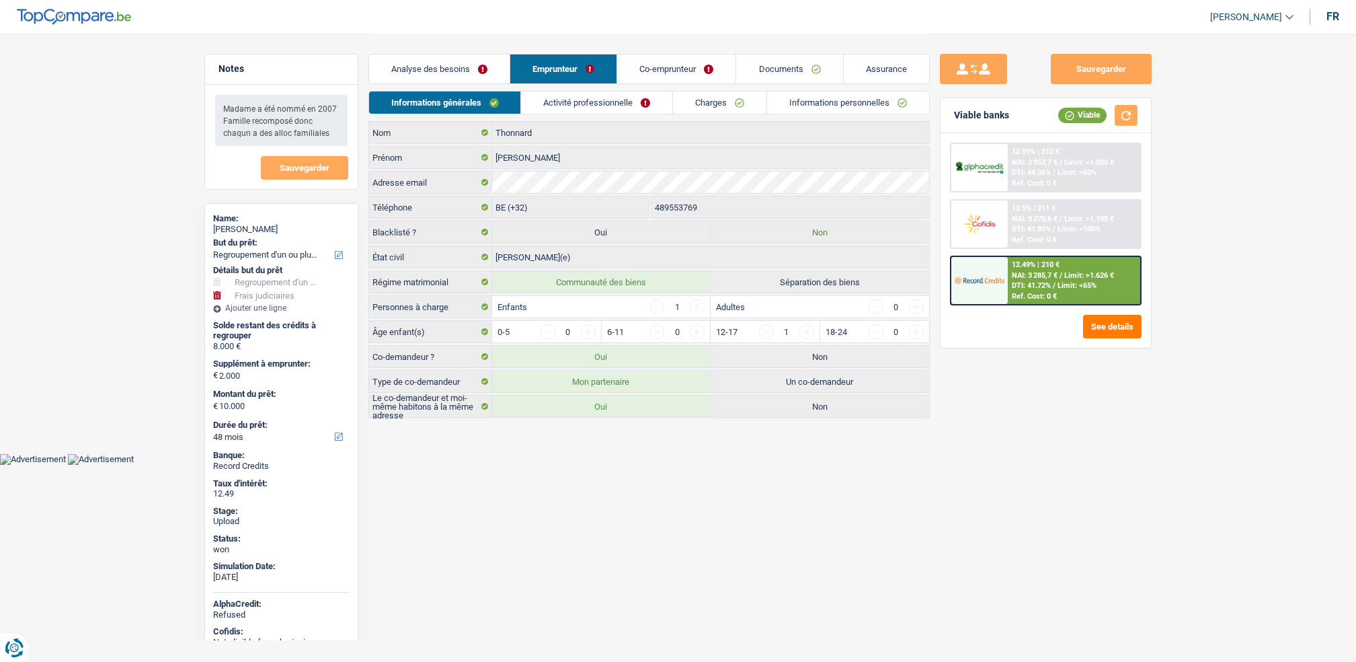
select select "married"
select select "publicEmployee"
select select "familyAllowances"
select select "netSalary"
select select "alimony"
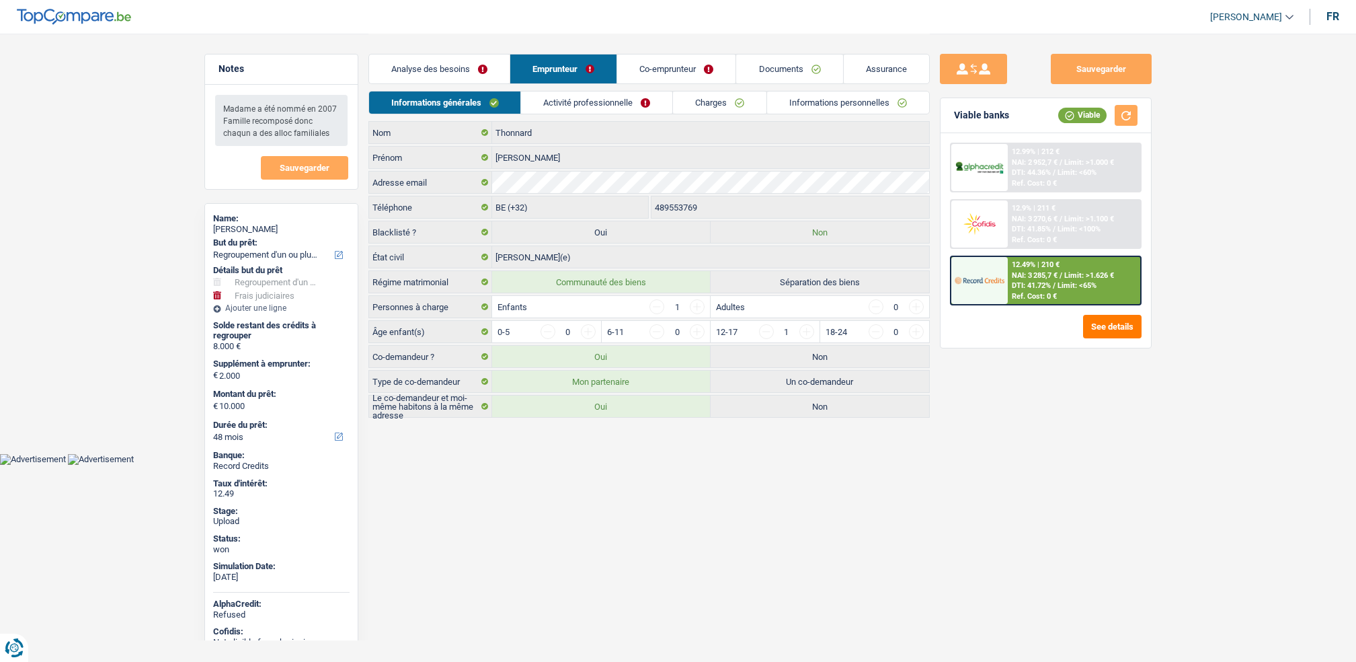
select select "mealVouchers"
select select "BE"
select select "stateUniversityEu"
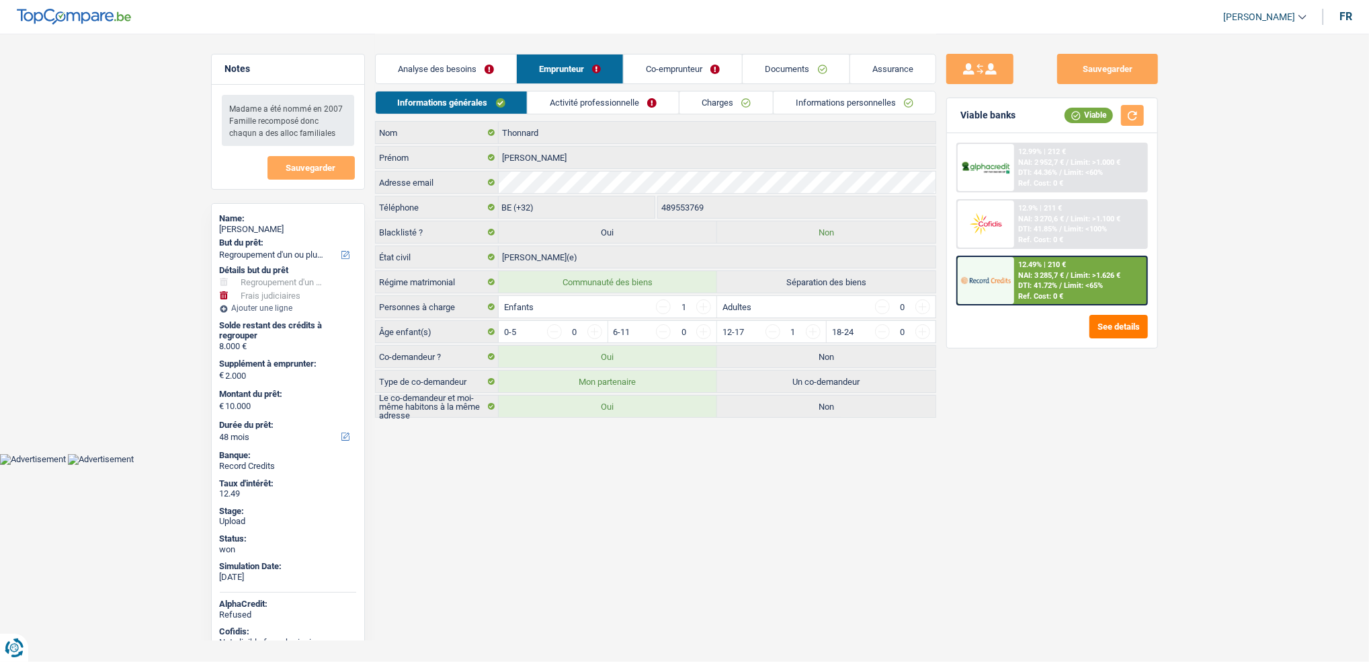
click at [603, 108] on link "Activité professionnelle" at bounding box center [603, 102] width 151 height 22
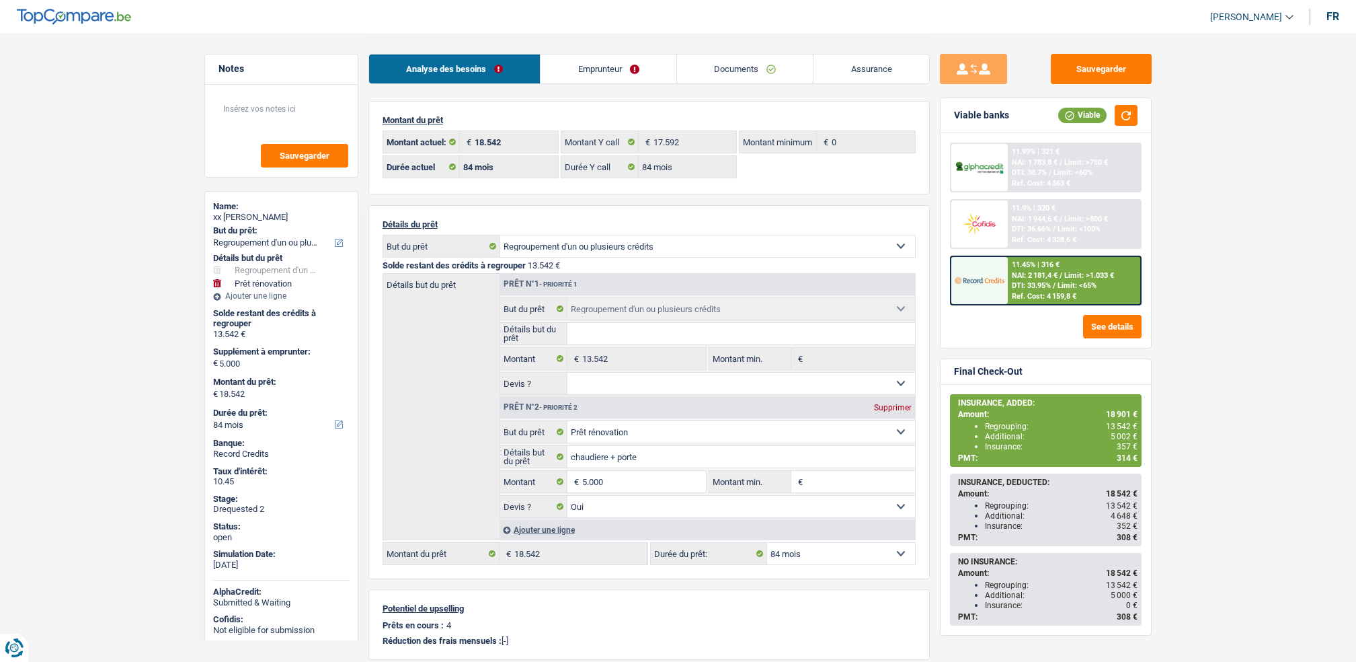
select select "refinancing"
select select "renovation"
select select "84"
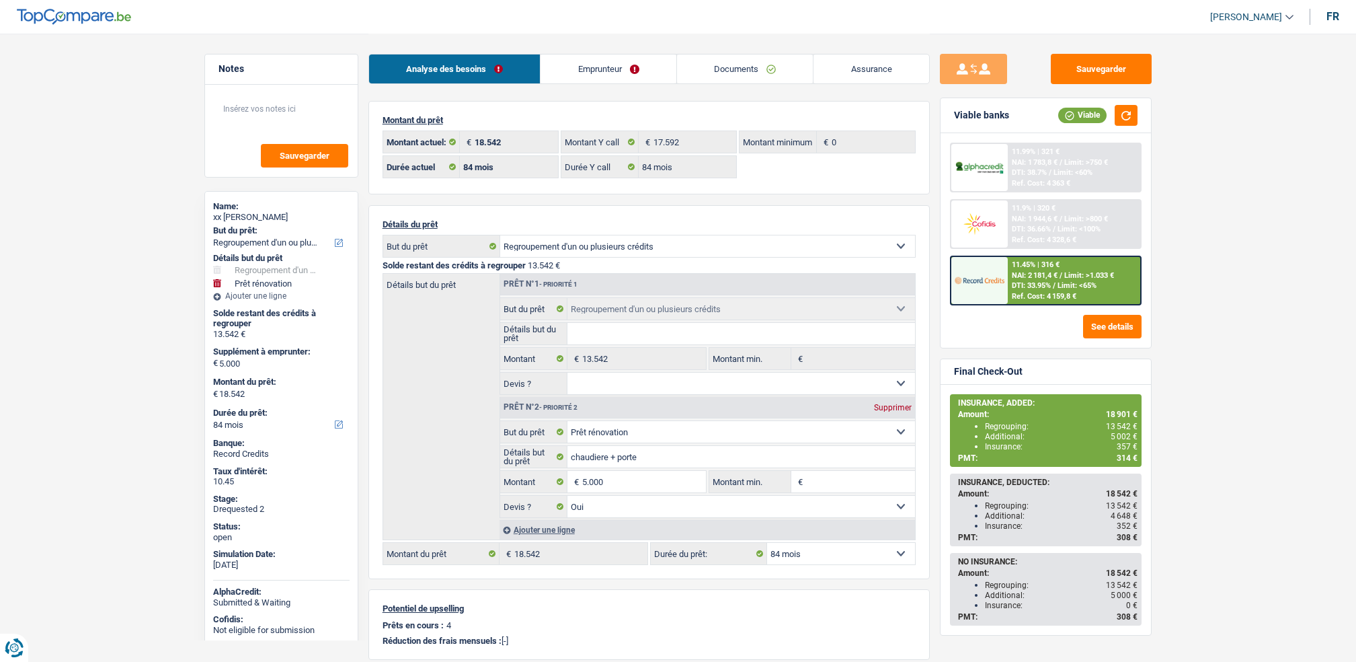
select select "84"
select select "refinancing"
select select "renovation"
select select "yes"
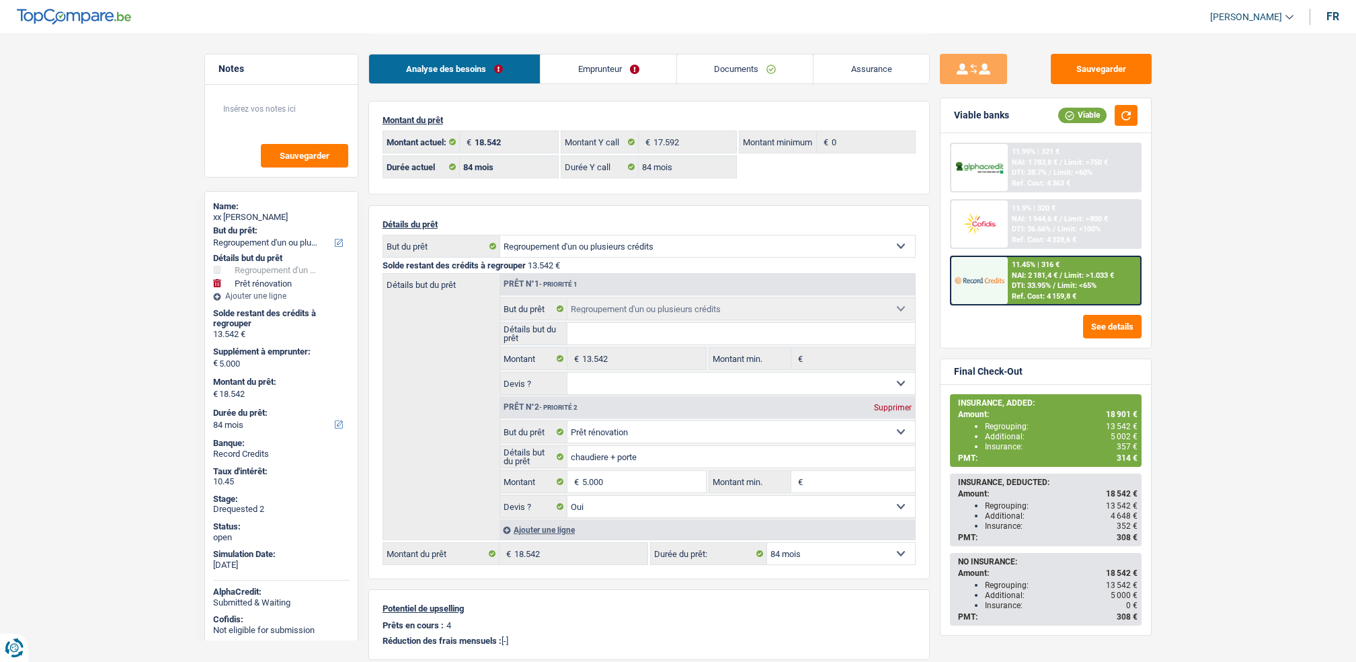
select select "84"
drag, startPoint x: 0, startPoint y: 0, endPoint x: 845, endPoint y: 58, distance: 847.0
click at [845, 57] on link "Assurance" at bounding box center [871, 68] width 116 height 29
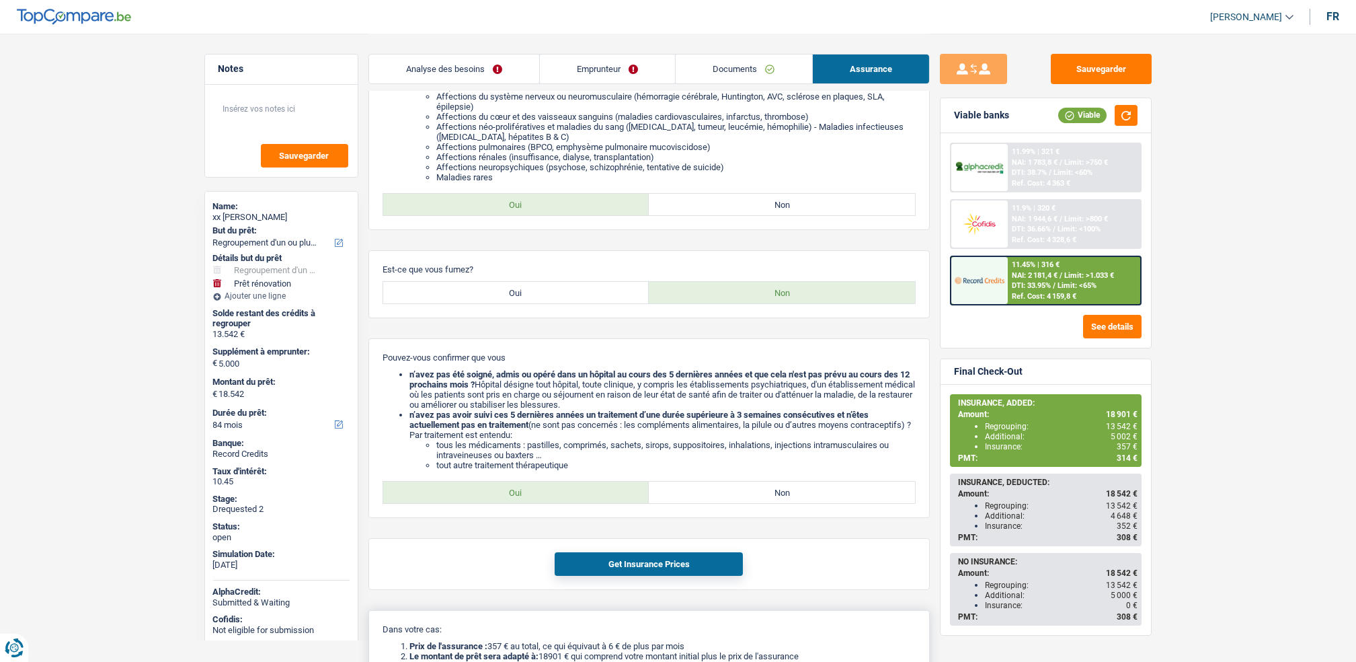
scroll to position [198, 0]
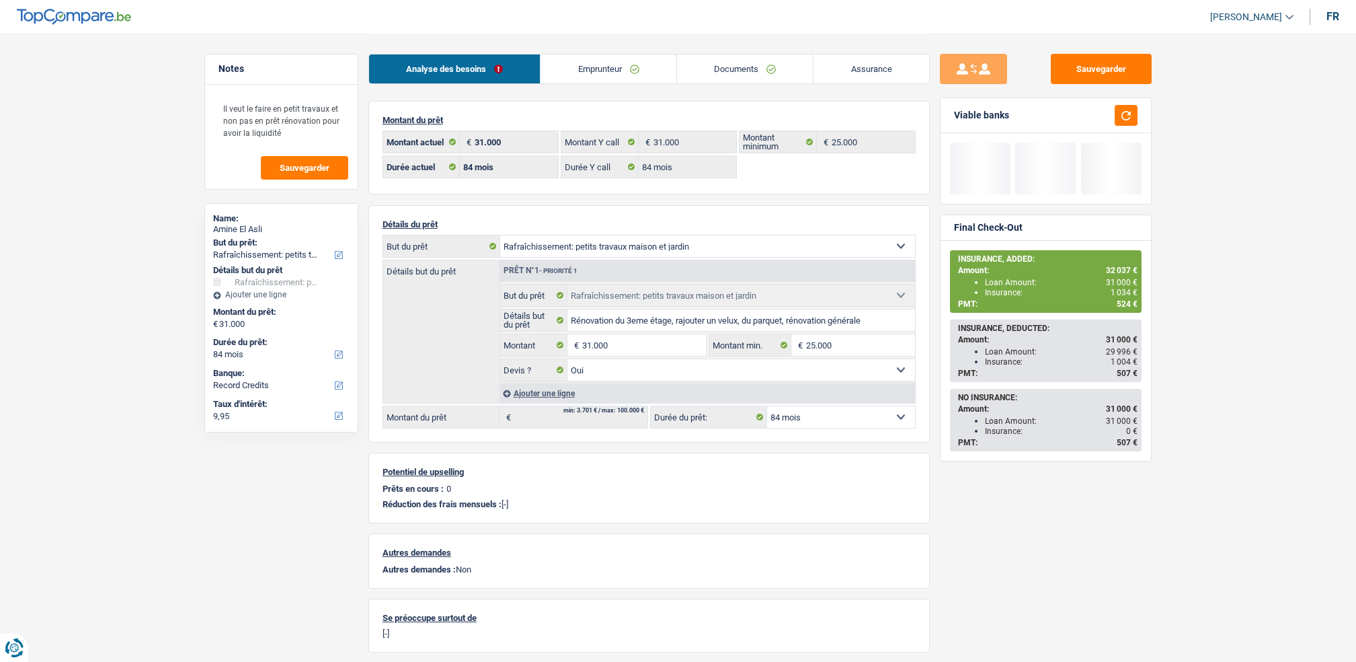
select select "houseOrGarden"
select select "84"
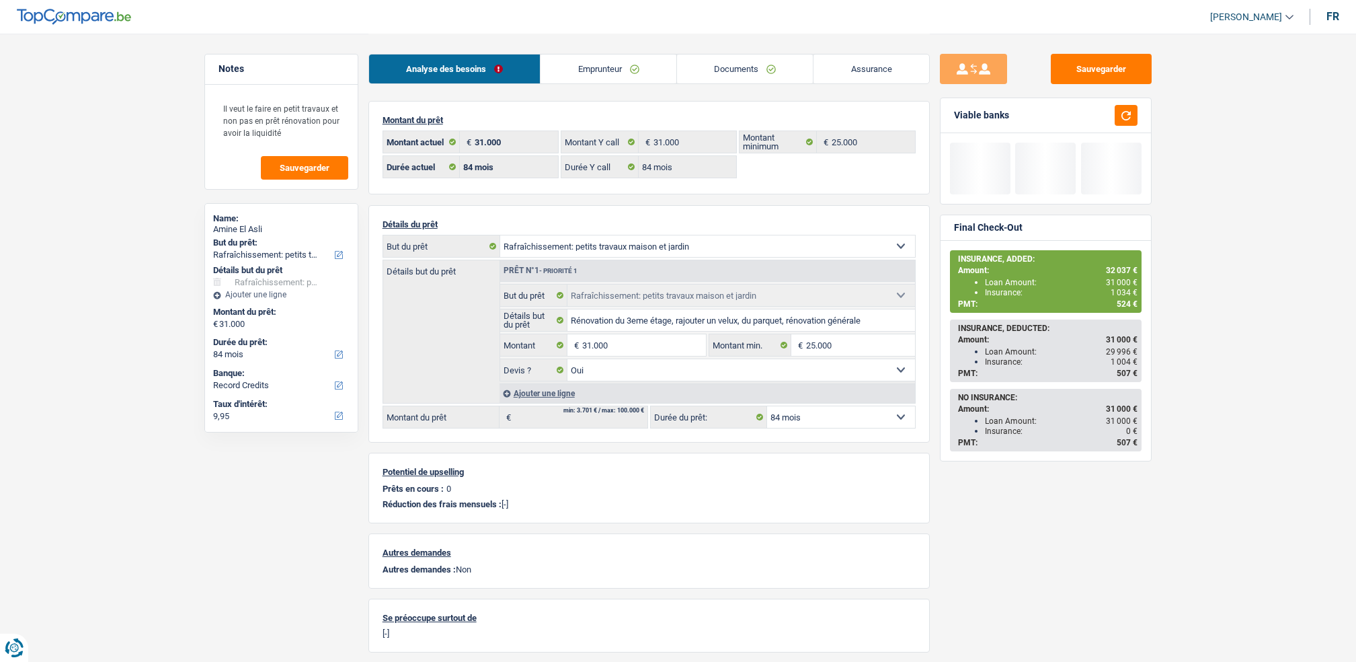
select select "houseOrGarden"
select select "yes"
select select "84"
select select "privateEmployee"
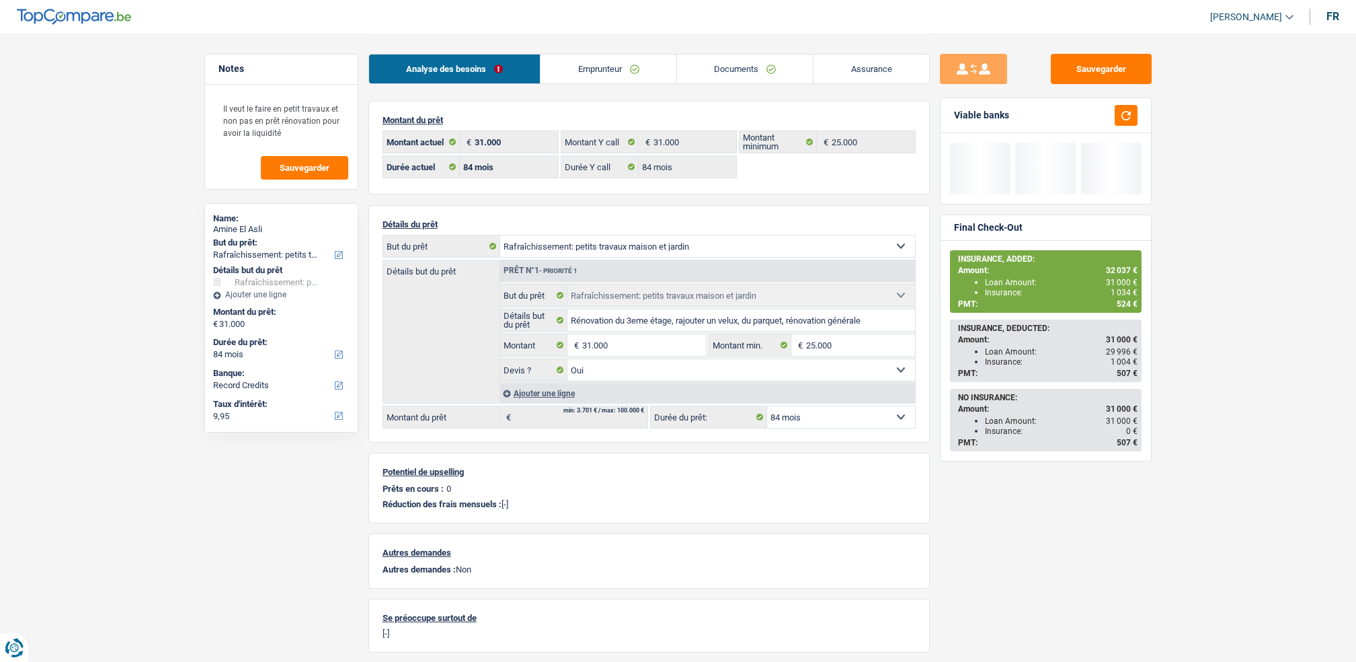
select select "netSalary"
select select "mealVouchers"
select select "BE"
select select "stateUniversityEu"
click at [590, 71] on link "Emprunteur" at bounding box center [609, 68] width 136 height 29
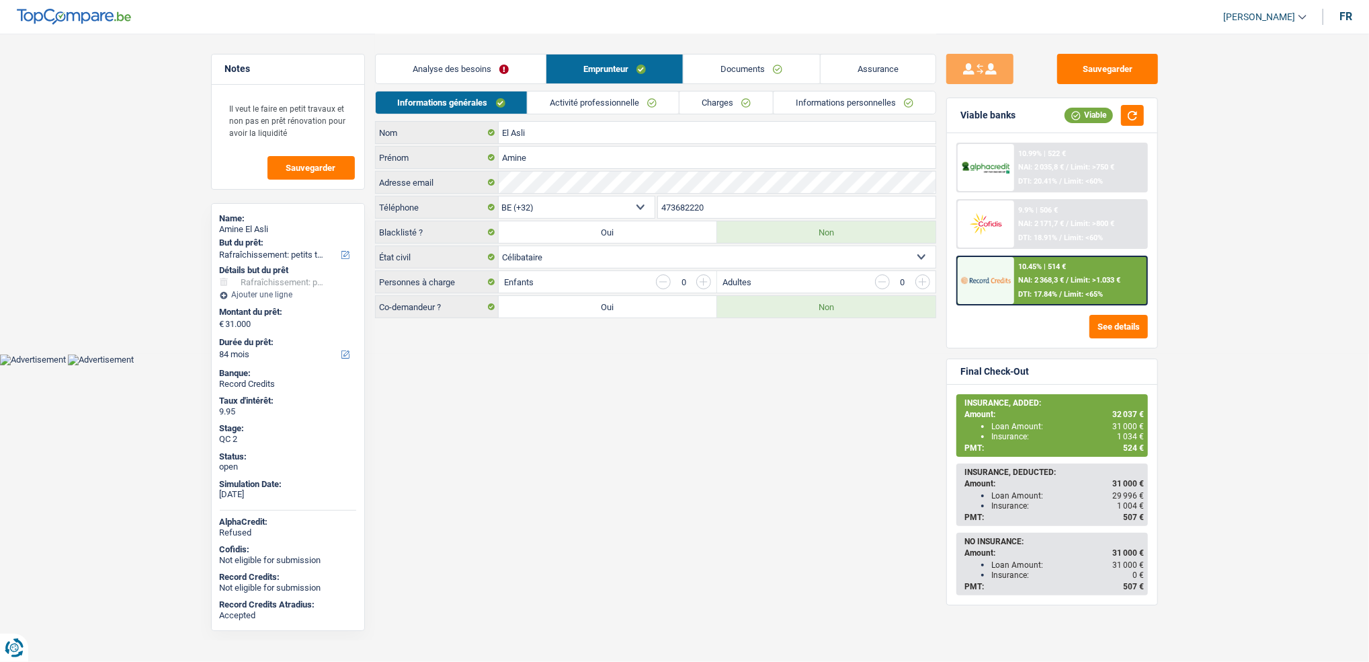
click at [586, 99] on link "Activité professionnelle" at bounding box center [603, 102] width 151 height 22
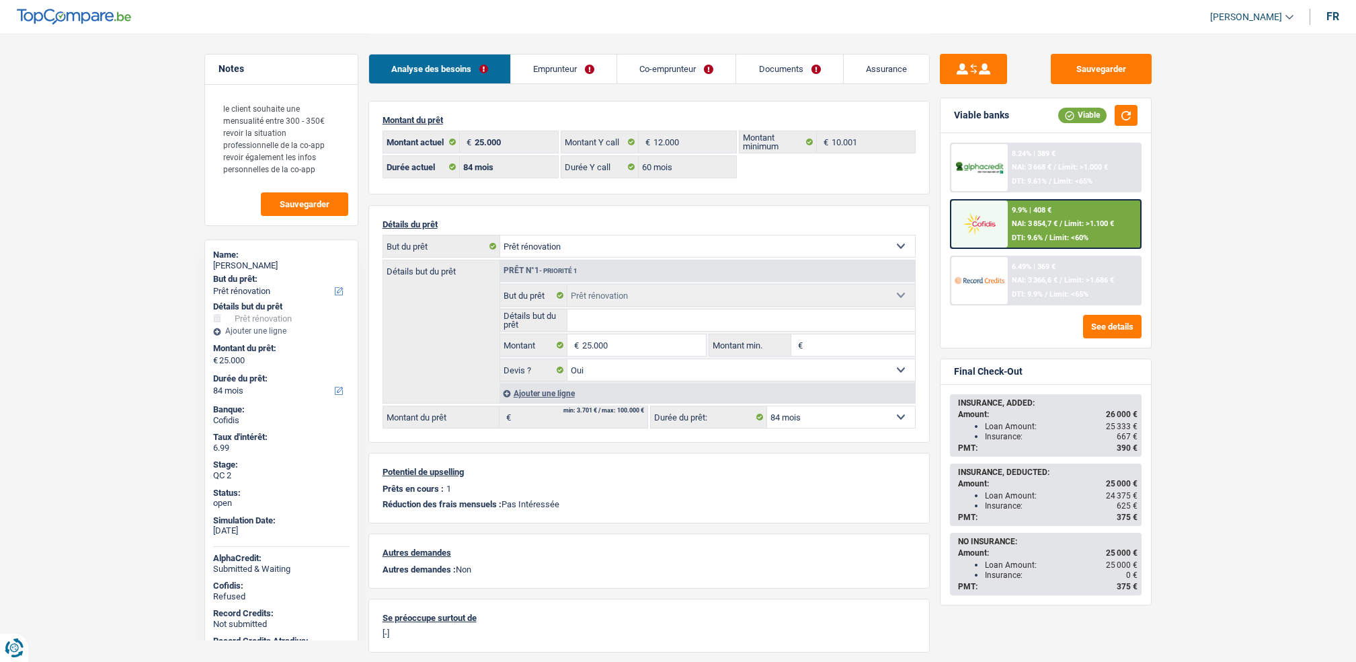
select select "renovation"
select select "84"
select select "60"
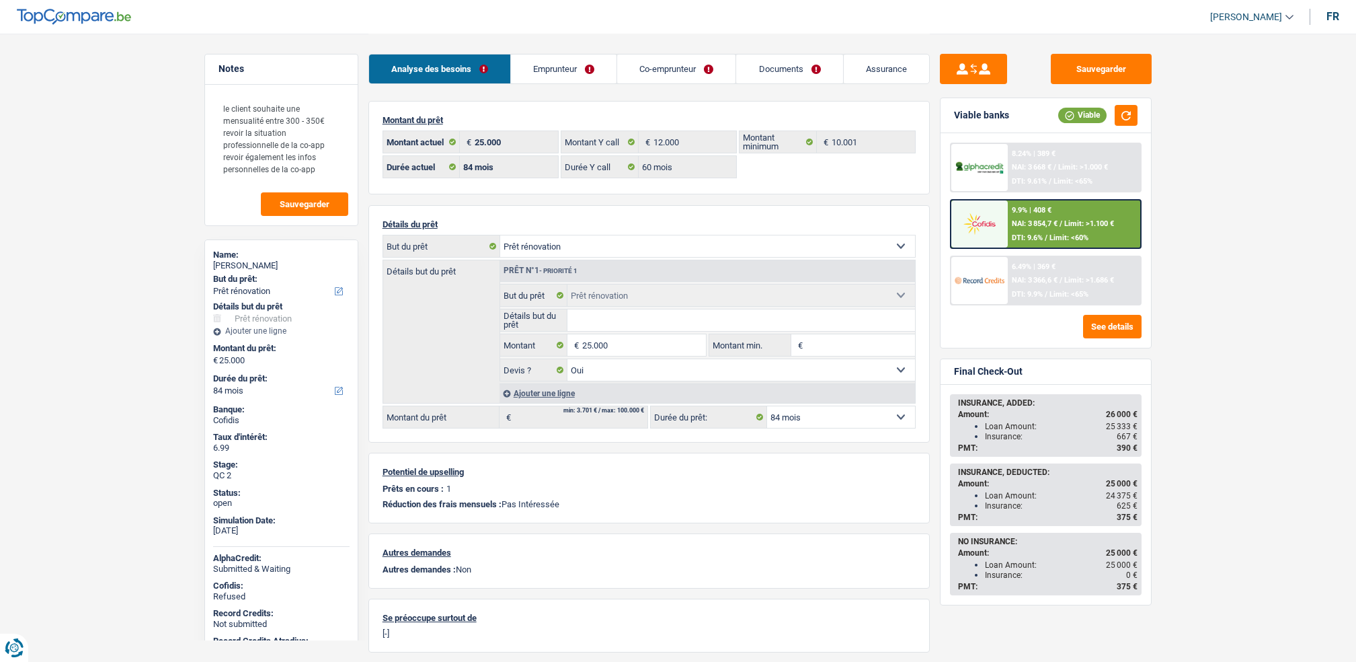
select select "renovation"
select select "yes"
select select "84"
drag, startPoint x: 0, startPoint y: 0, endPoint x: 543, endPoint y: 71, distance: 547.9
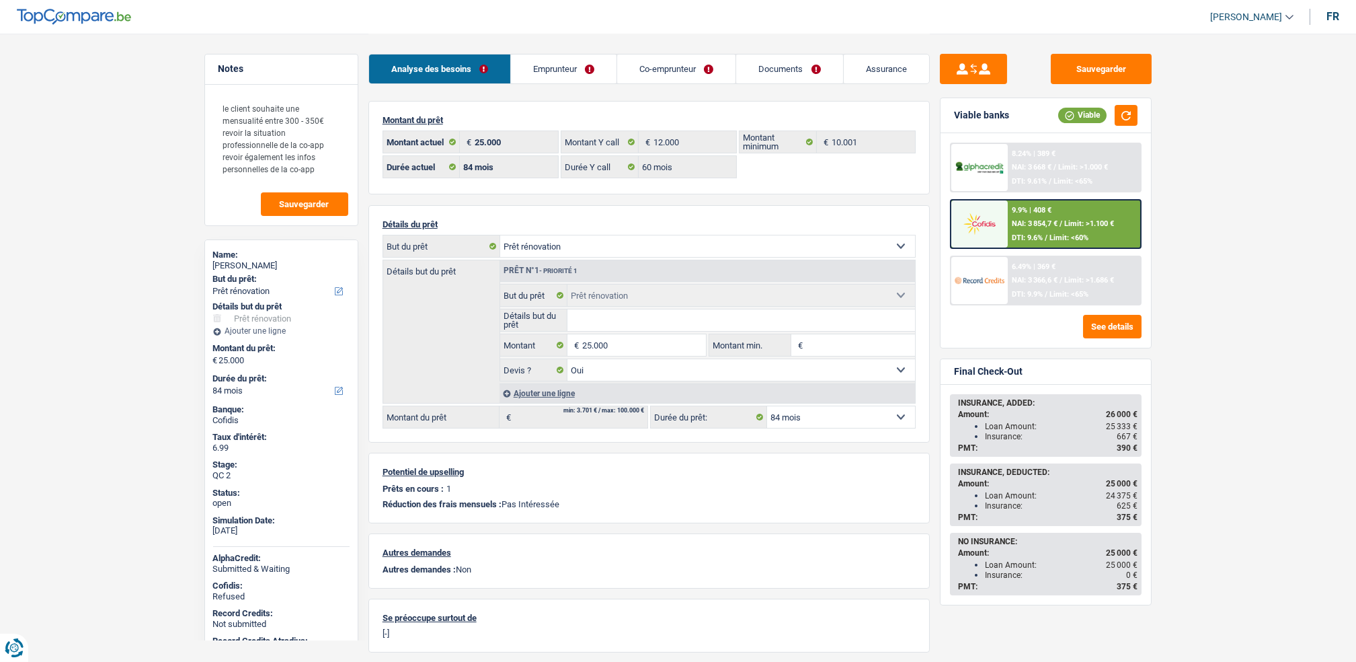
click at [512, 74] on link "Emprunteur" at bounding box center [564, 68] width 106 height 29
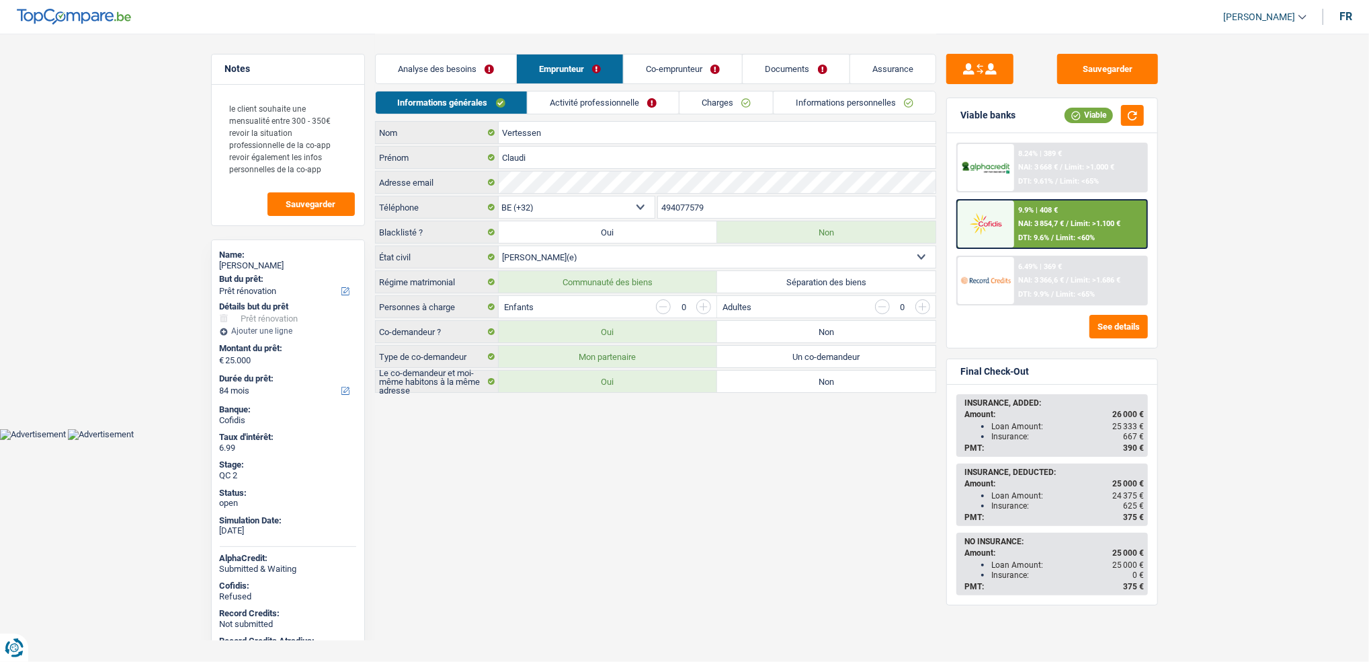
click at [805, 108] on link "Informations personnelles" at bounding box center [855, 102] width 162 height 22
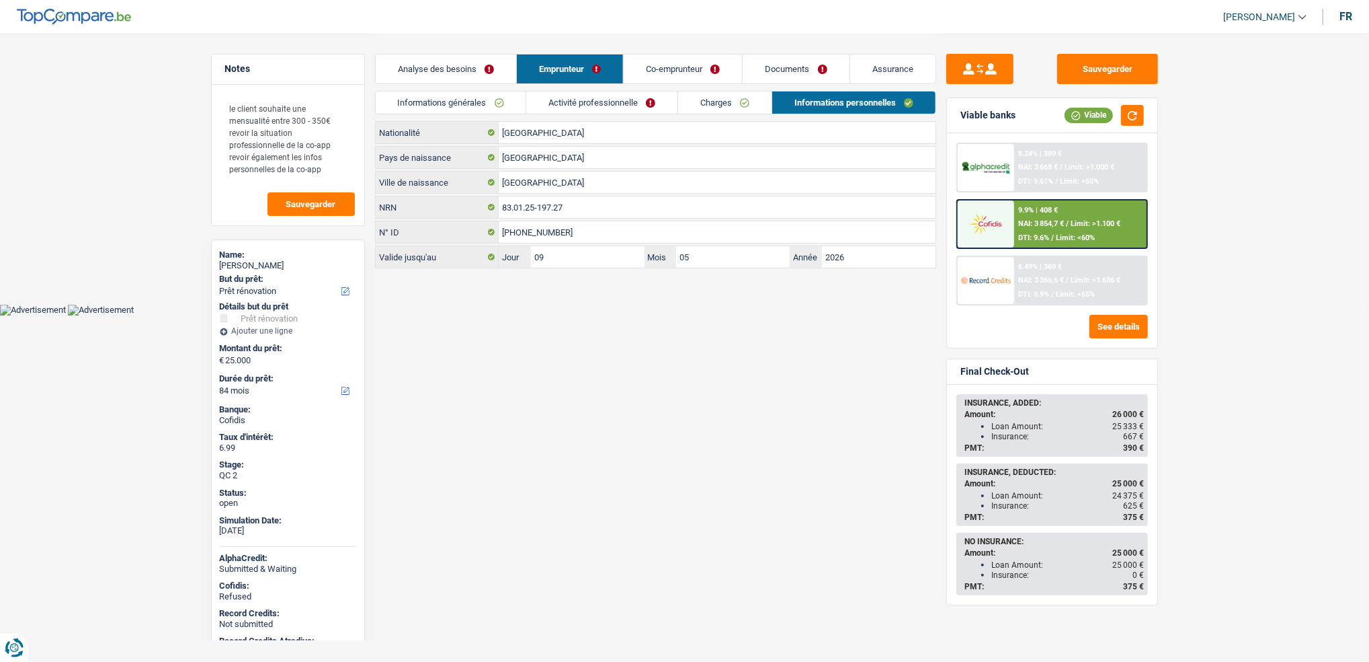
click at [668, 315] on html "Vous avez le contrôle de vos données Nous utilisons des cookies, tout comme nos…" at bounding box center [684, 157] width 1369 height 315
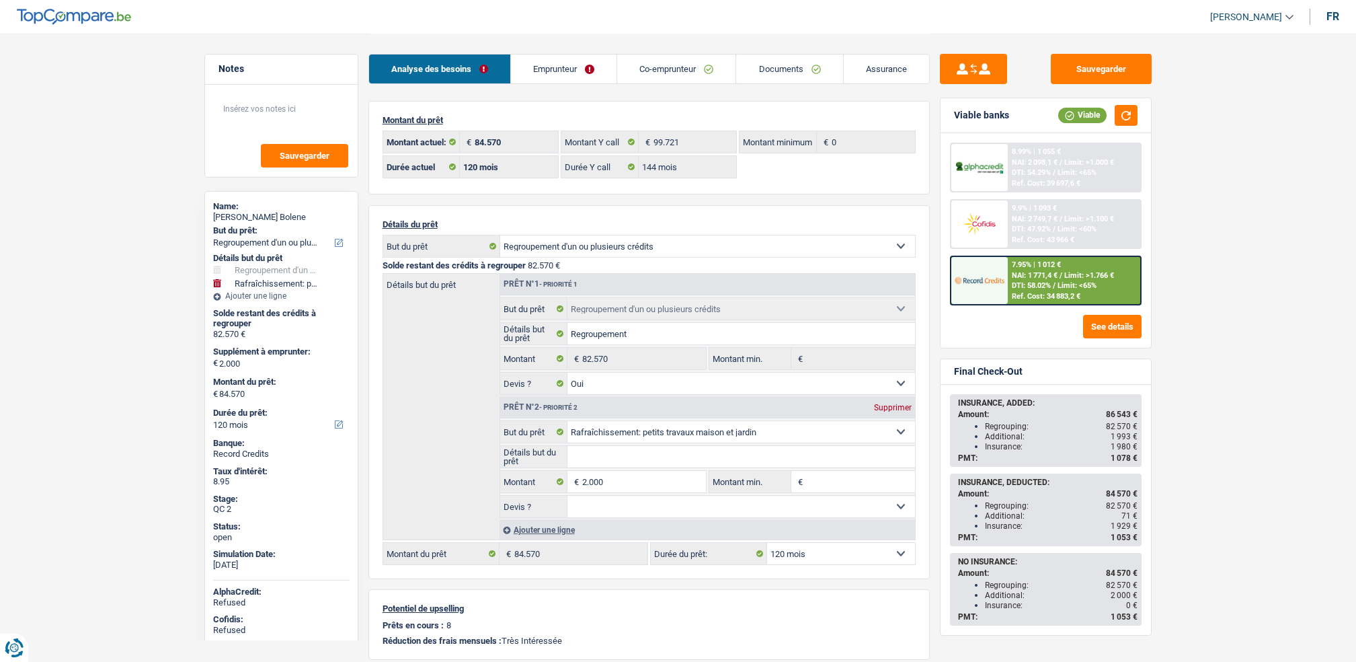
select select "refinancing"
select select "houseOrGarden"
select select "120"
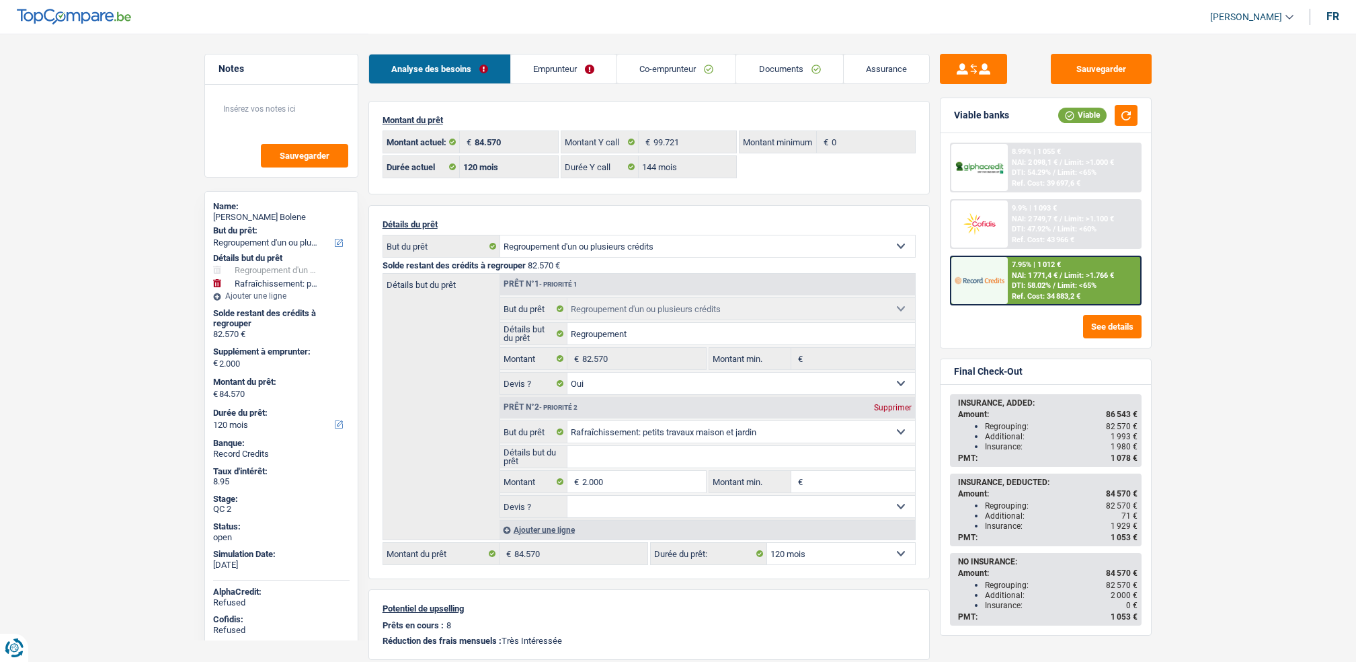
select select "144"
select select "refinancing"
select select "yes"
select select "houseOrGarden"
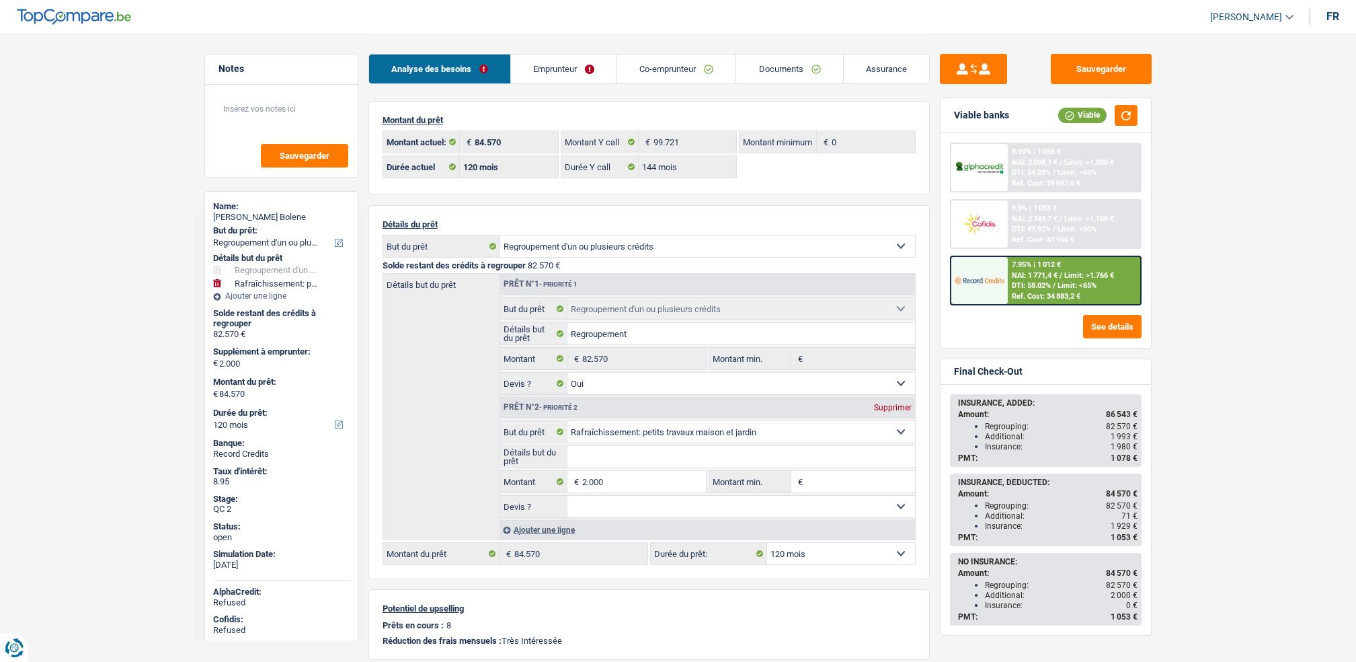
select select "120"
